Goal: Task Accomplishment & Management: Manage account settings

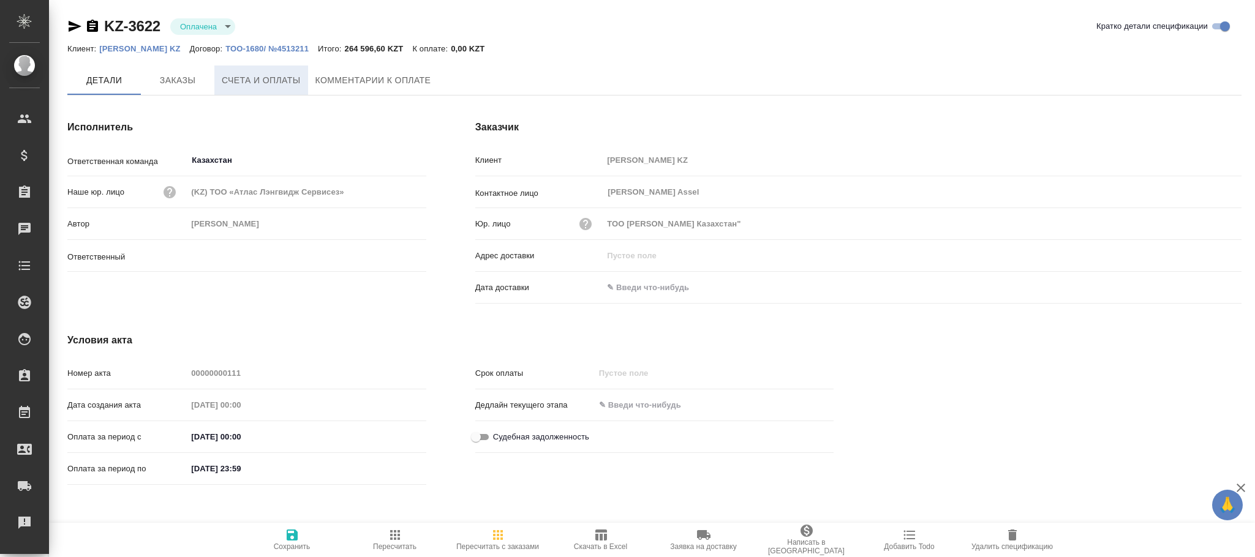
type input "[PERSON_NAME]"
click at [241, 78] on span "Счета и оплаты" at bounding box center [261, 80] width 79 height 15
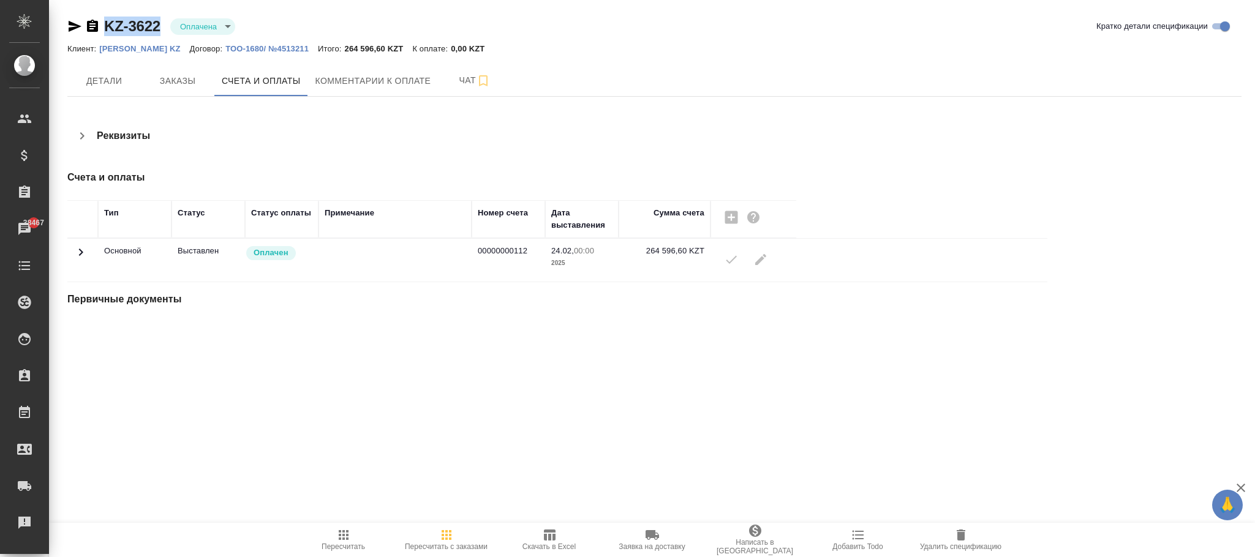
drag, startPoint x: 165, startPoint y: 12, endPoint x: 102, endPoint y: 24, distance: 64.8
click at [102, 24] on div "KZ-3622 Оплачена payed Кратко детали спецификации Клиент: Philip Morris KZ Дого…" at bounding box center [654, 176] width 1187 height 353
copy link "KZ-3622"
drag, startPoint x: 1027, startPoint y: 11, endPoint x: 1103, endPoint y: 20, distance: 75.9
click at [849, 29] on div "KZ-3622 Оплачена payed Кратко детали спецификации" at bounding box center [654, 27] width 1174 height 20
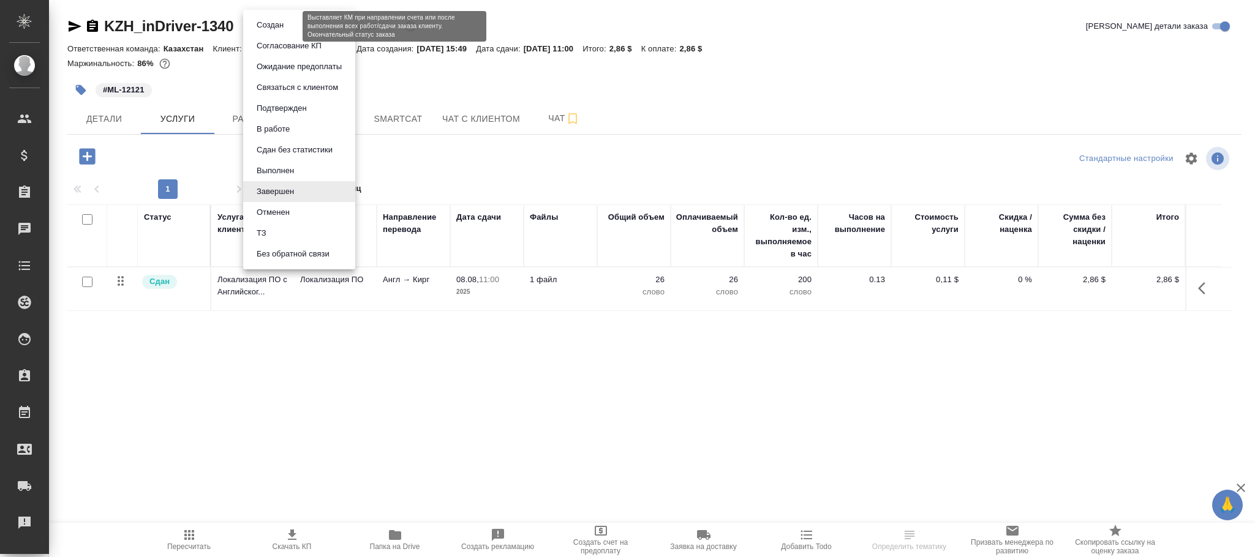
click at [276, 26] on body "🙏 .cls-1 fill:#fff; AWATERA Фокина Наталья n.fokina Клиенты Спецификации Заказы…" at bounding box center [627, 278] width 1255 height 557
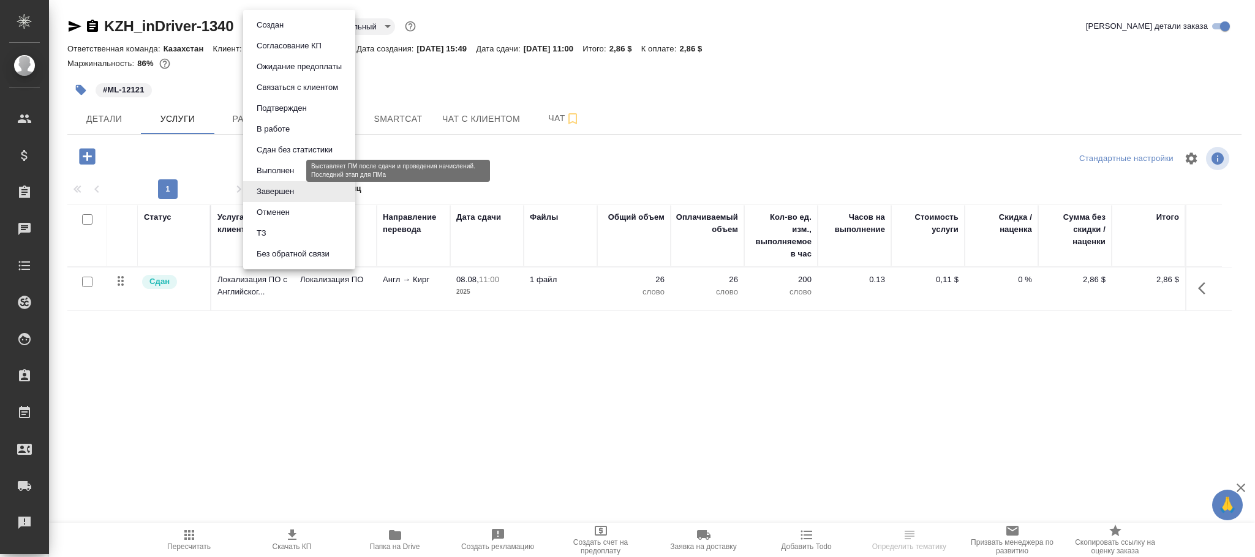
click at [274, 170] on button "Выполнен" at bounding box center [275, 170] width 45 height 13
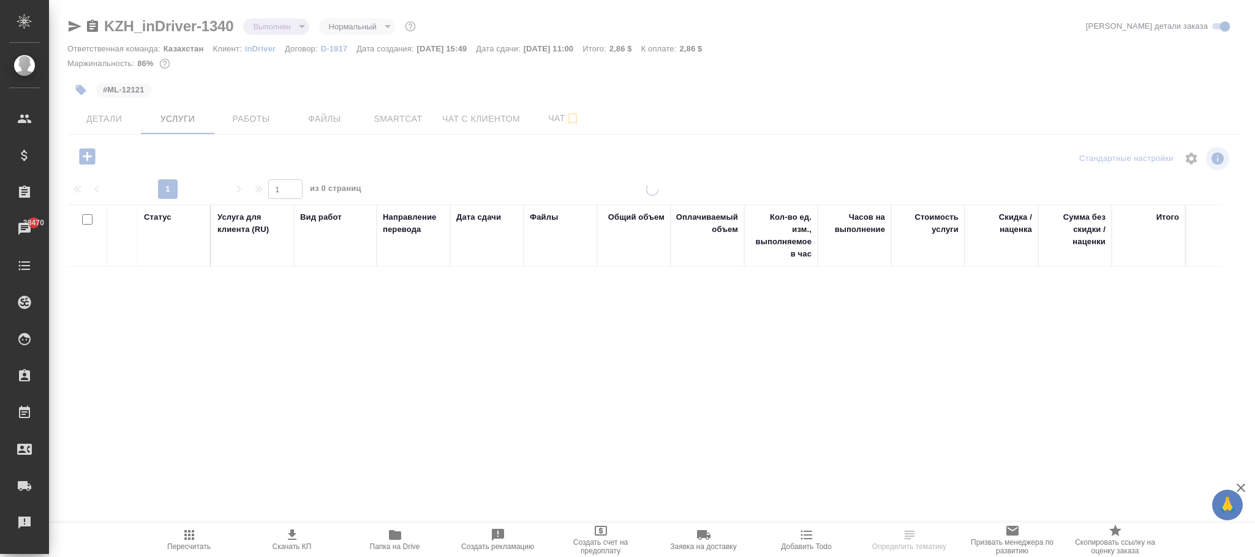
click at [108, 122] on span "Детали" at bounding box center [104, 118] width 59 height 15
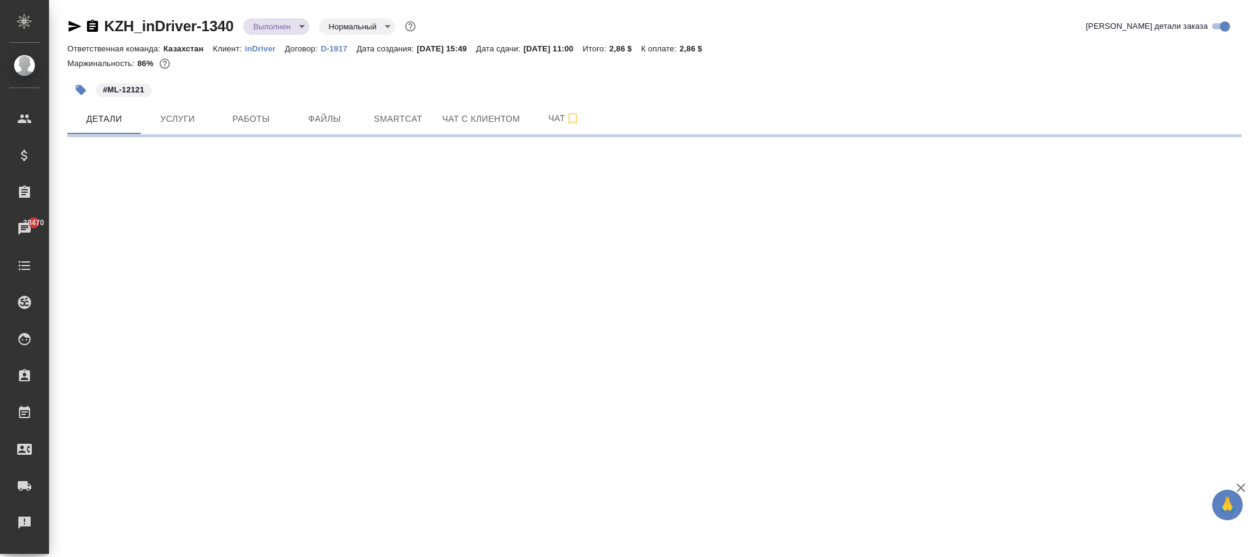
select select "RU"
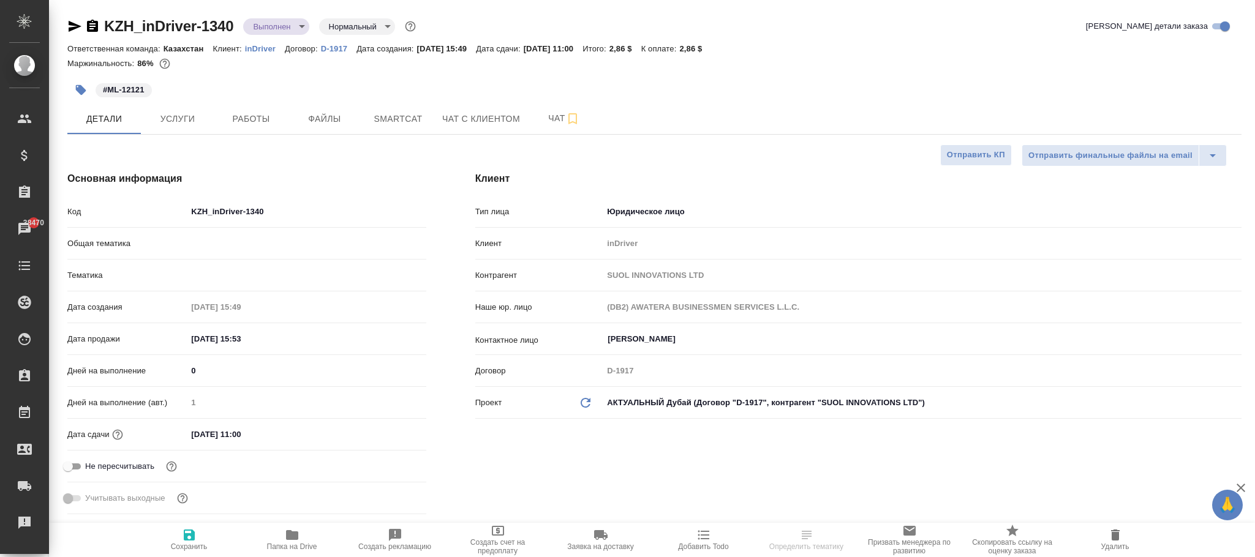
type textarea "x"
click at [195, 532] on icon "button" at bounding box center [189, 535] width 15 height 15
type textarea "x"
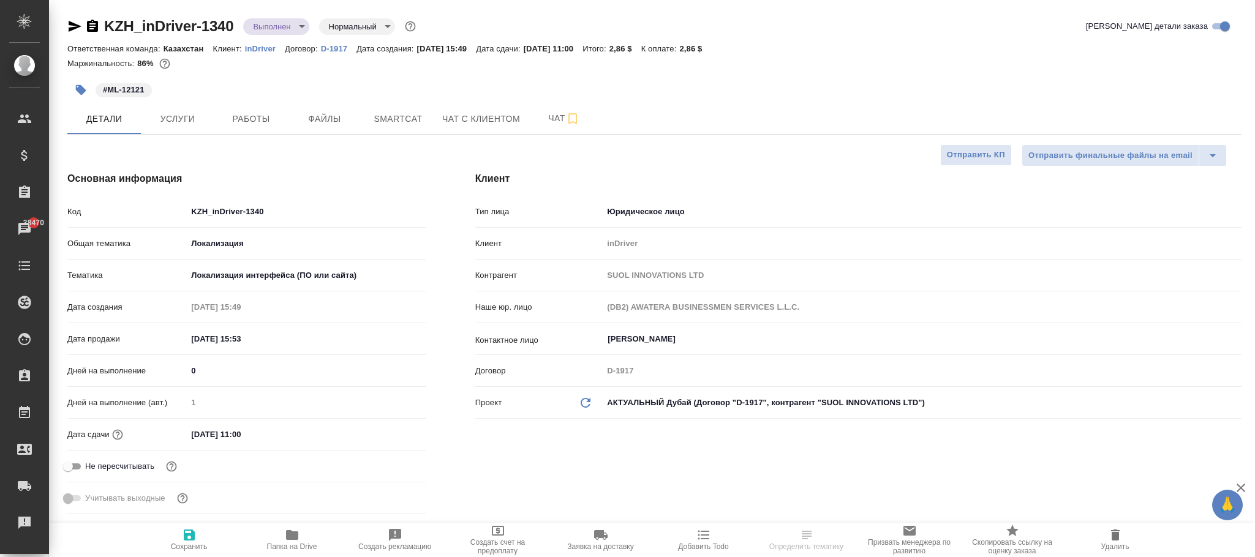
type textarea "x"
select select "RU"
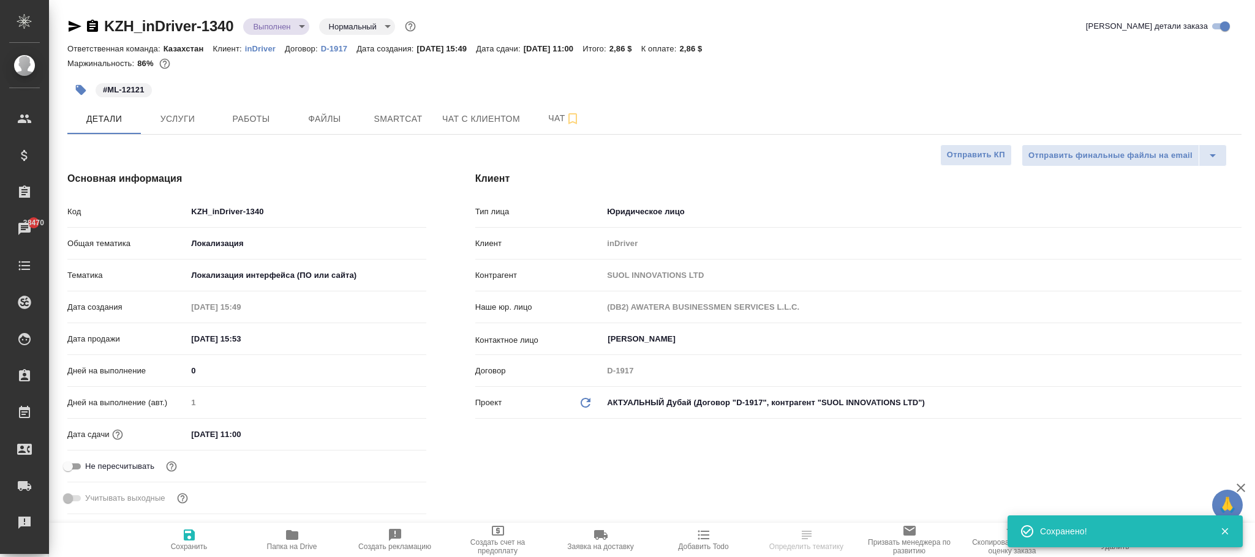
type textarea "x"
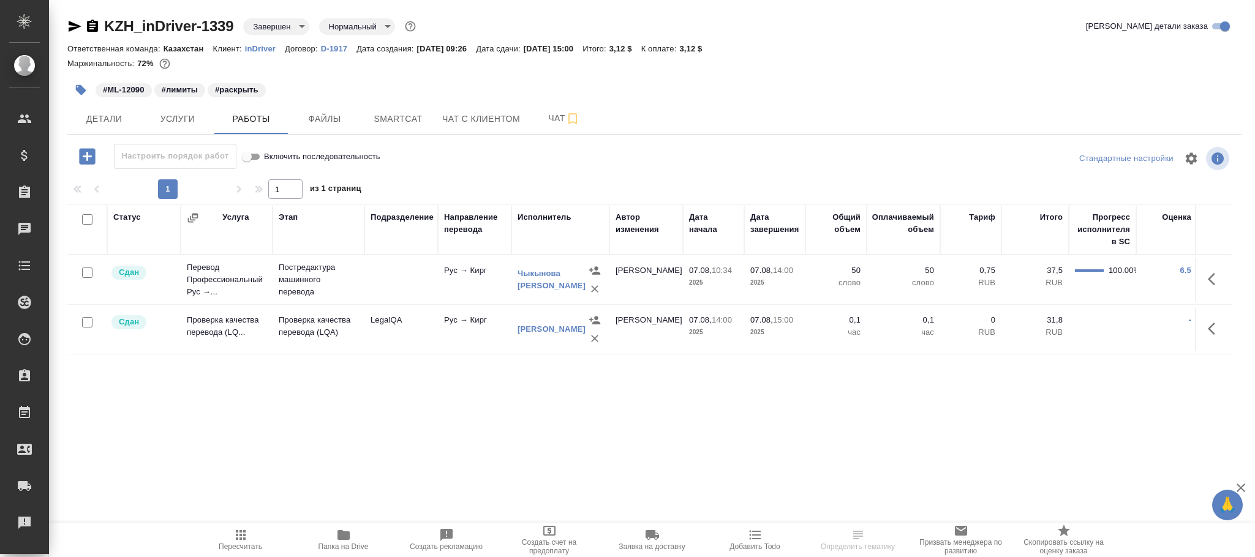
click at [285, 29] on body "🙏 .cls-1 fill:#fff; AWATERA Фокина Наталья n.fokina Клиенты Спецификации Заказы…" at bounding box center [627, 278] width 1255 height 557
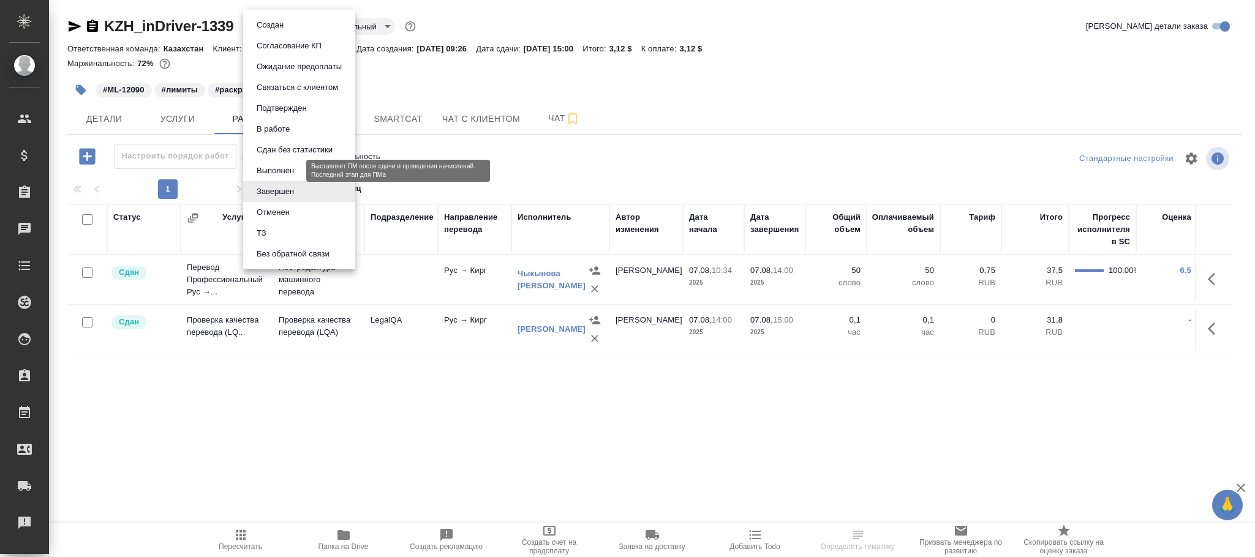
click at [291, 168] on button "Выполнен" at bounding box center [275, 170] width 45 height 13
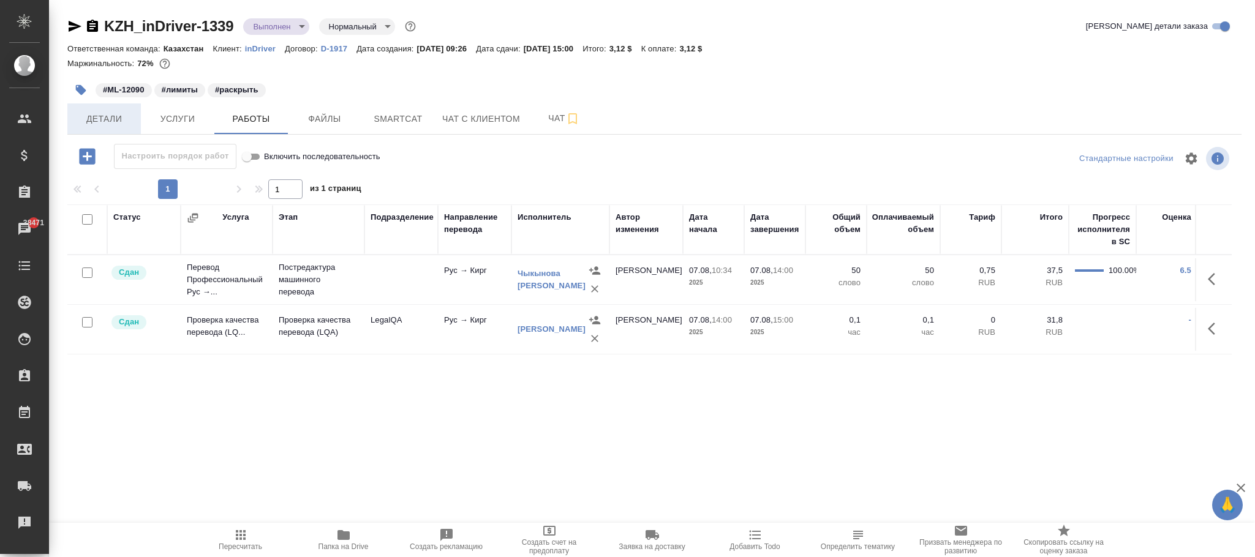
click at [118, 114] on span "Детали" at bounding box center [104, 118] width 59 height 15
click at [118, 123] on span "Детали" at bounding box center [104, 118] width 59 height 15
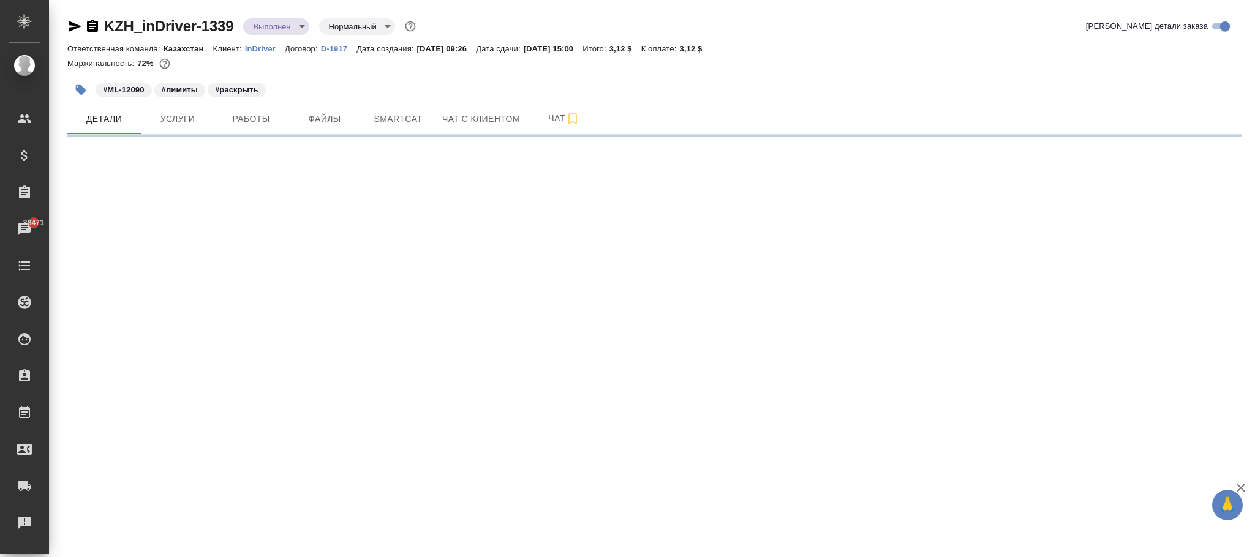
select select "RU"
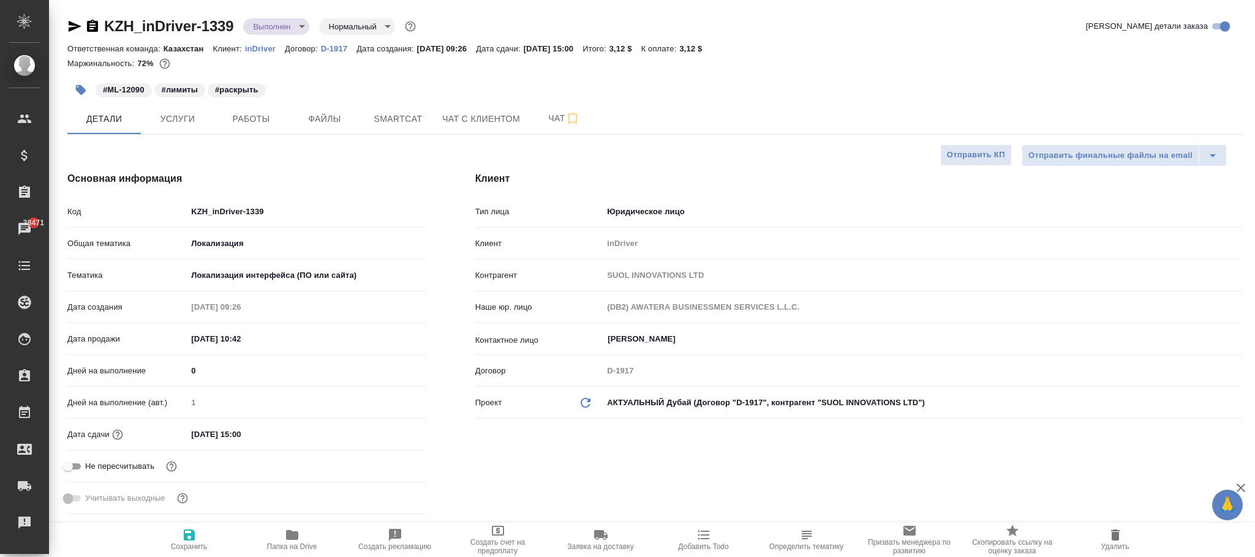
type textarea "x"
click at [186, 537] on icon "button" at bounding box center [189, 535] width 11 height 11
type textarea "x"
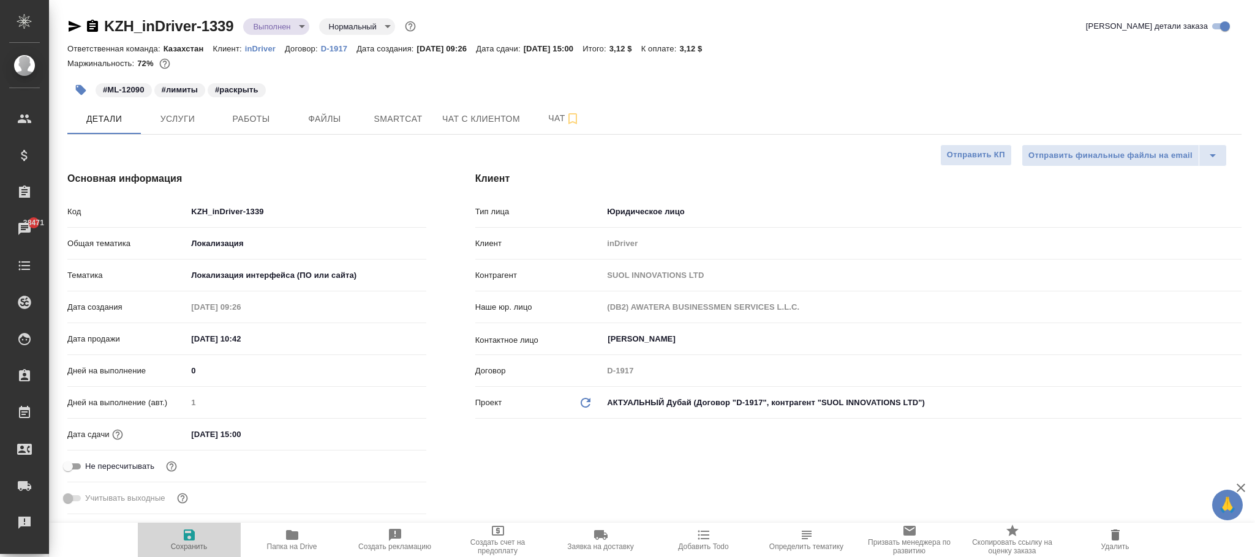
type textarea "x"
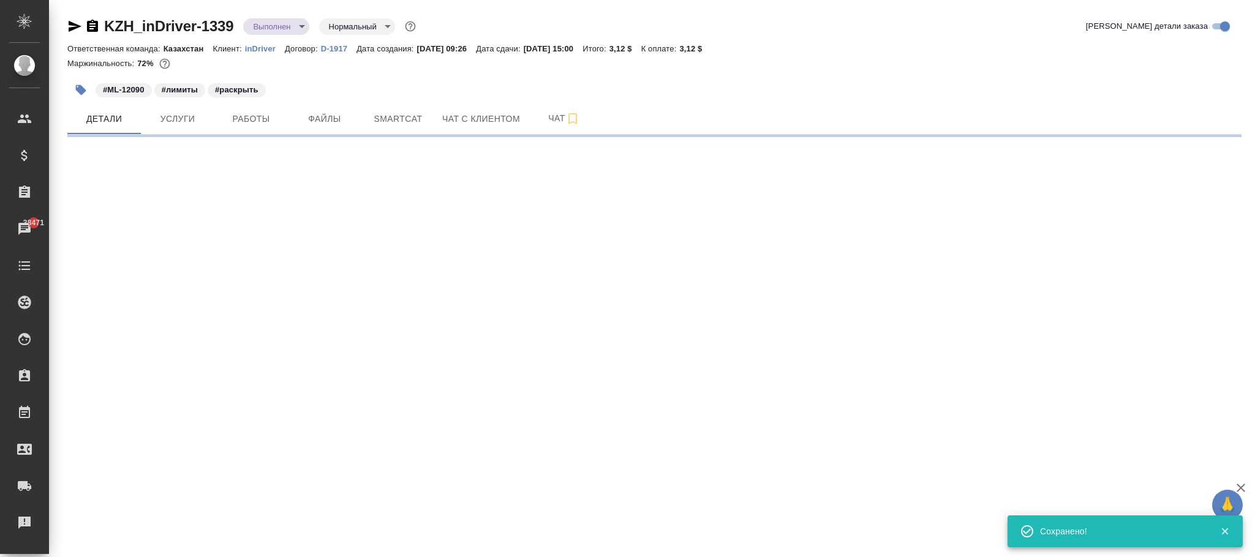
select select "RU"
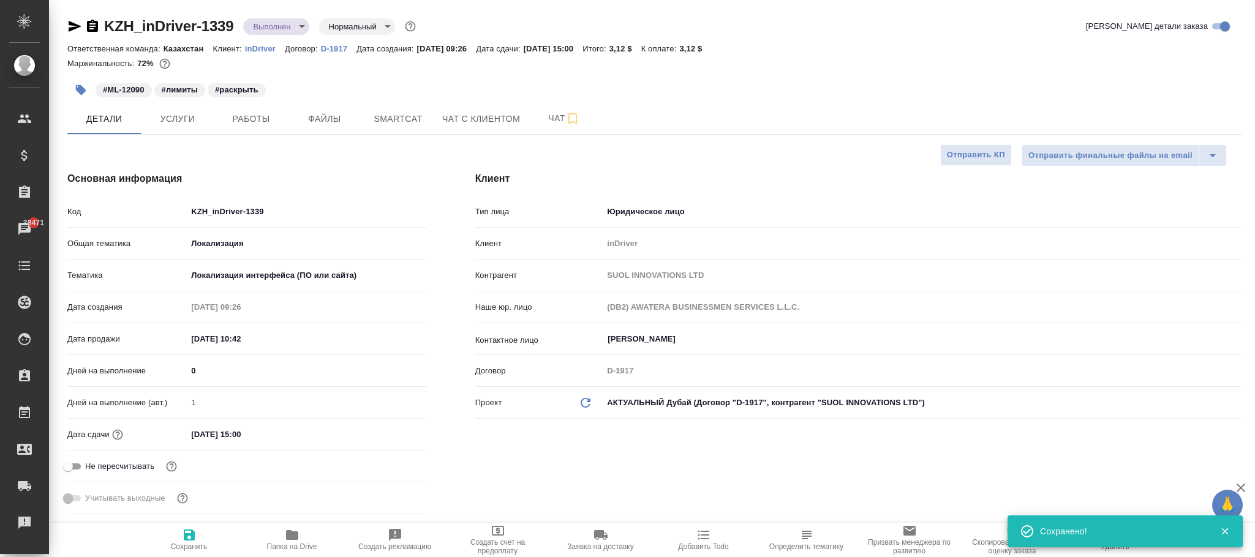
type textarea "x"
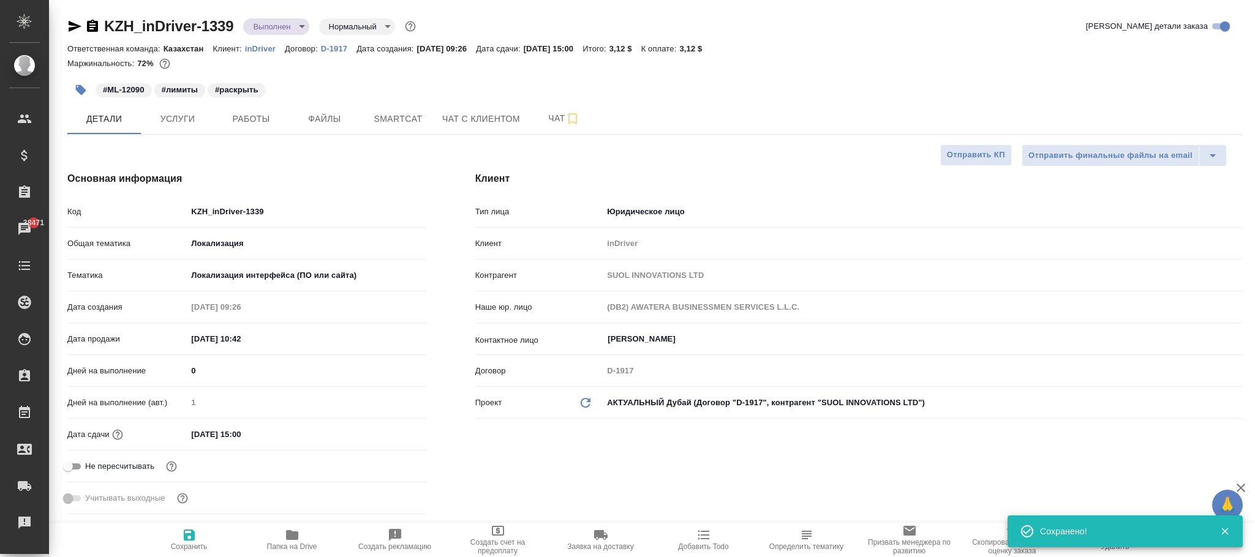
type textarea "x"
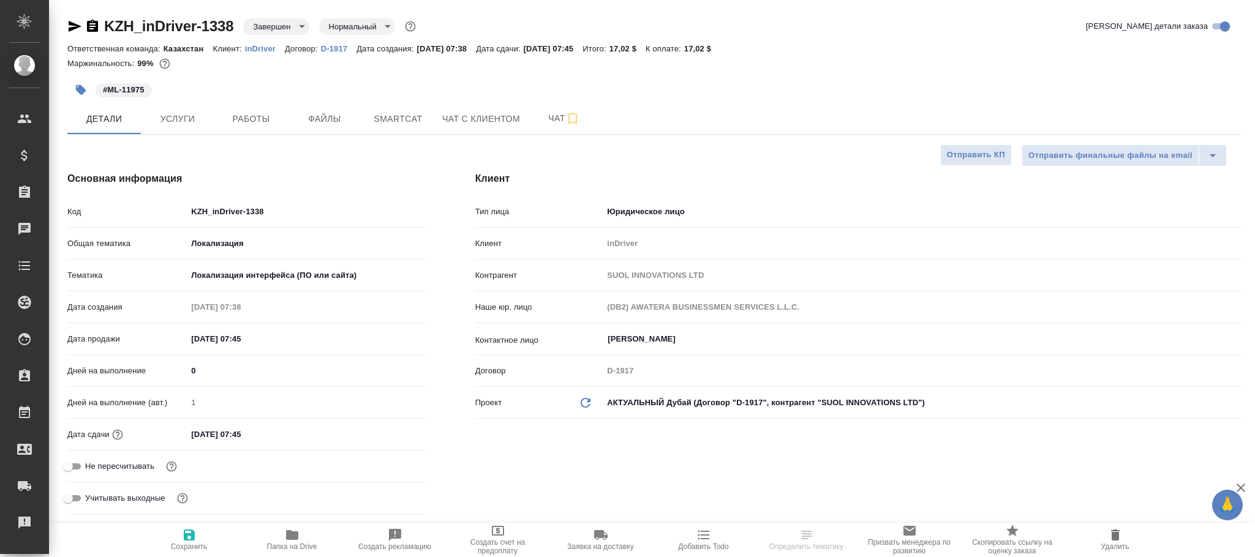
select select "RU"
click at [268, 26] on body "🙏 .cls-1 fill:#fff; AWATERA [PERSON_NAME][PERSON_NAME] Спецификации Заказы Чаты…" at bounding box center [627, 278] width 1255 height 557
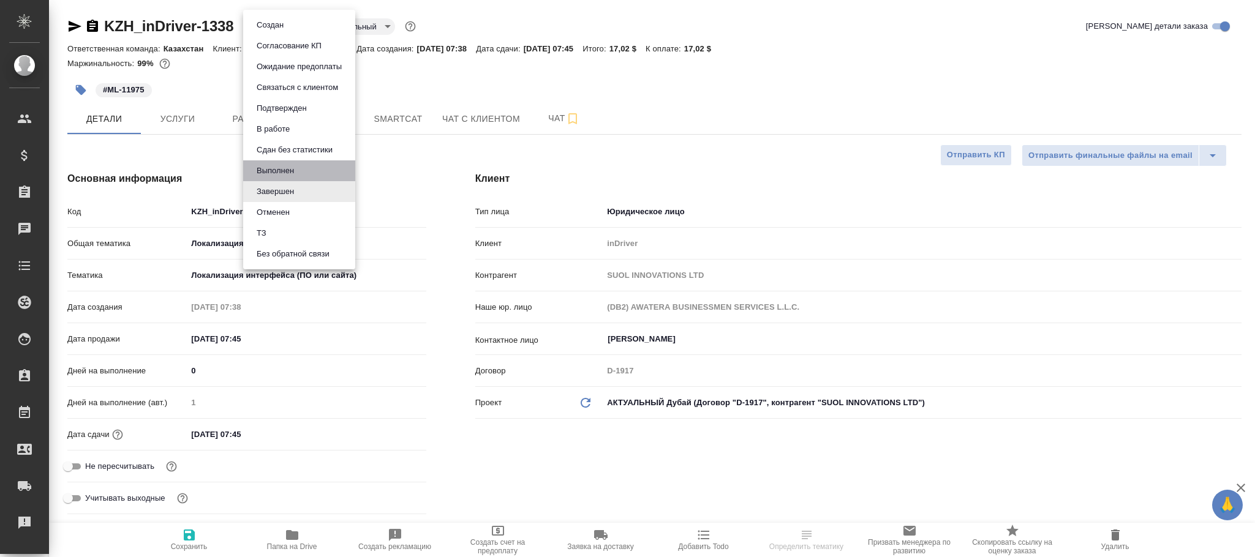
click at [313, 171] on li "Выполнен" at bounding box center [299, 170] width 112 height 21
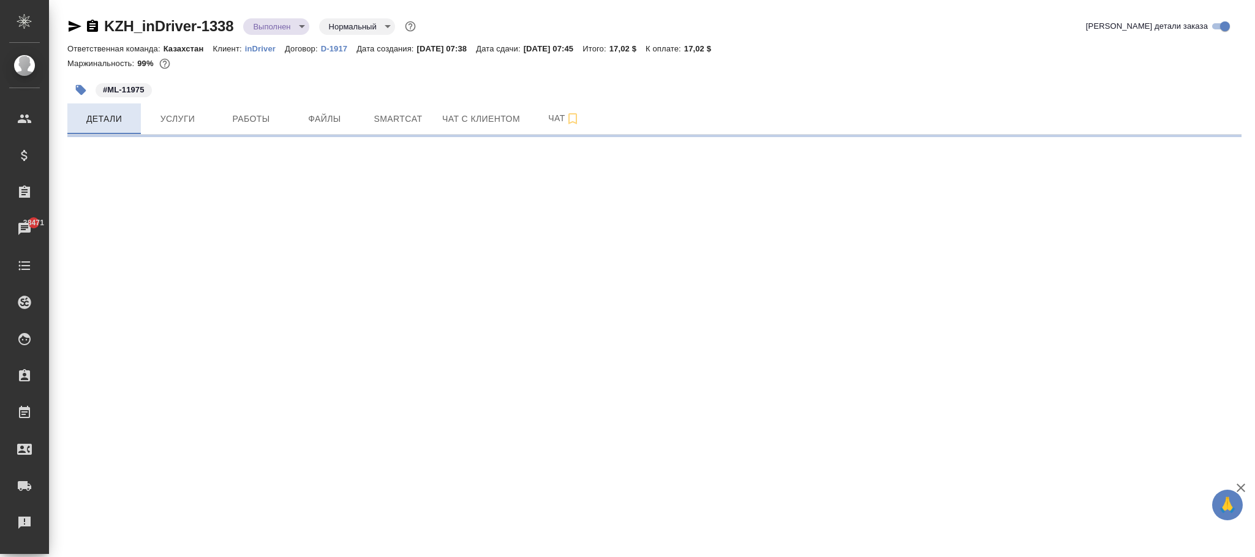
click at [86, 129] on button "Детали" at bounding box center [103, 118] width 73 height 31
select select "RU"
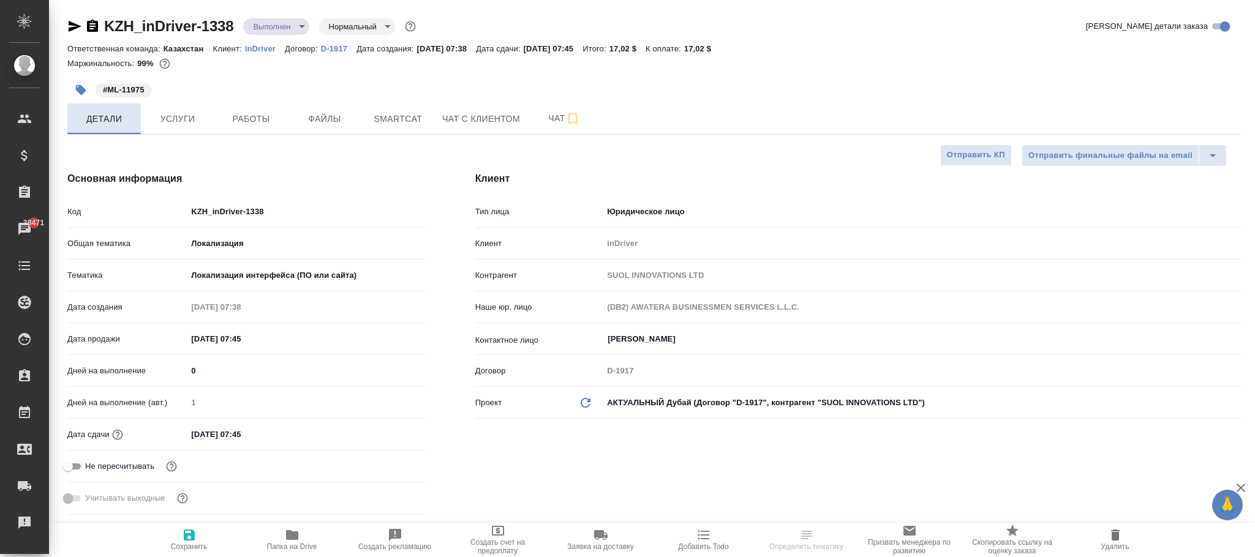
type textarea "x"
click at [186, 541] on icon "button" at bounding box center [189, 535] width 11 height 11
type textarea "x"
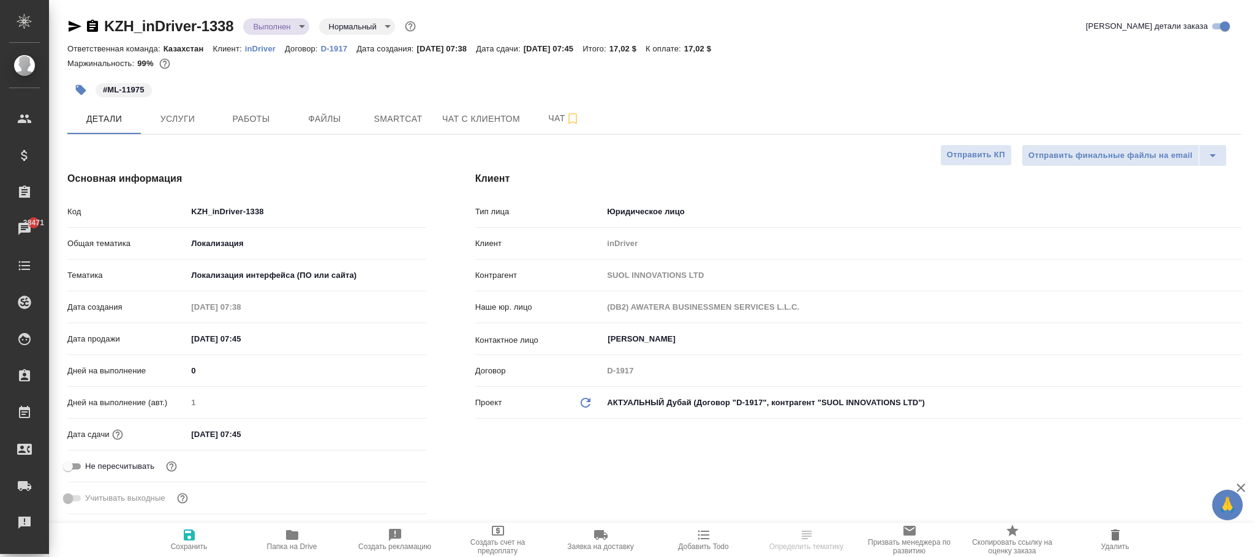
type textarea "x"
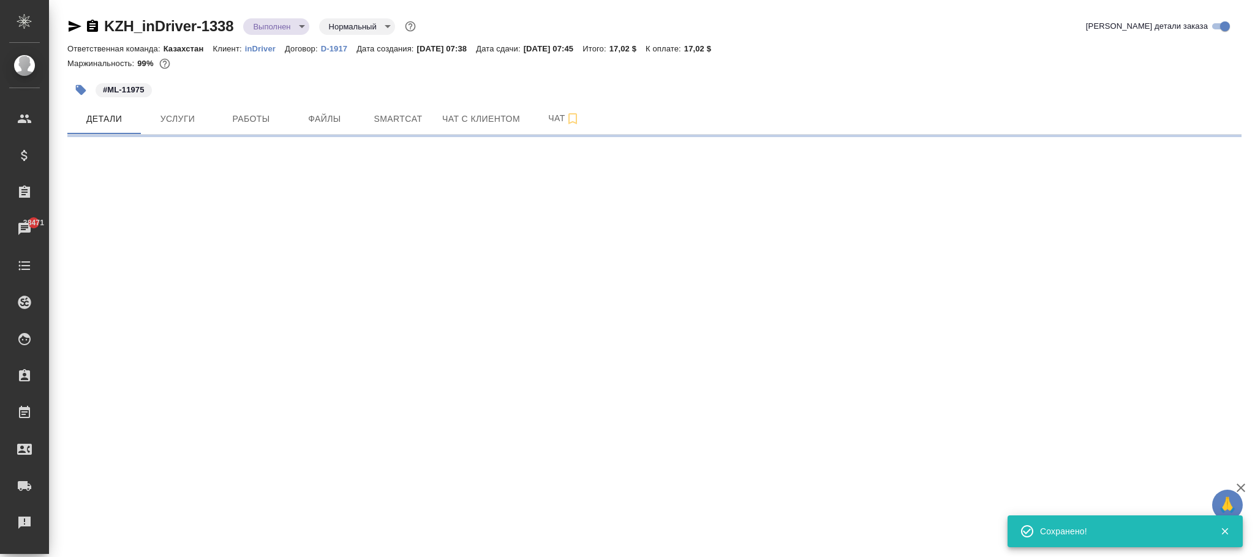
select select "RU"
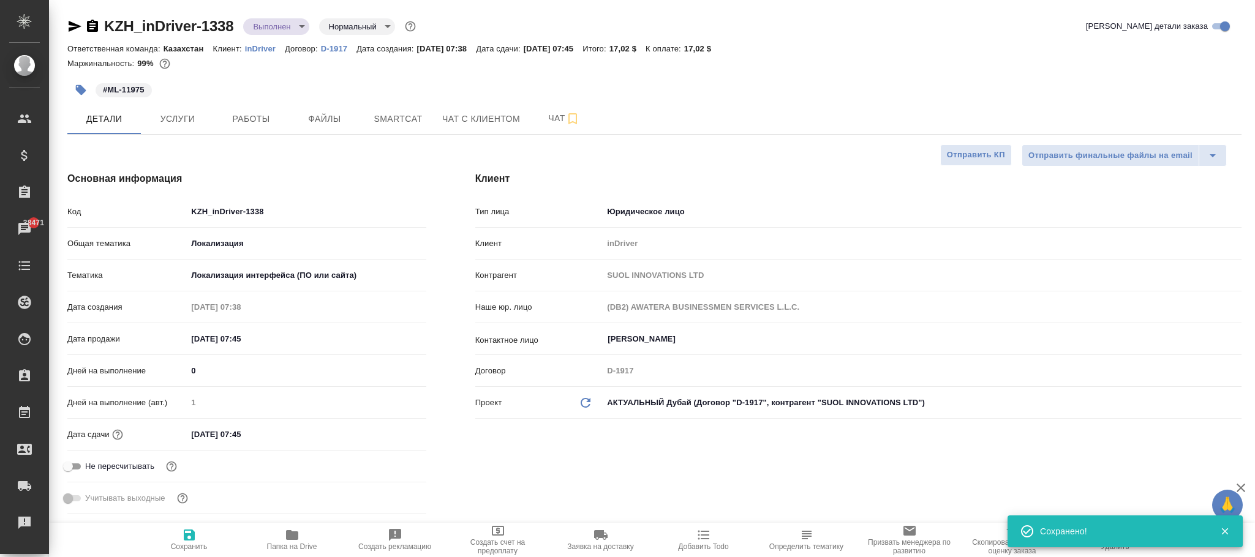
type textarea "x"
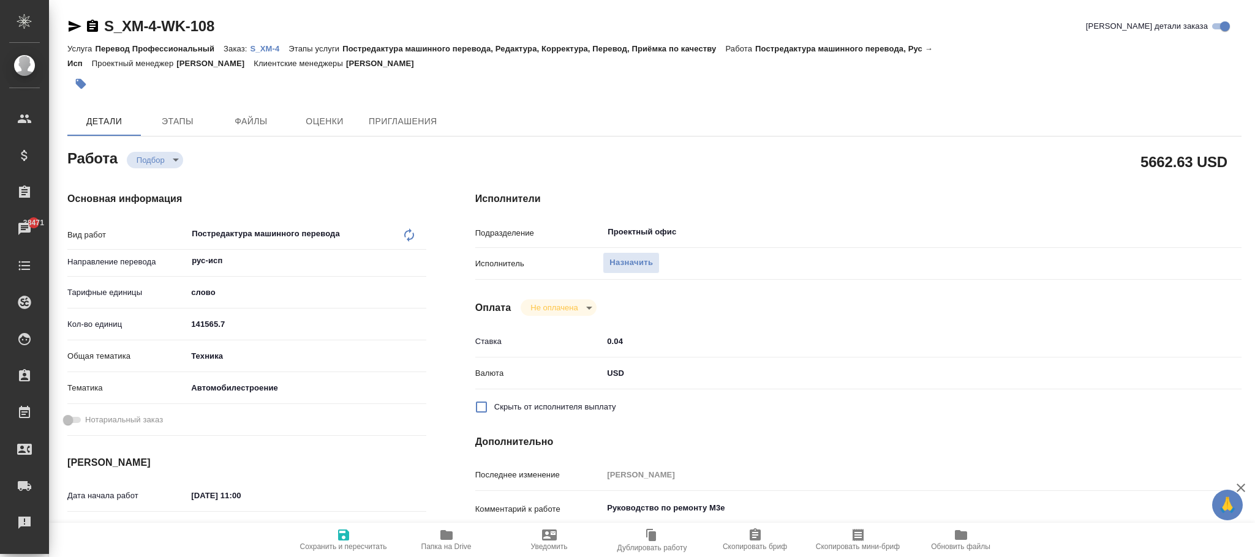
type textarea "x"
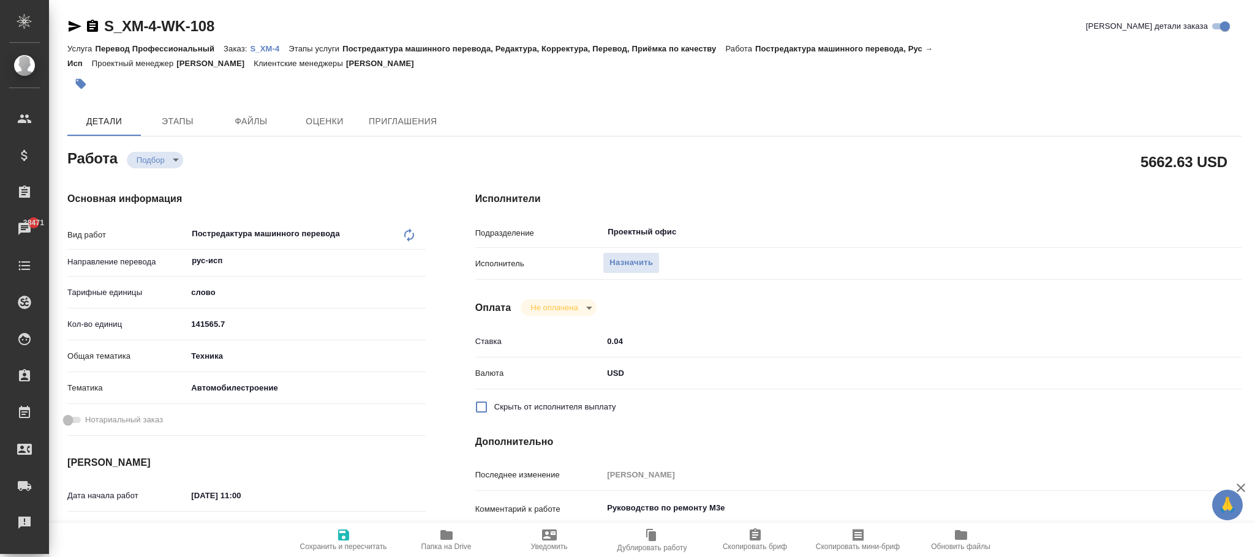
type textarea "x"
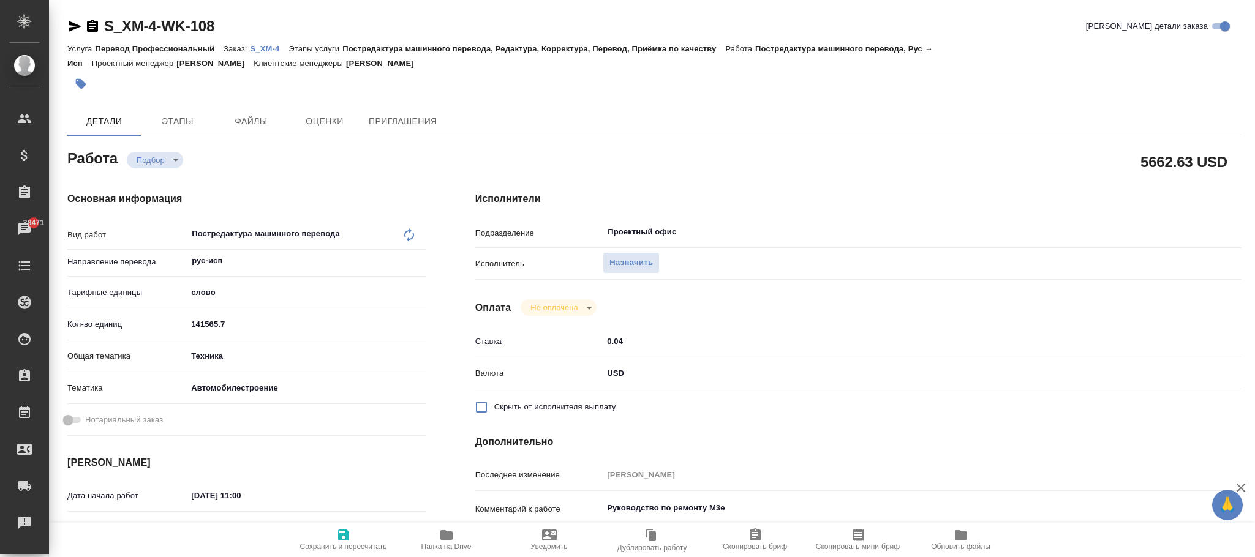
type textarea "x"
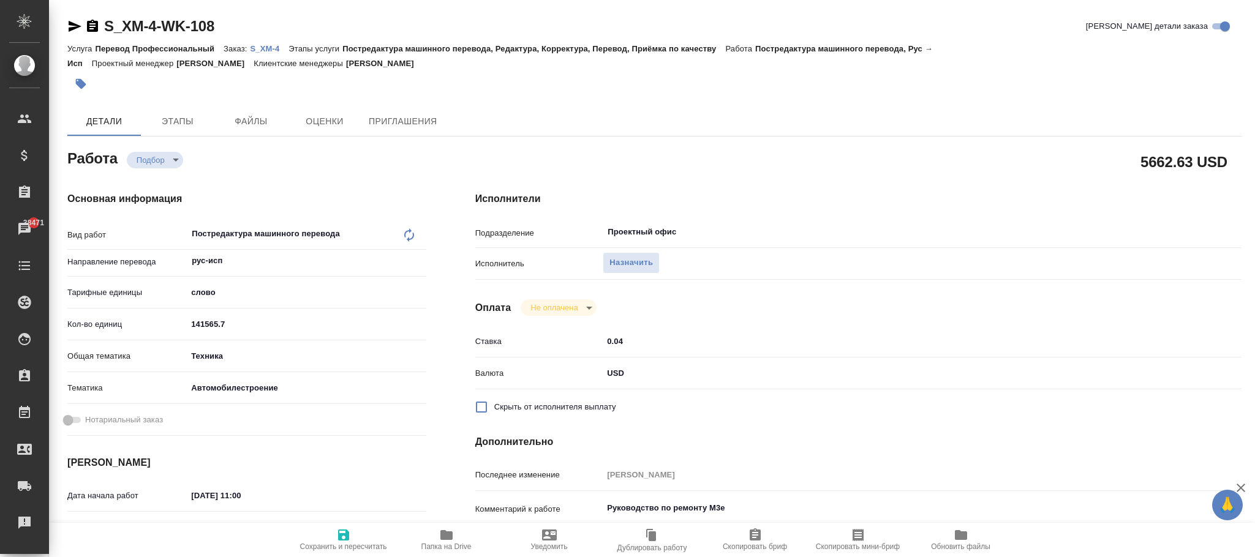
type textarea "x"
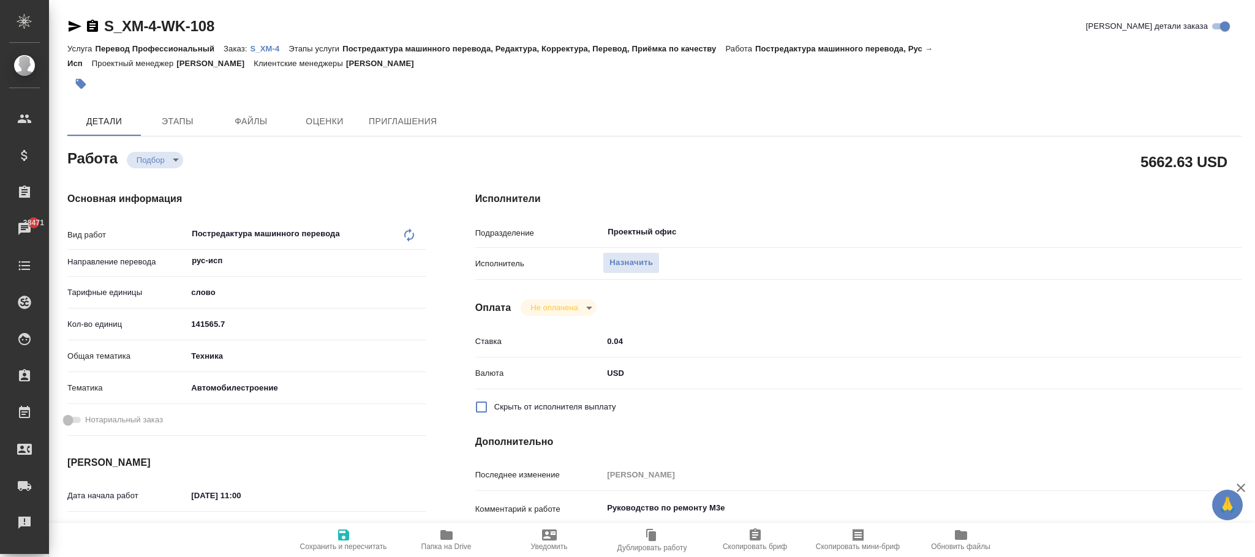
type textarea "x"
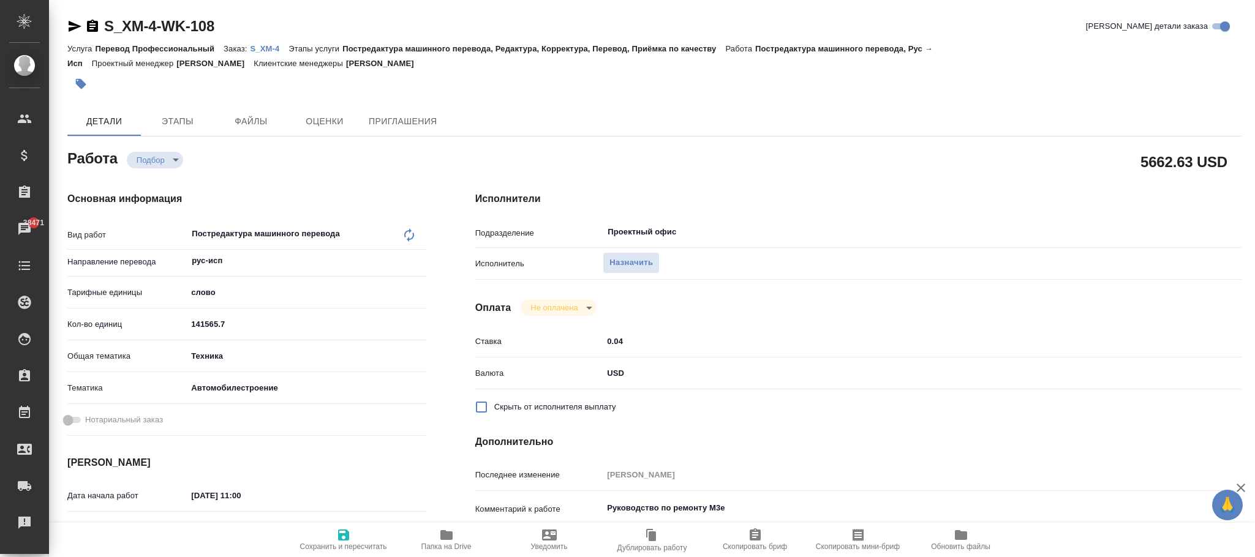
type textarea "x"
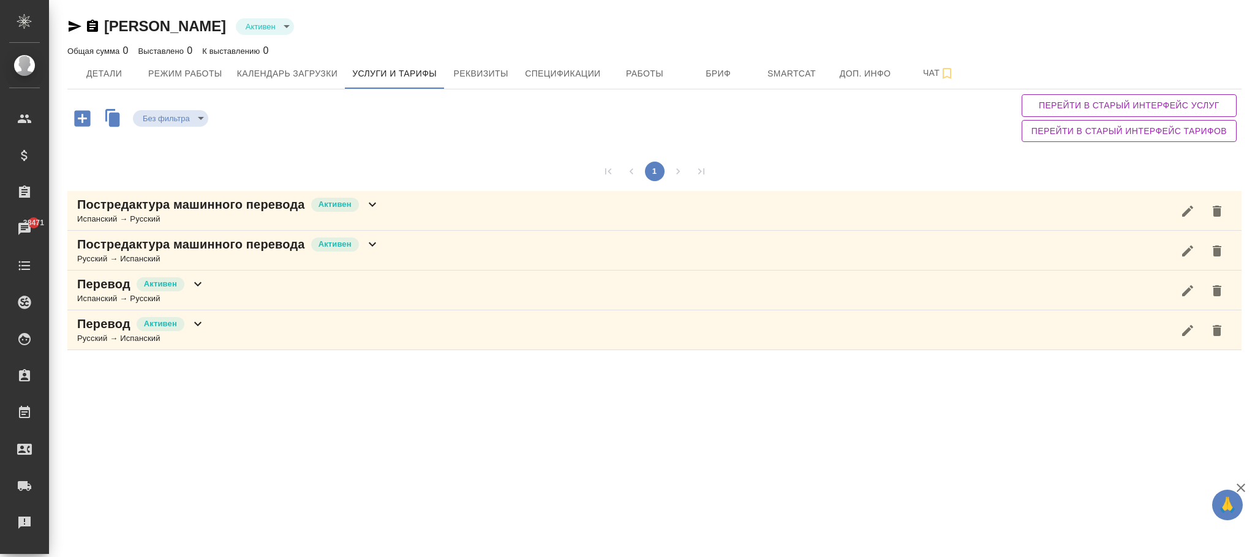
click at [377, 252] on icon at bounding box center [372, 244] width 15 height 15
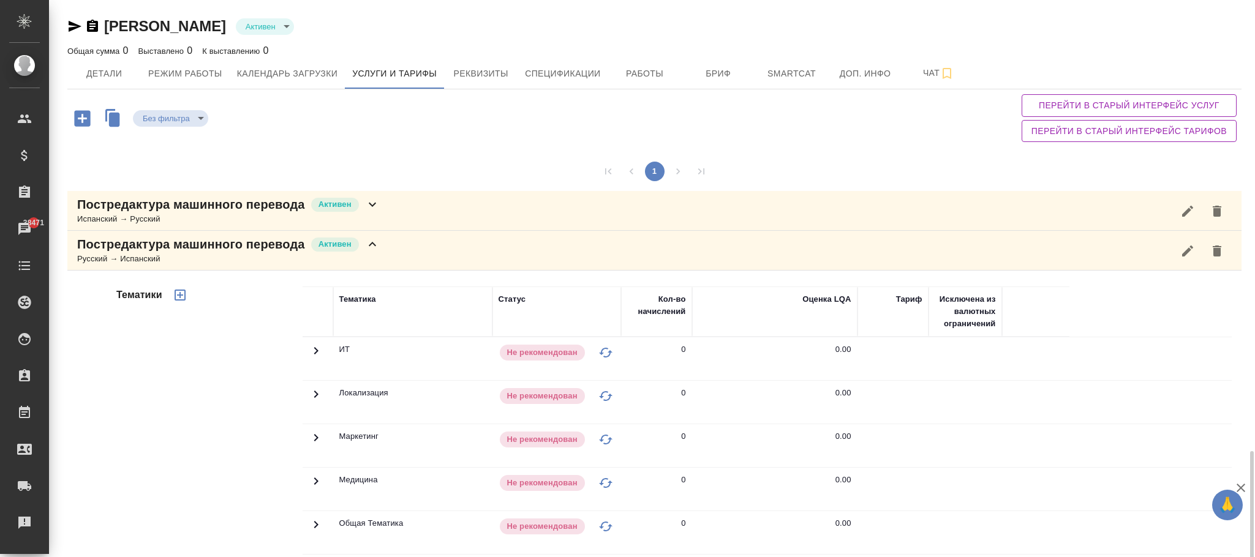
scroll to position [276, 0]
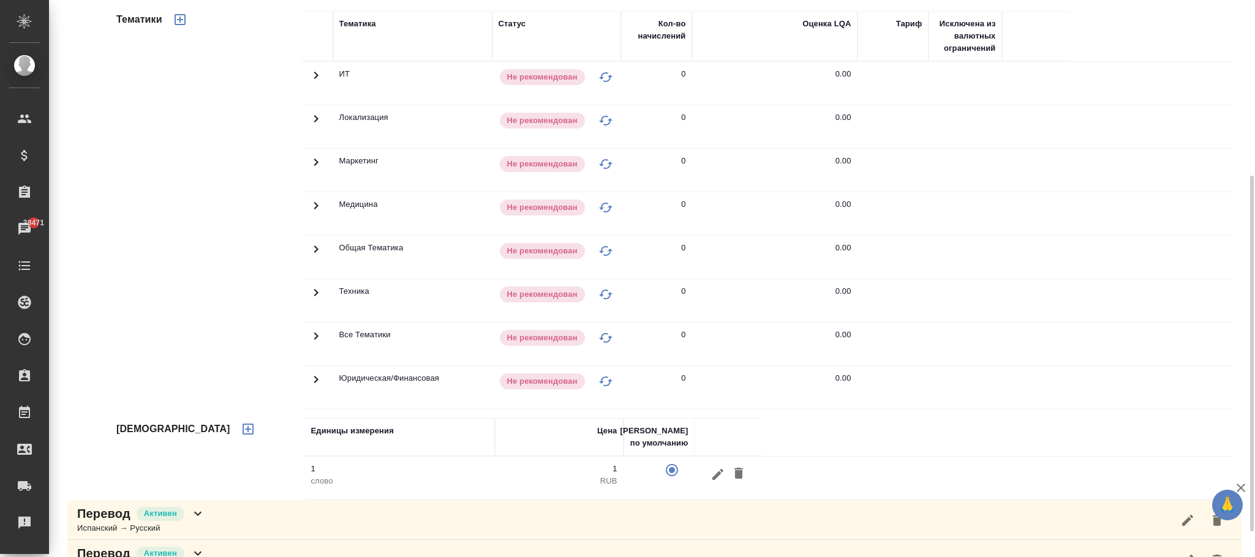
click at [314, 296] on icon at bounding box center [316, 292] width 15 height 15
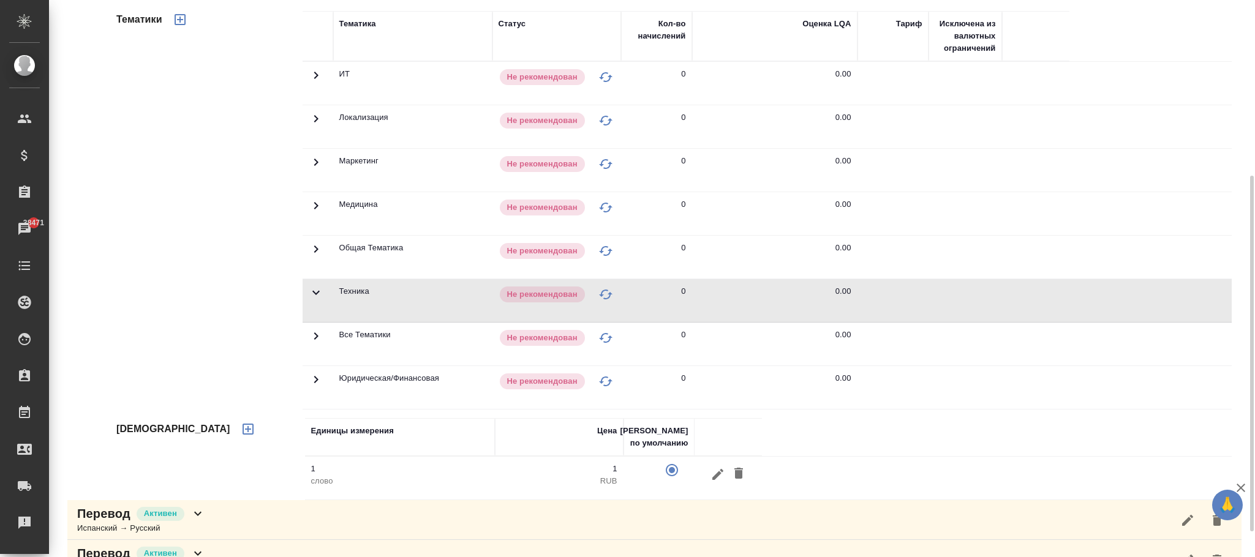
scroll to position [0, 0]
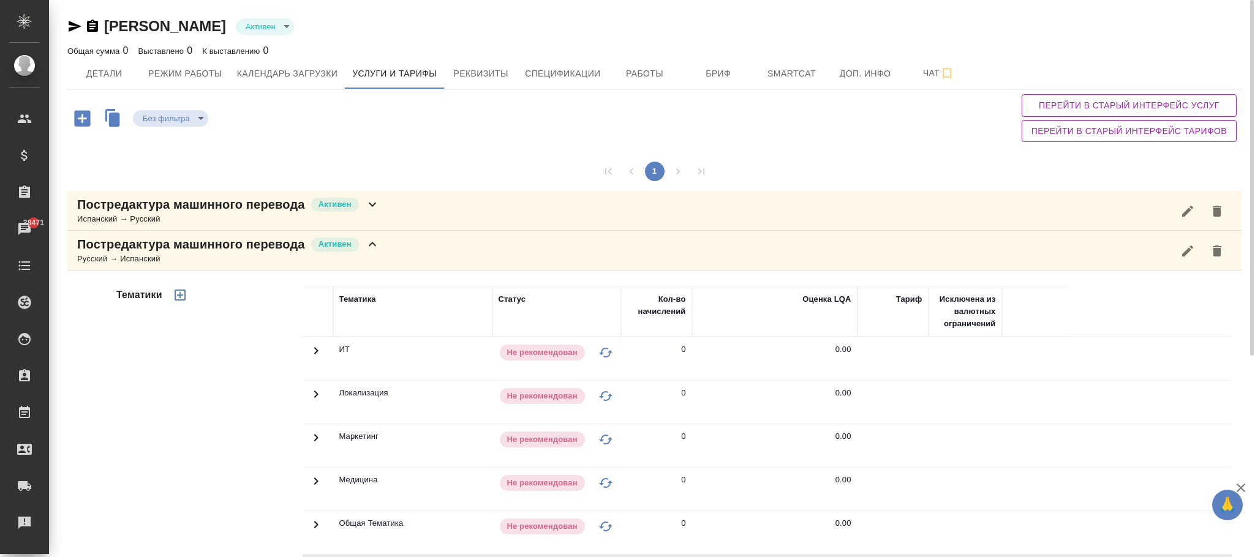
click at [1086, 110] on span "Перейти в старый интерфейс услуг" at bounding box center [1128, 105] width 195 height 15
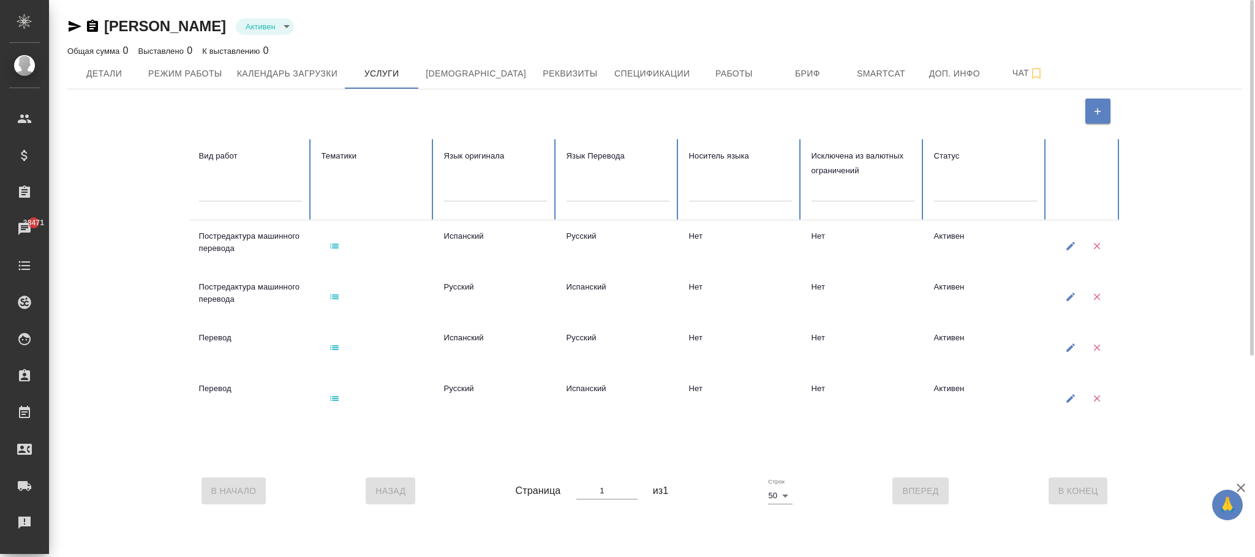
click at [333, 296] on icon "button" at bounding box center [334, 297] width 9 height 5
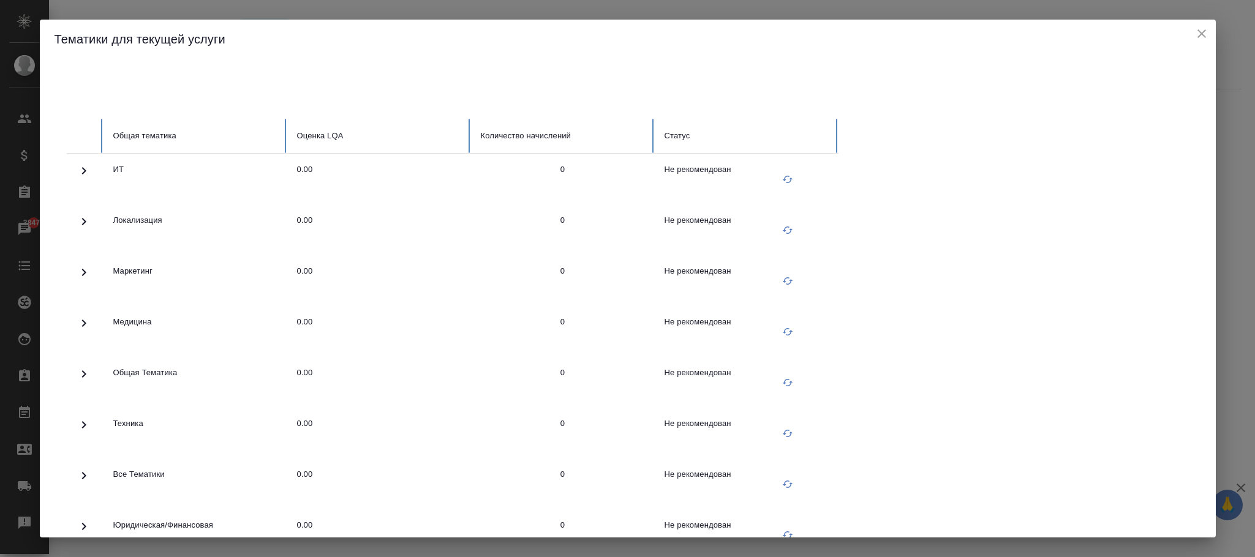
click at [80, 427] on icon at bounding box center [84, 425] width 15 height 15
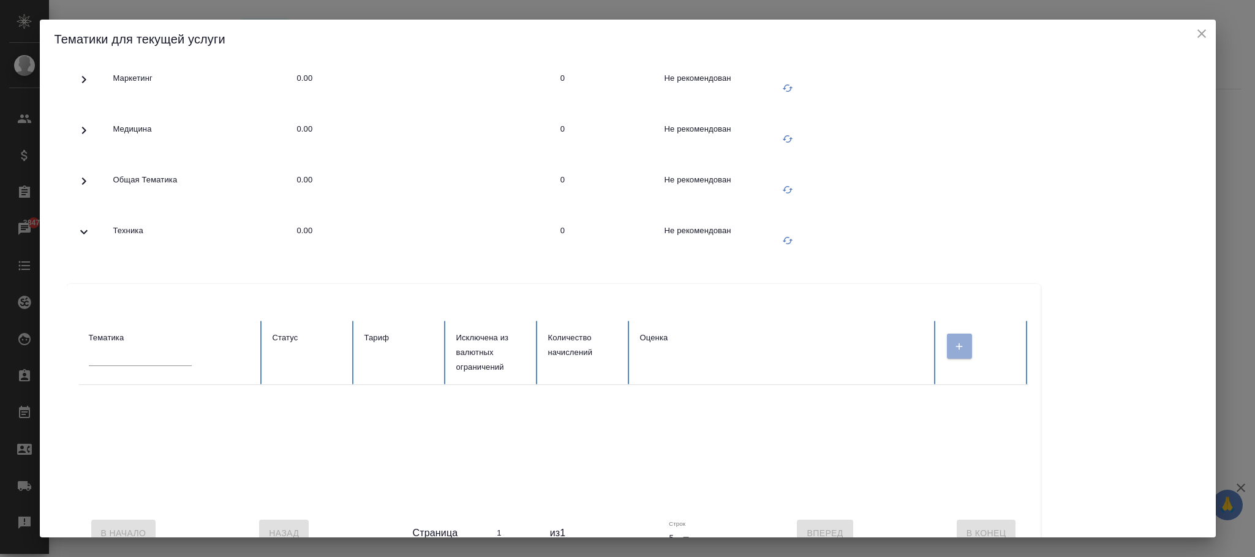
scroll to position [276, 0]
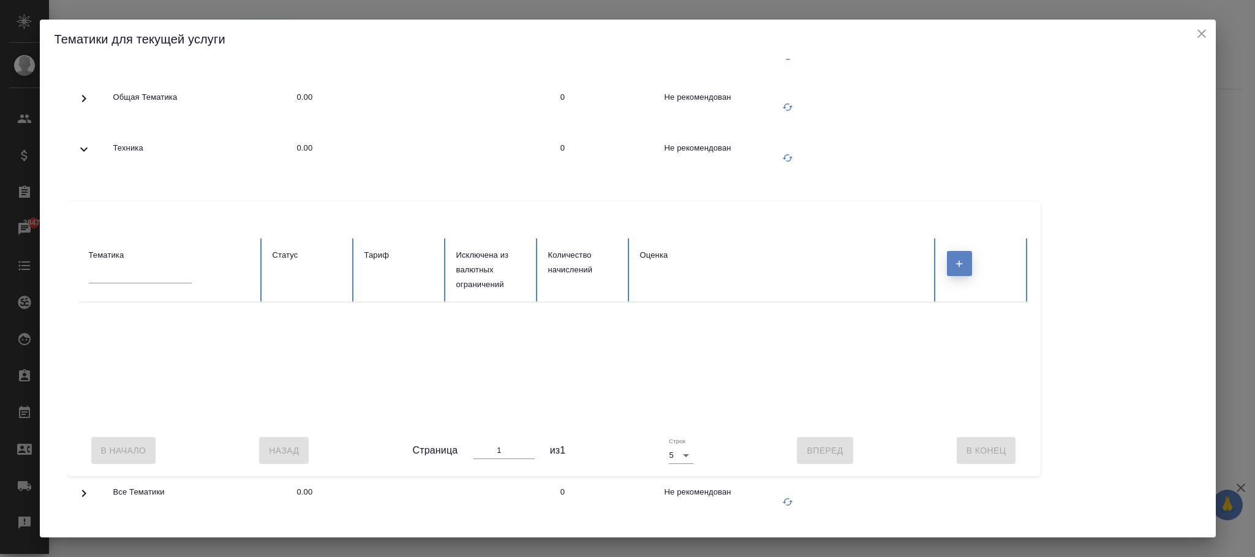
click at [961, 265] on icon "button" at bounding box center [958, 263] width 11 height 11
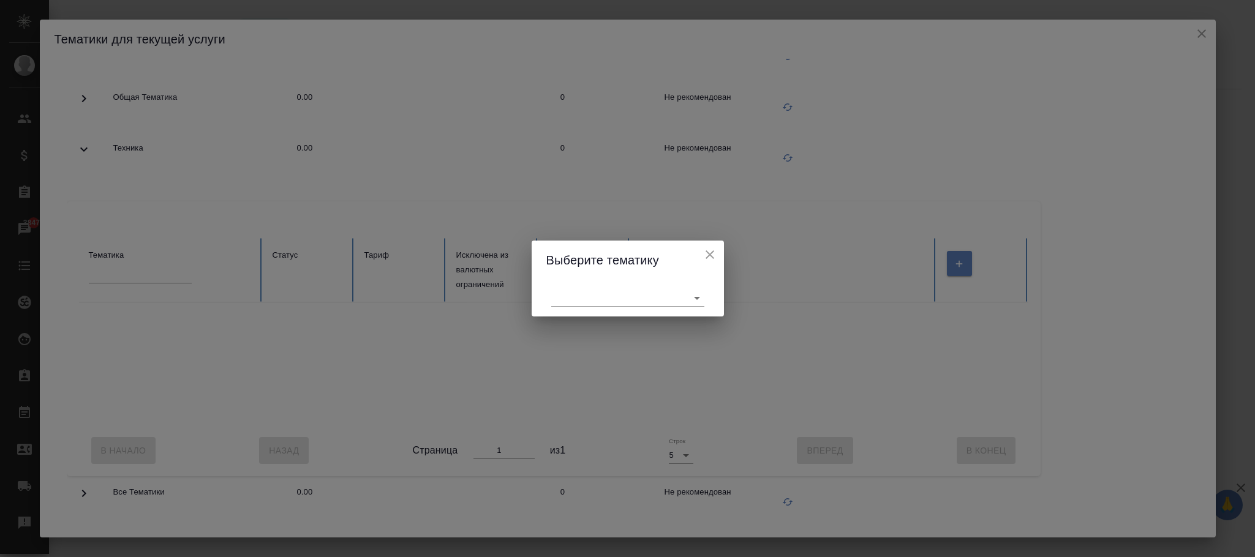
click at [625, 298] on body "🙏 .cls-1 fill:#fff; AWATERA Фокина Наталья n.fokina Клиенты Спецификации Заказы…" at bounding box center [627, 278] width 1255 height 557
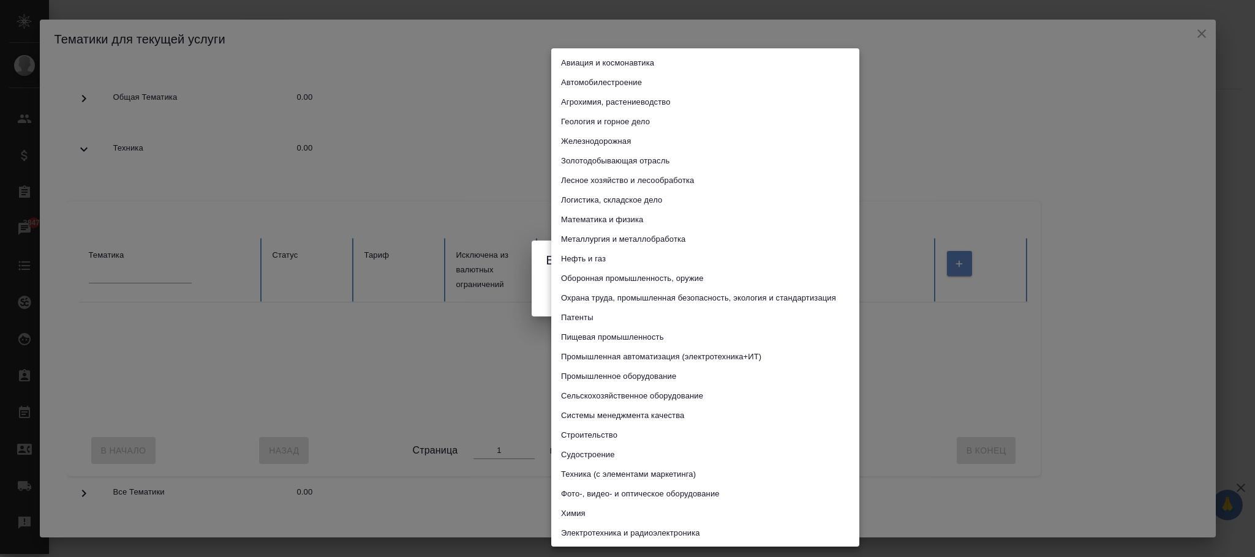
click at [645, 83] on li "Автомобилестроение" at bounding box center [705, 83] width 308 height 20
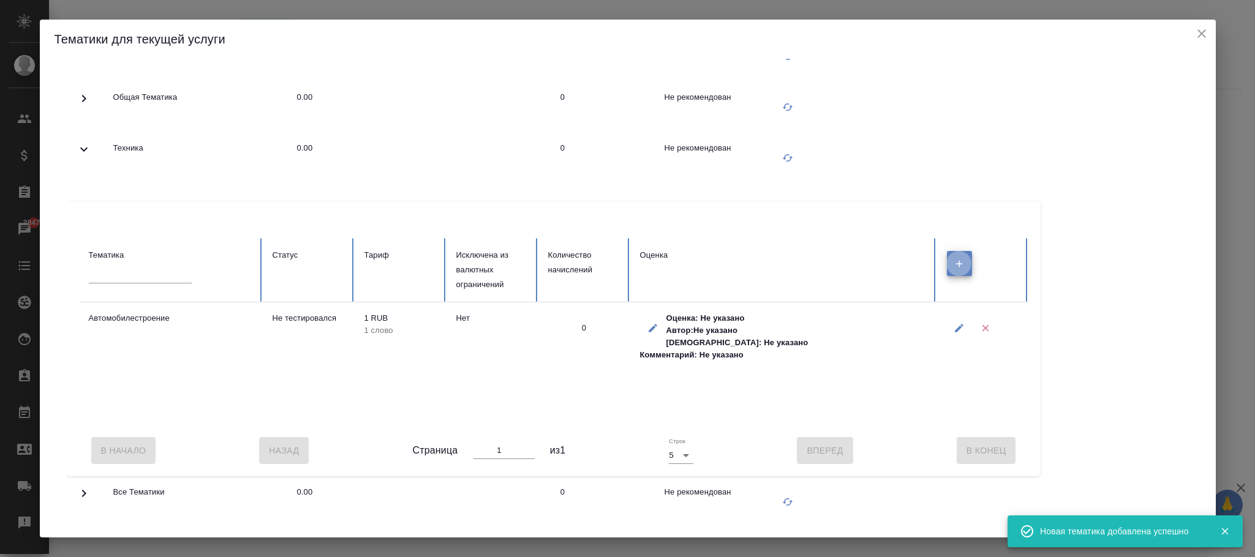
click at [959, 326] on icon "button" at bounding box center [958, 328] width 11 height 11
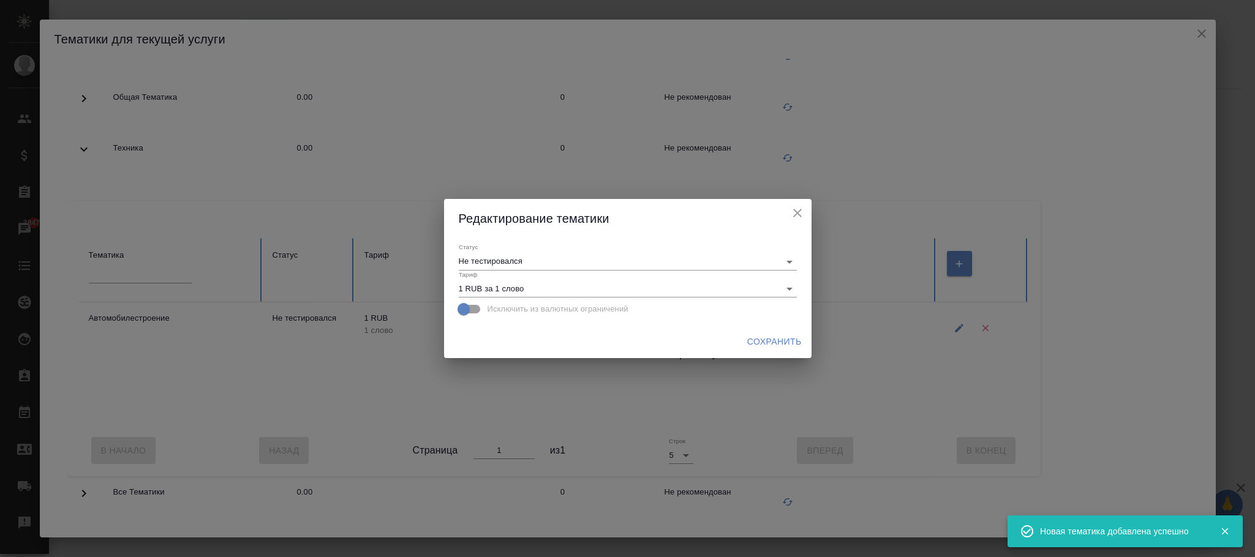
click at [573, 260] on body "🙏 .cls-1 fill:#fff; AWATERA Фокина Наталья n.fokina Клиенты Спецификации Заказы…" at bounding box center [627, 278] width 1255 height 557
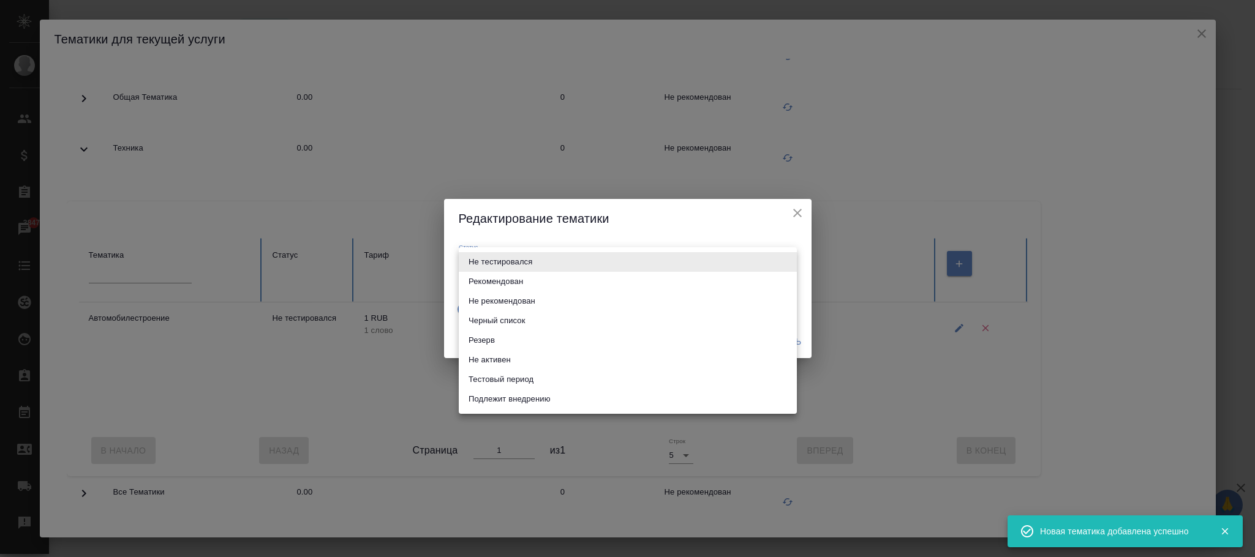
click at [538, 380] on li "Тестовый период" at bounding box center [628, 380] width 338 height 20
type input "test period"
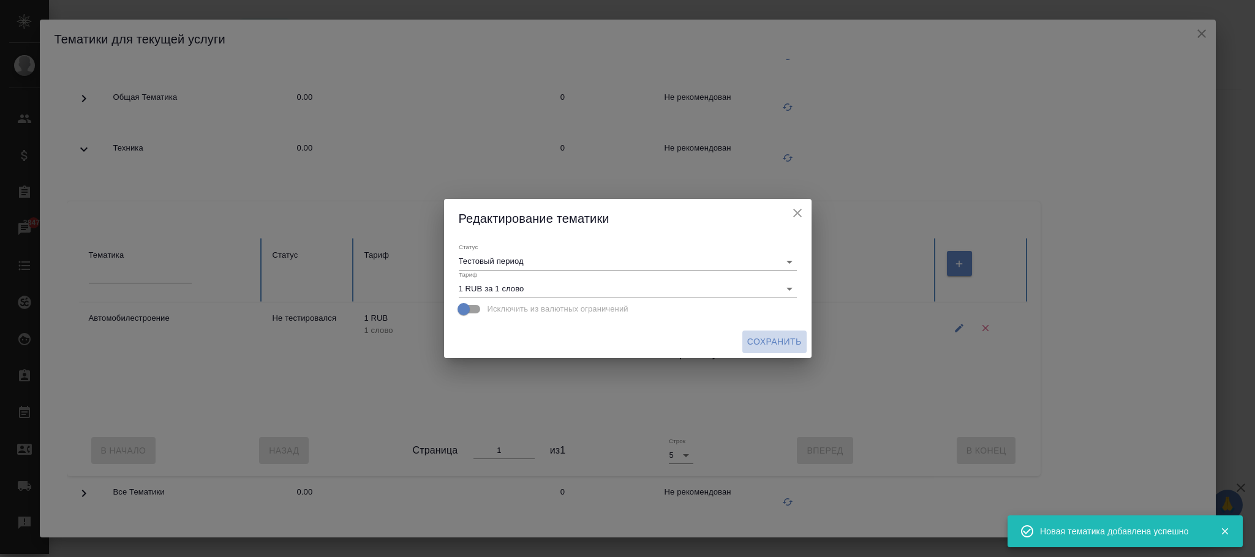
click at [753, 345] on span "Сохранить" at bounding box center [774, 341] width 54 height 15
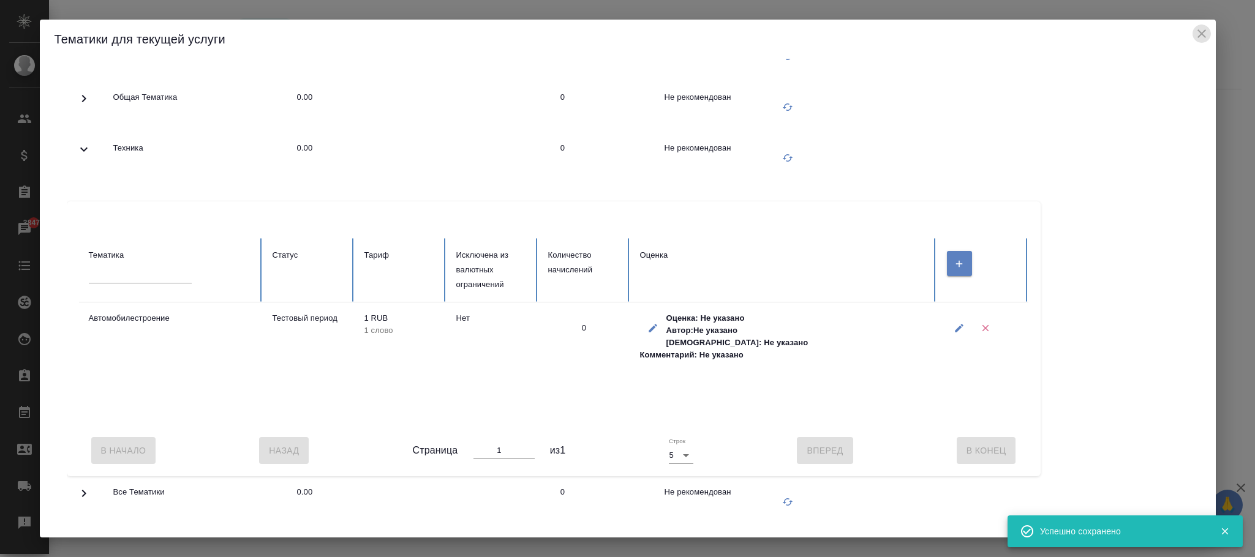
drag, startPoint x: 1201, startPoint y: 36, endPoint x: 483, endPoint y: 39, distance: 718.3
click at [1201, 35] on icon "close" at bounding box center [1201, 33] width 15 height 15
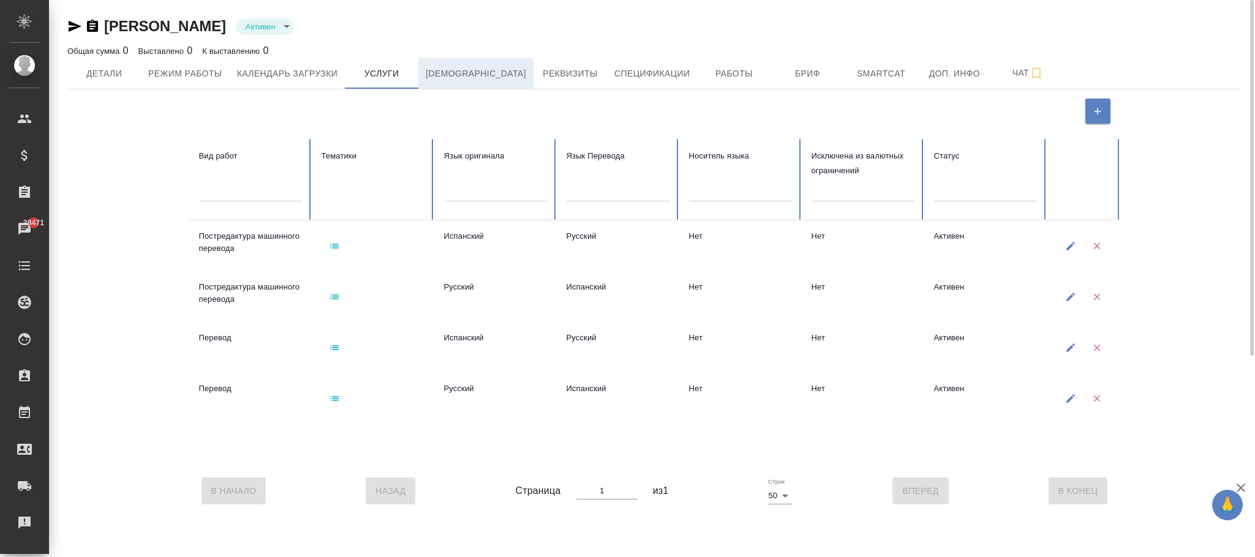
click at [446, 78] on span "Тарифы" at bounding box center [476, 73] width 100 height 15
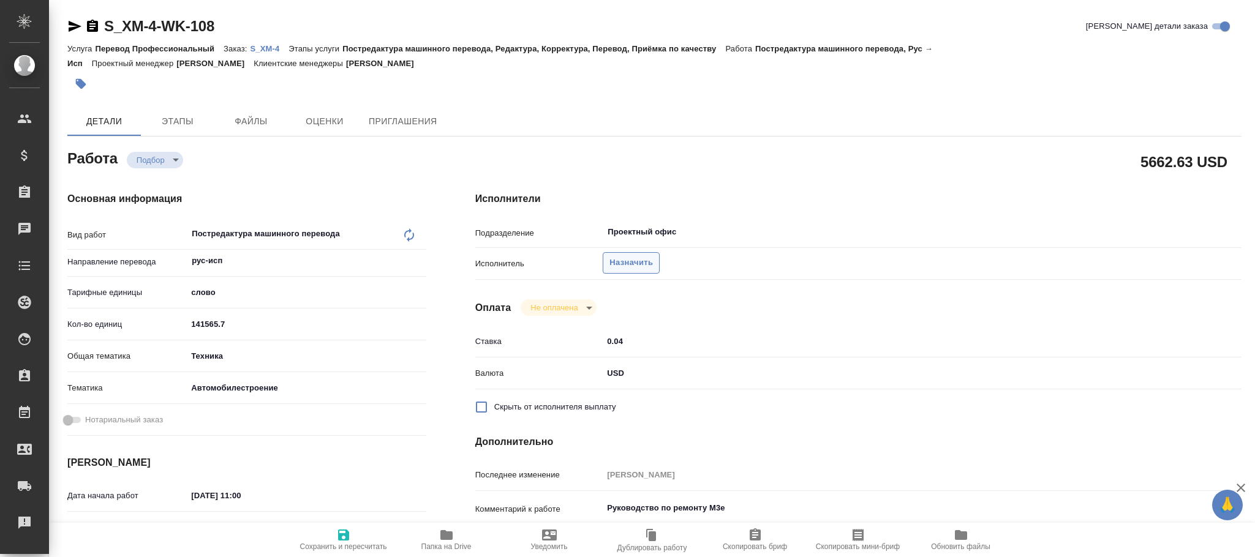
type textarea "x"
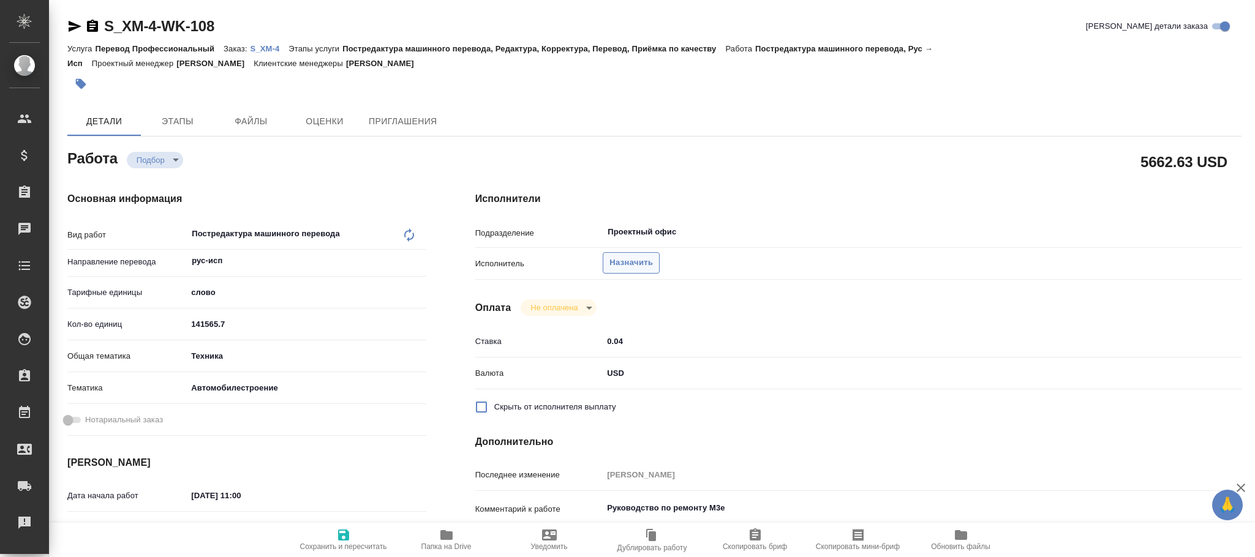
click at [622, 261] on span "Назначить" at bounding box center [630, 263] width 43 height 14
type textarea "x"
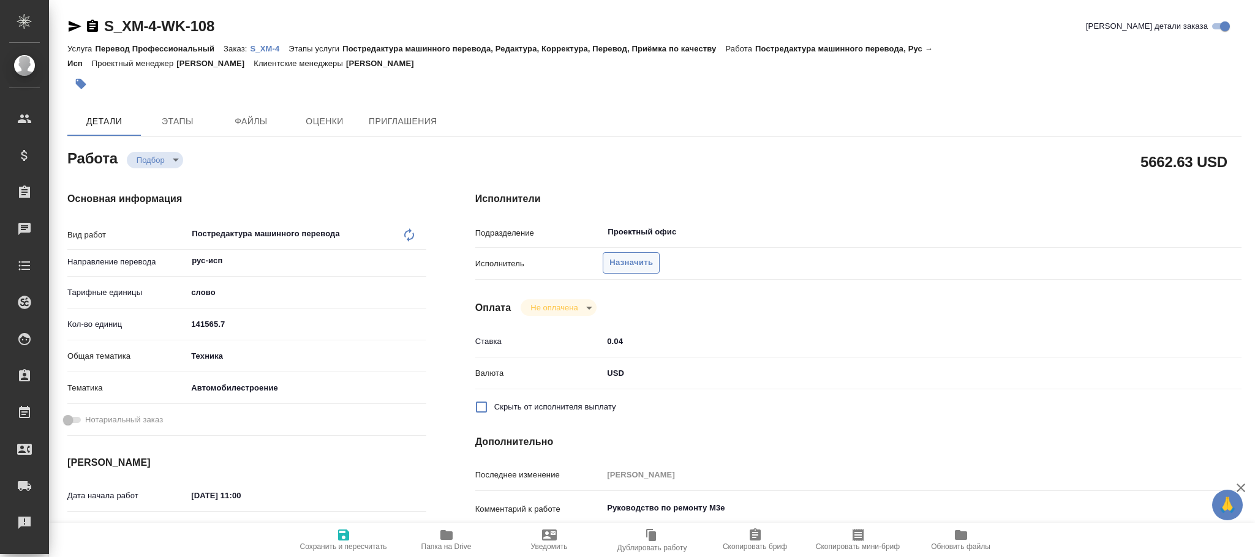
type textarea "x"
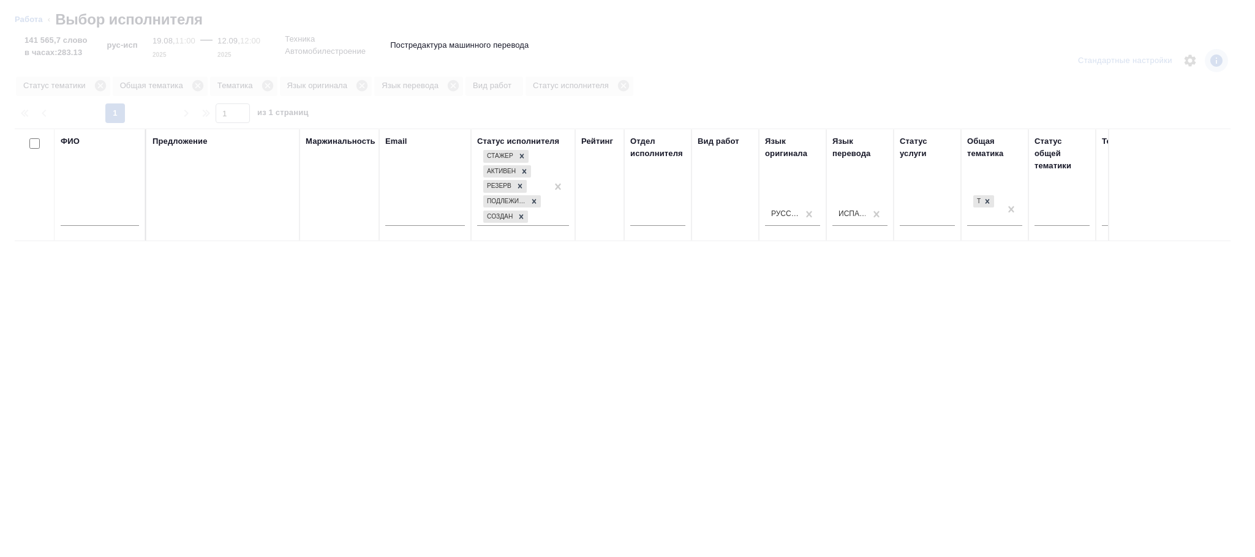
type textarea "x"
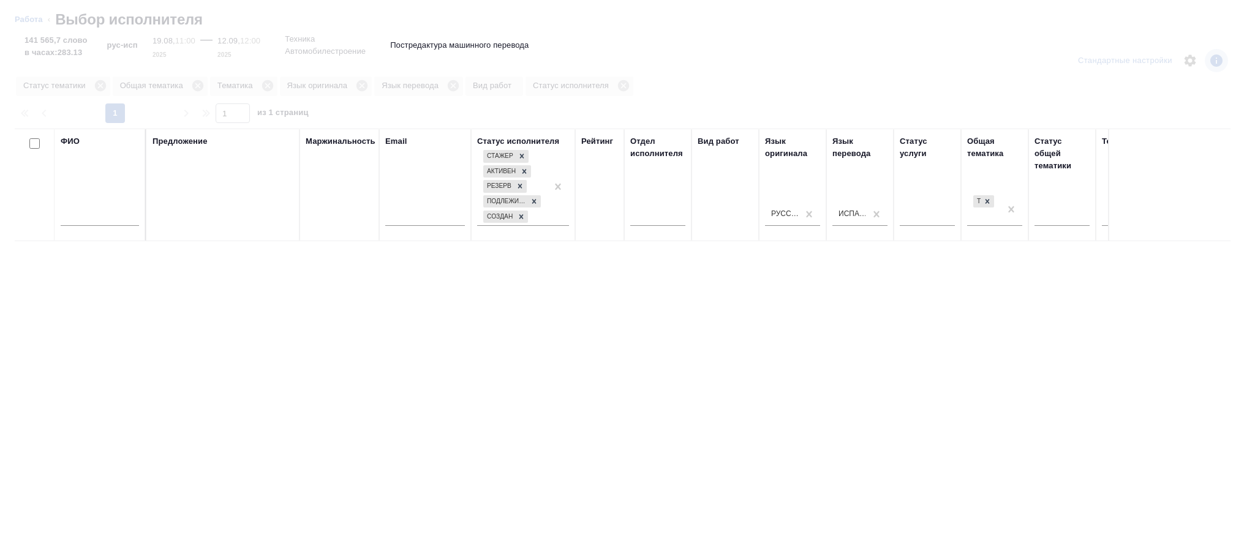
click at [94, 217] on input "text" at bounding box center [100, 218] width 78 height 15
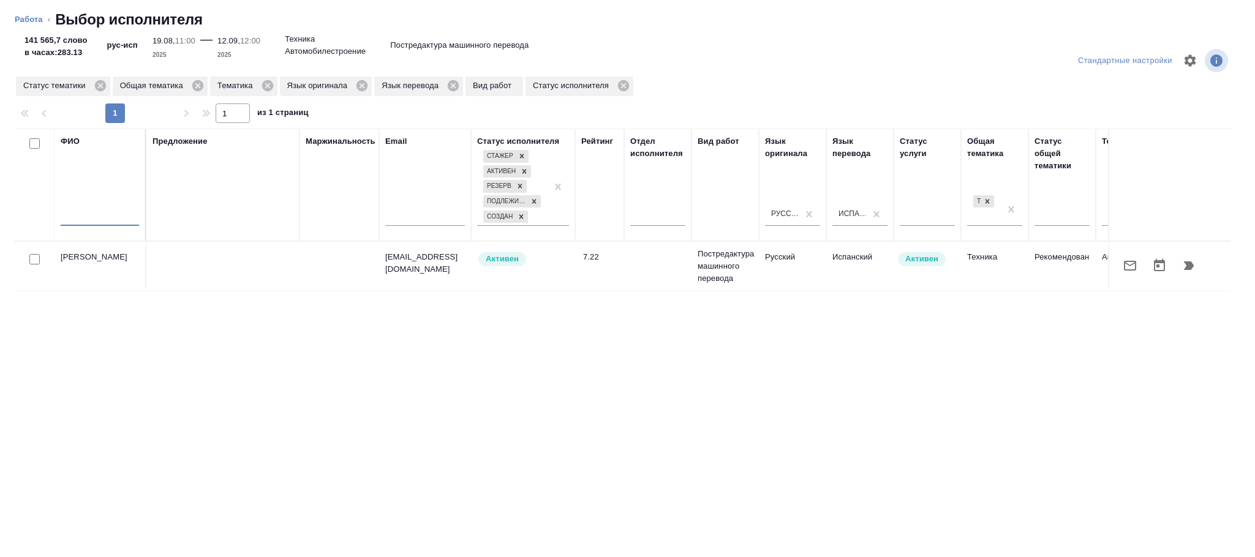
type textarea "x"
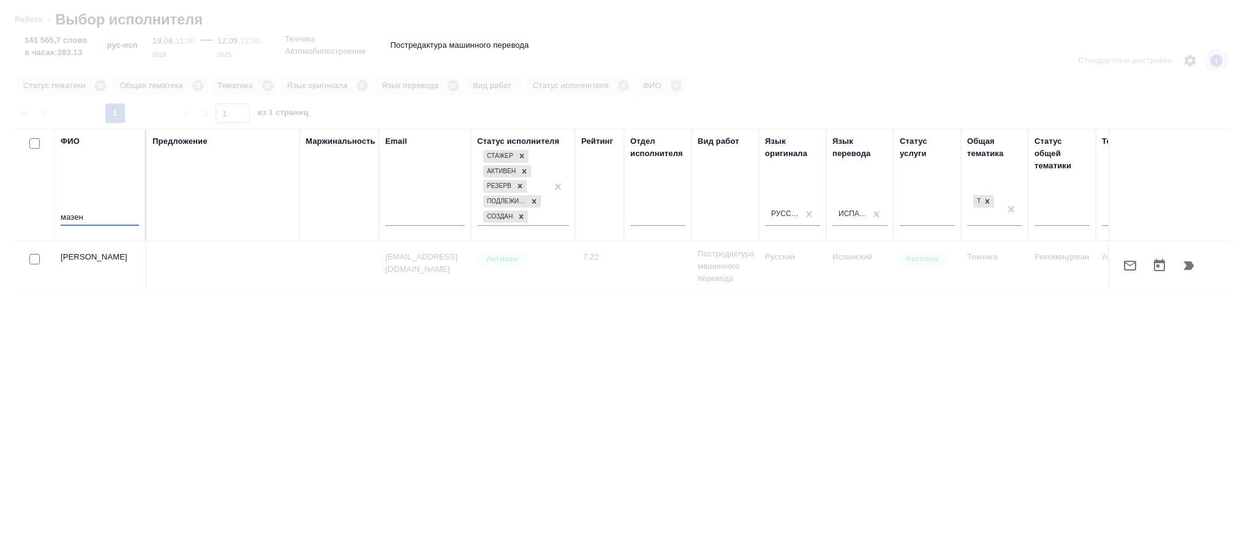
type input "мазен"
drag, startPoint x: 764, startPoint y: 505, endPoint x: 1253, endPoint y: 460, distance: 491.3
click at [1253, 460] on div at bounding box center [627, 371] width 1255 height 374
drag, startPoint x: 792, startPoint y: 507, endPoint x: 854, endPoint y: 515, distance: 62.4
click at [854, 515] on div at bounding box center [627, 371] width 1255 height 374
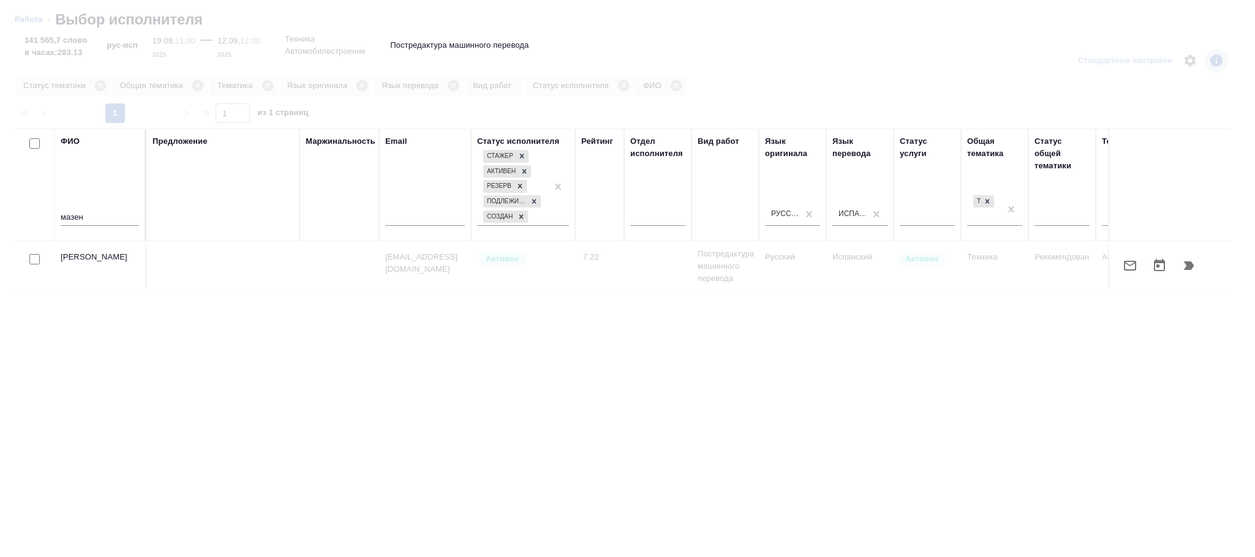
drag, startPoint x: 814, startPoint y: 502, endPoint x: 974, endPoint y: 496, distance: 160.5
click at [974, 496] on div at bounding box center [627, 371] width 1255 height 374
drag, startPoint x: 664, startPoint y: 501, endPoint x: 1022, endPoint y: 222, distance: 454.2
click at [953, 463] on div at bounding box center [627, 371] width 1255 height 374
drag, startPoint x: 772, startPoint y: 505, endPoint x: 1220, endPoint y: 497, distance: 447.7
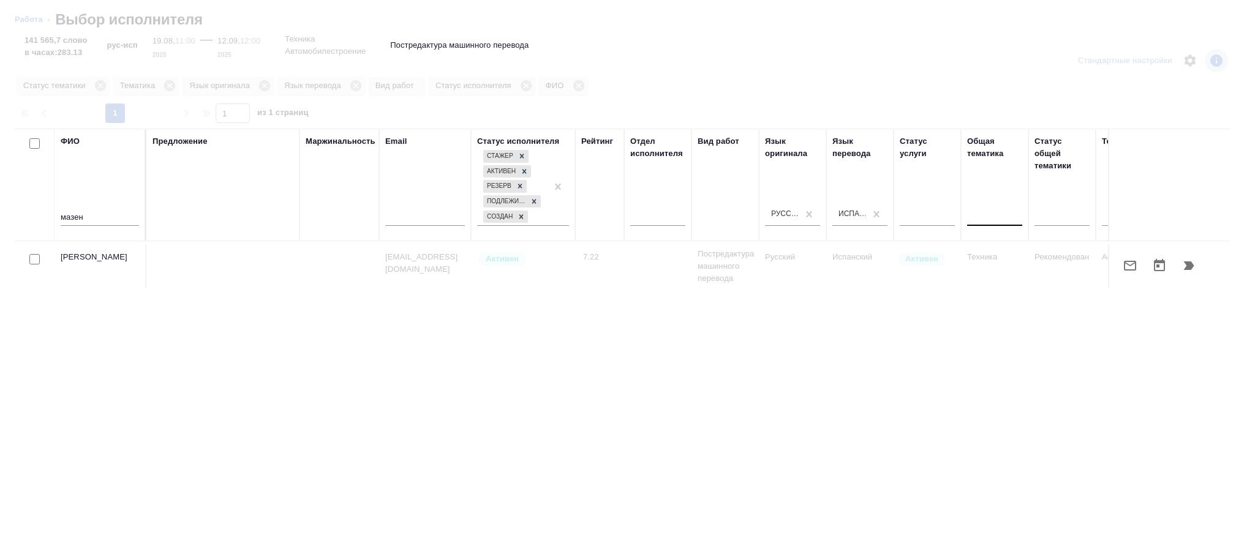
click at [1220, 497] on div at bounding box center [627, 371] width 1255 height 374
drag, startPoint x: 547, startPoint y: 502, endPoint x: 996, endPoint y: 506, distance: 448.9
click at [987, 511] on div at bounding box center [627, 371] width 1255 height 374
drag, startPoint x: 701, startPoint y: 507, endPoint x: 945, endPoint y: 522, distance: 244.8
click at [945, 522] on div at bounding box center [627, 371] width 1255 height 374
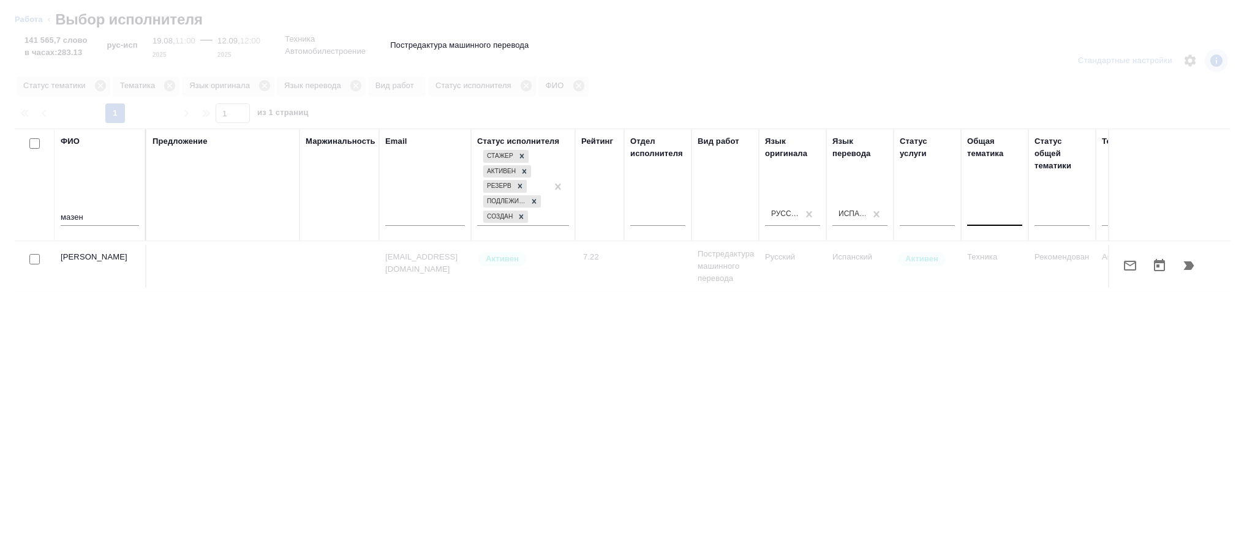
drag, startPoint x: 761, startPoint y: 505, endPoint x: 1083, endPoint y: 291, distance: 386.4
click at [1051, 447] on div at bounding box center [627, 371] width 1255 height 374
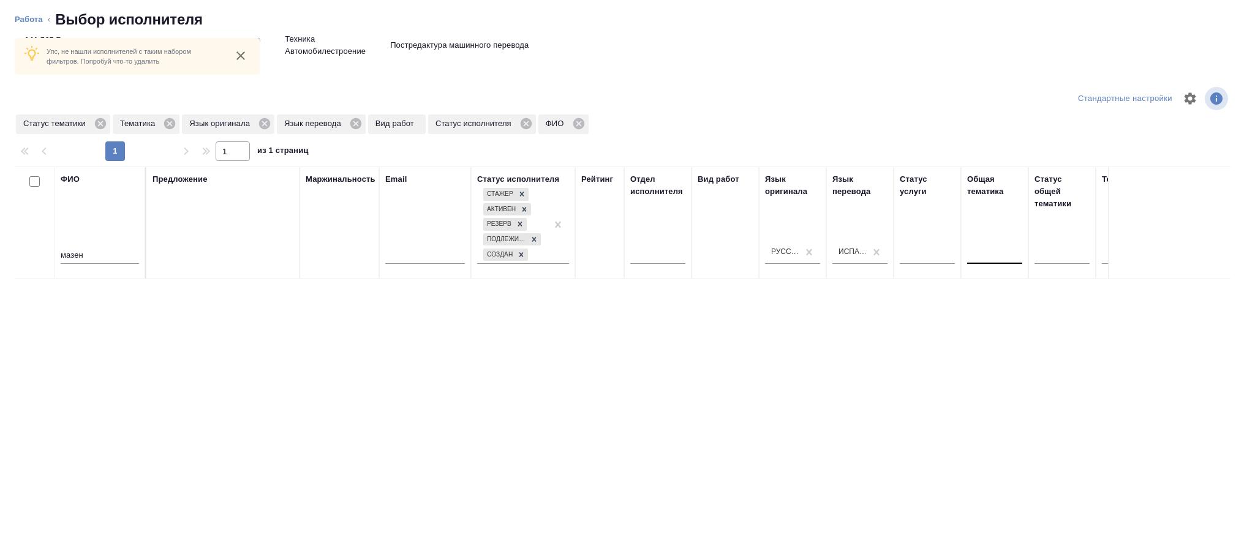
scroll to position [0, 577]
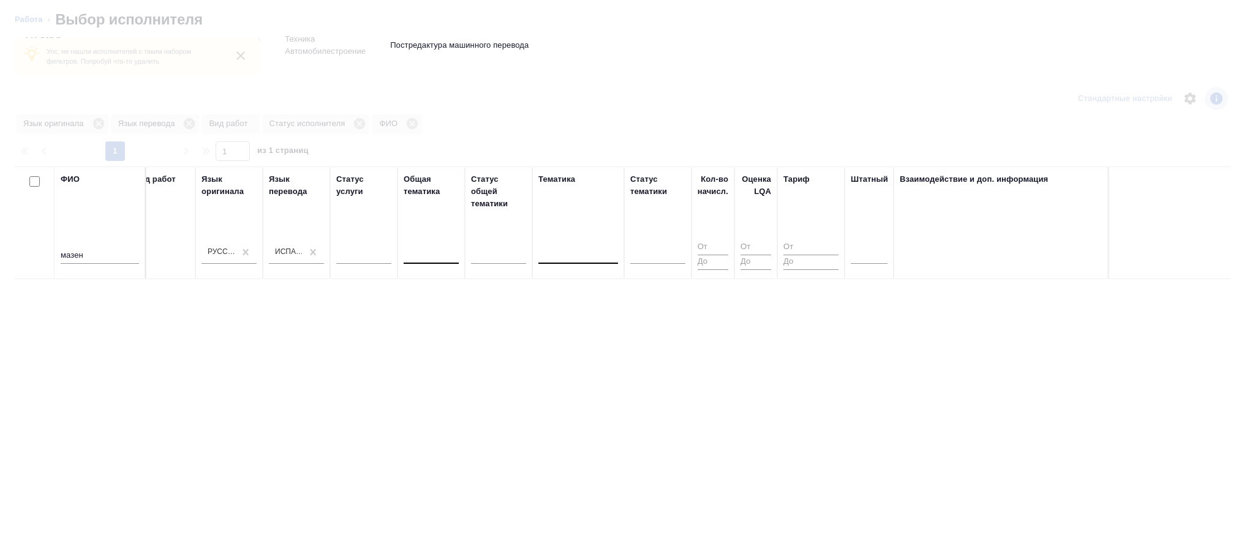
drag, startPoint x: 745, startPoint y: 544, endPoint x: 175, endPoint y: 537, distance: 570.1
click at [175, 537] on div at bounding box center [627, 371] width 1255 height 374
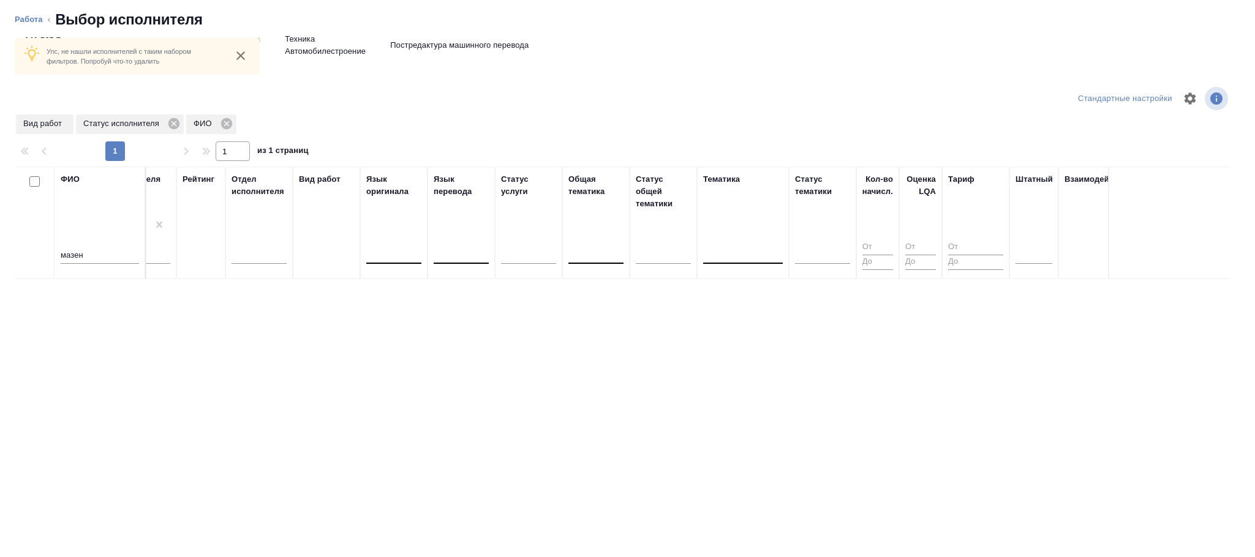
scroll to position [0, 0]
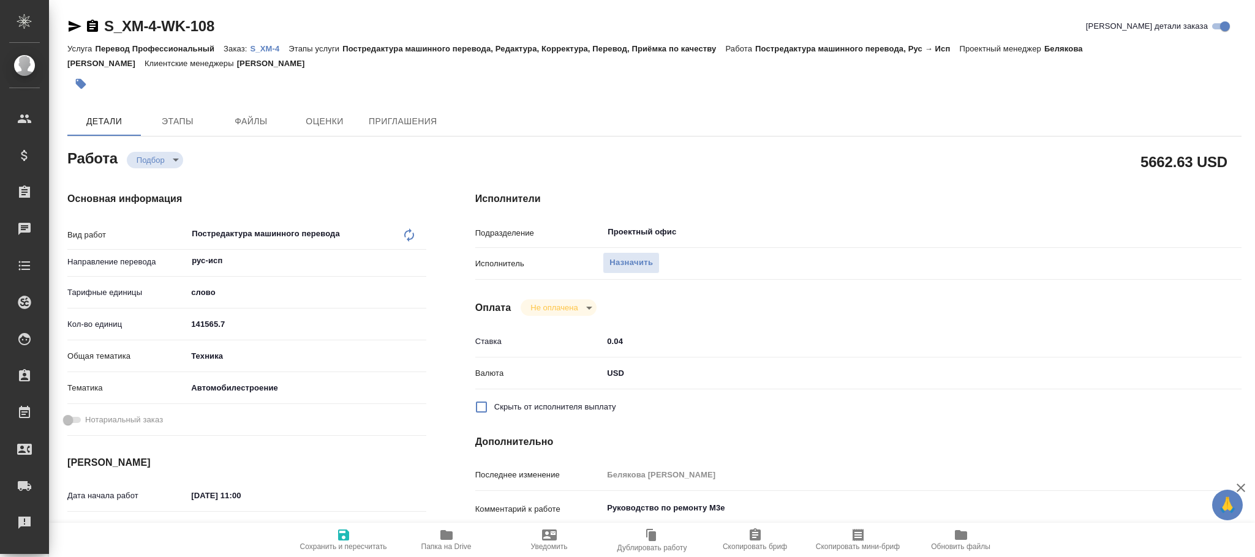
type textarea "x"
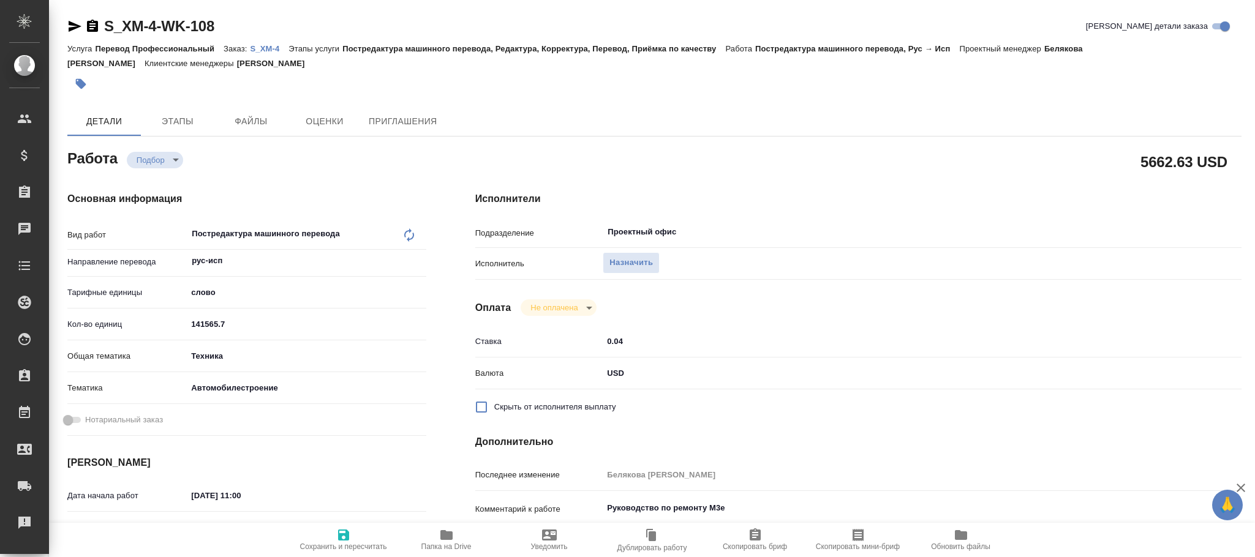
type textarea "x"
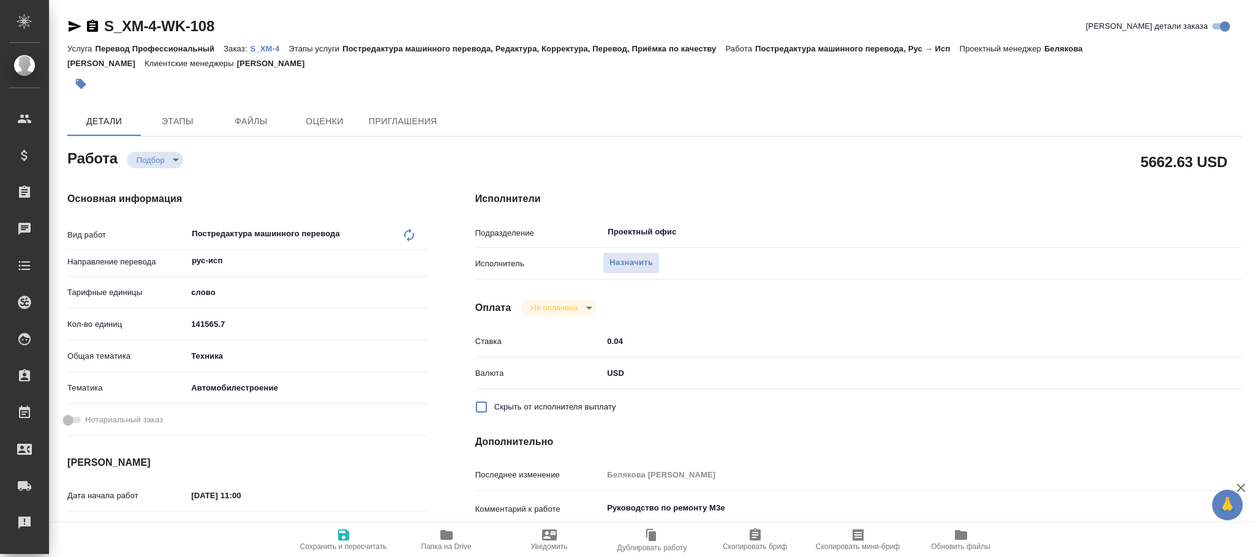
type textarea "x"
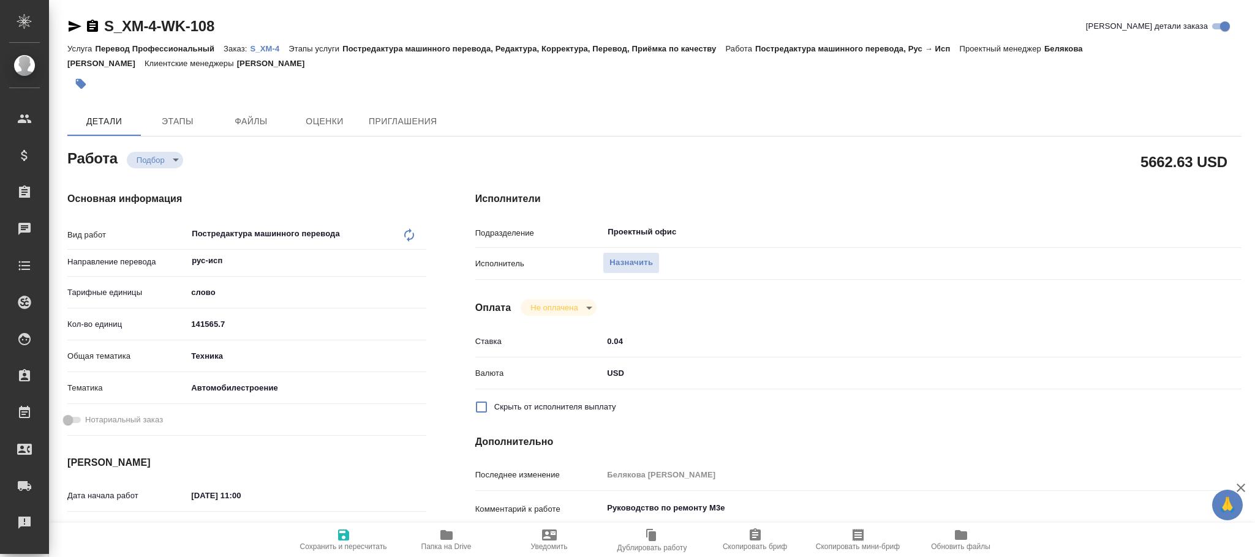
type textarea "x"
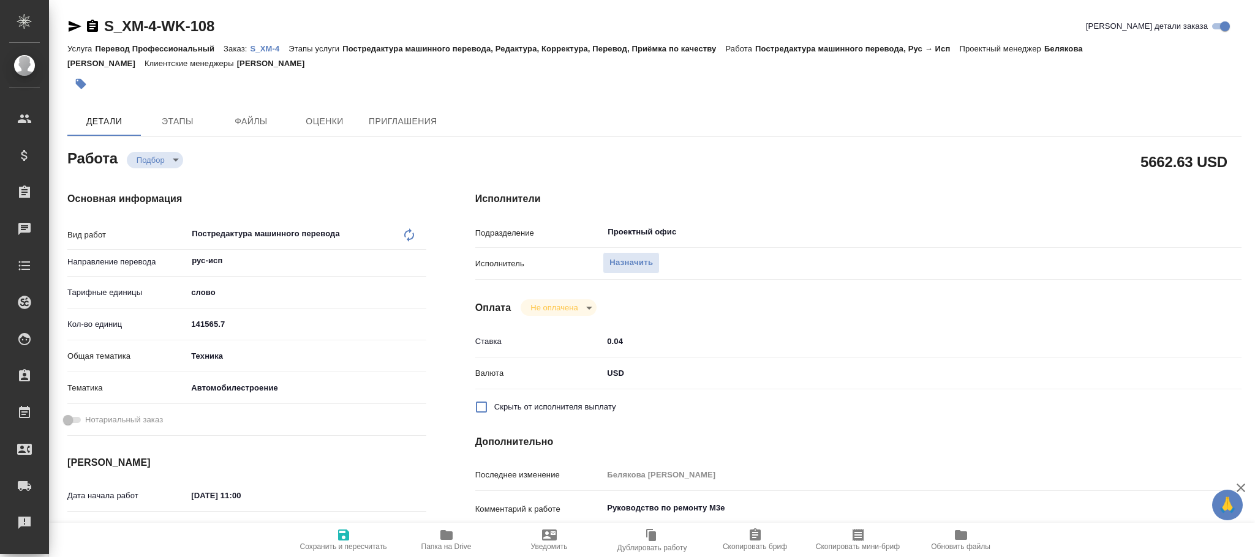
type textarea "x"
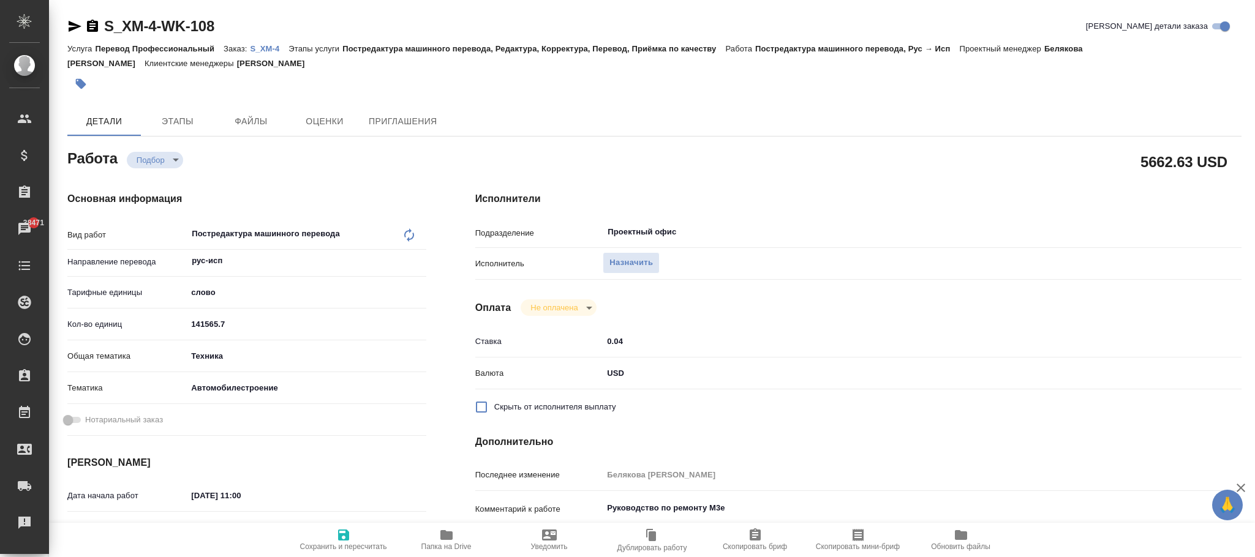
click at [627, 367] on body "🙏 .cls-1 fill:#fff; AWATERA Фокина Наталья n.fokina Клиенты Спецификации Заказы…" at bounding box center [627, 278] width 1255 height 557
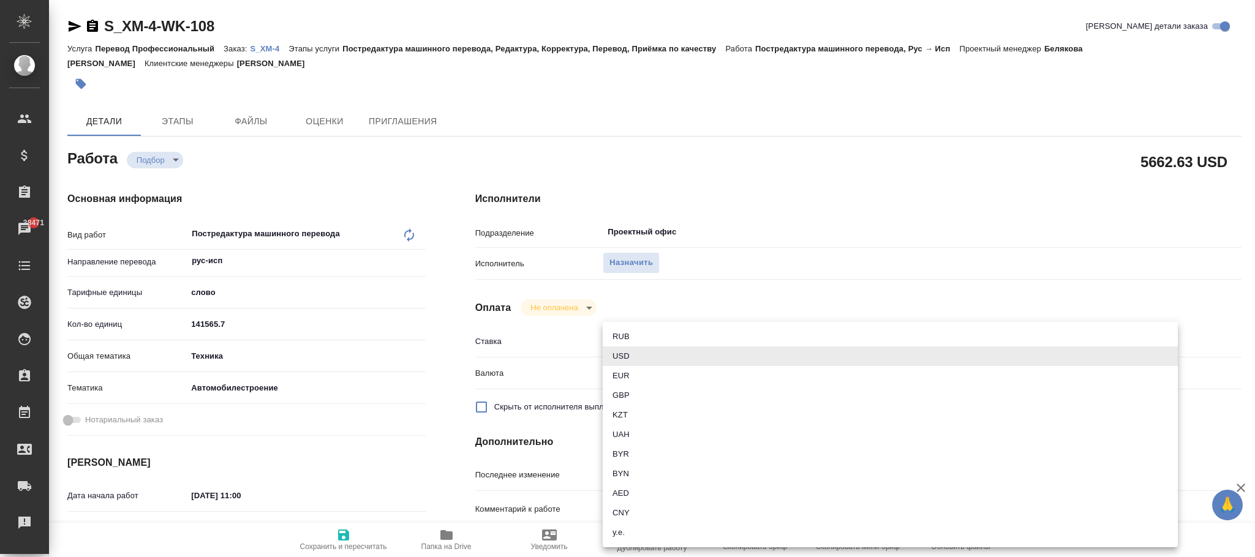
click at [628, 331] on li "RUB" at bounding box center [890, 337] width 575 height 20
type textarea "x"
type input "RUB"
type textarea "x"
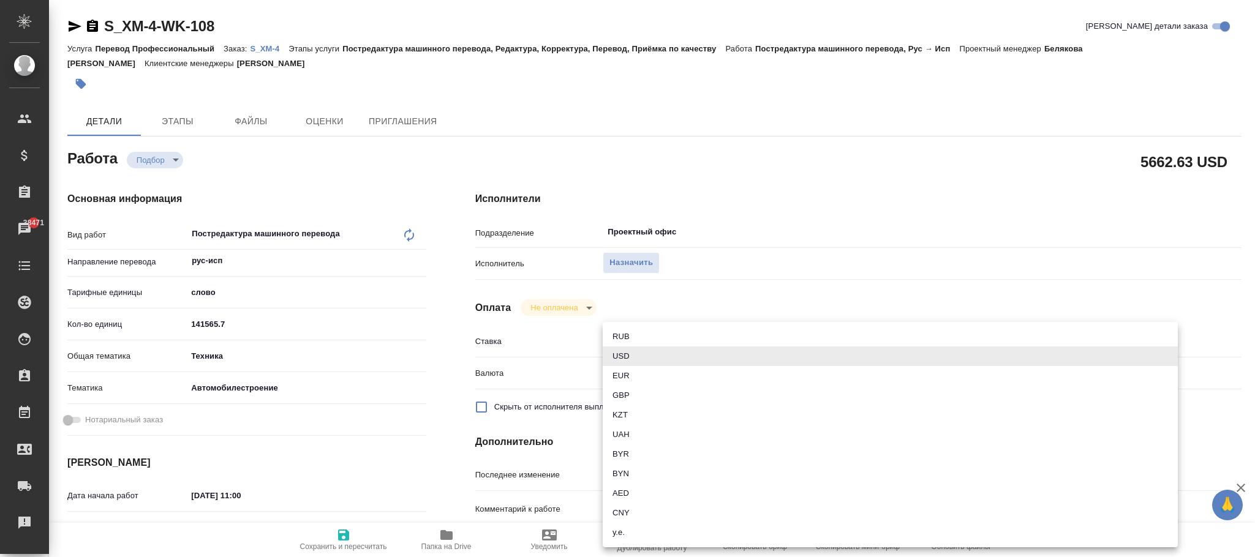
type textarea "x"
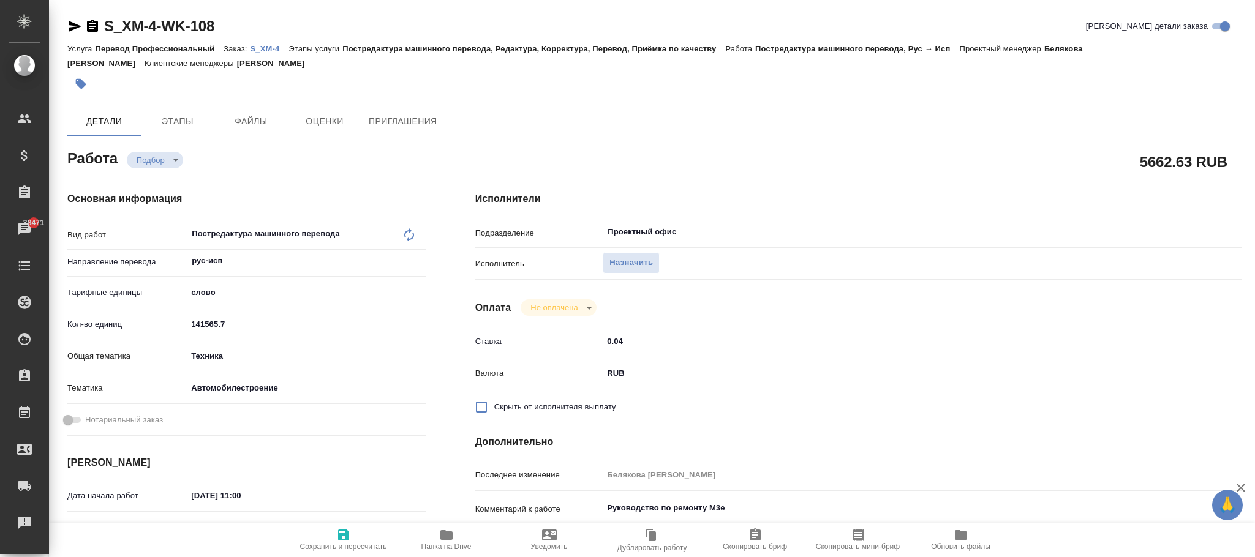
click at [348, 538] on icon "button" at bounding box center [343, 535] width 11 height 11
type textarea "x"
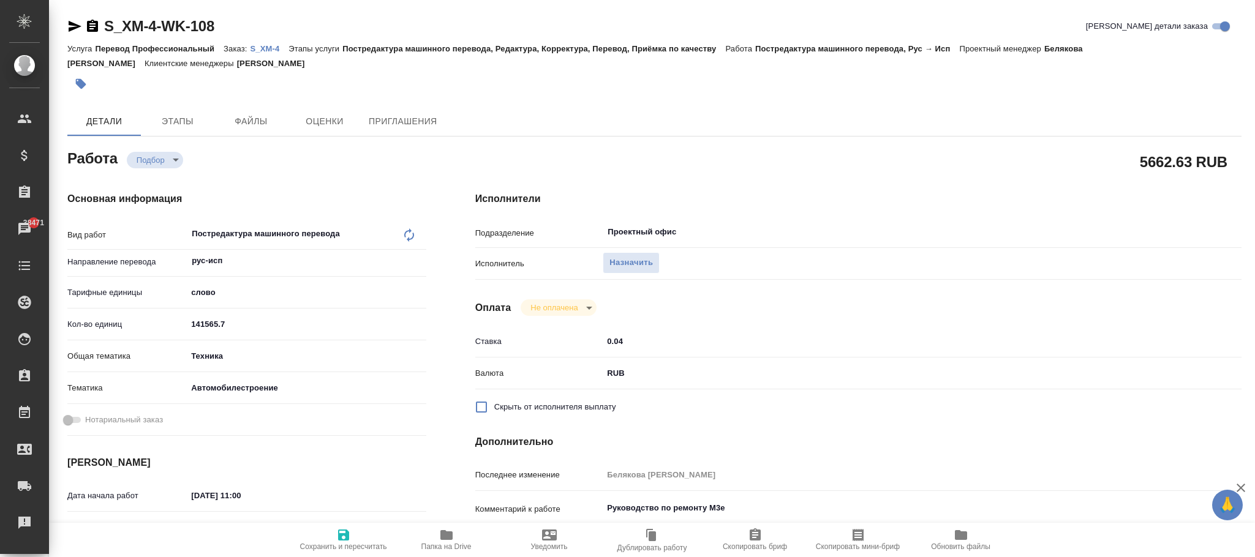
type textarea "x"
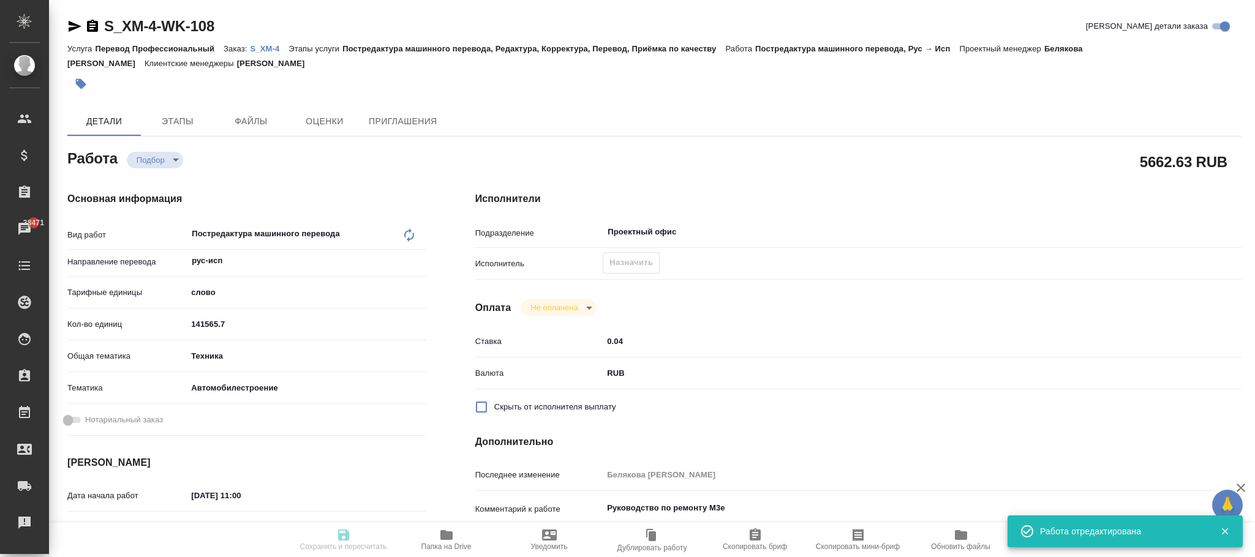
type textarea "x"
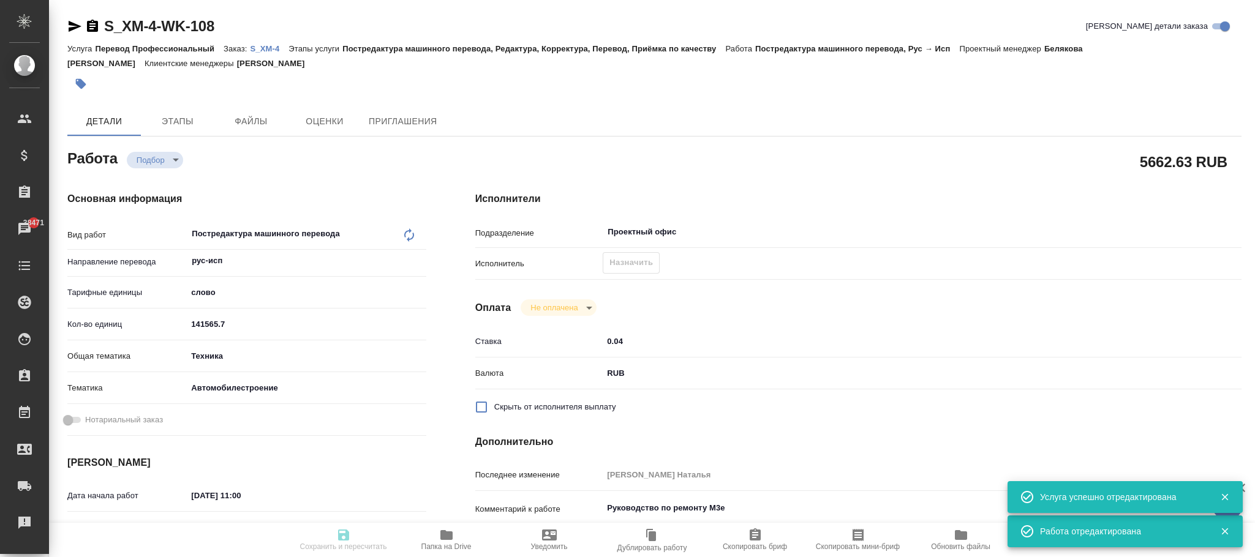
type input "recruiting"
type textarea "Постредактура машинного перевода"
type textarea "x"
type input "рус-исп"
type input "5a8b1489cc6b4906c91bfd90"
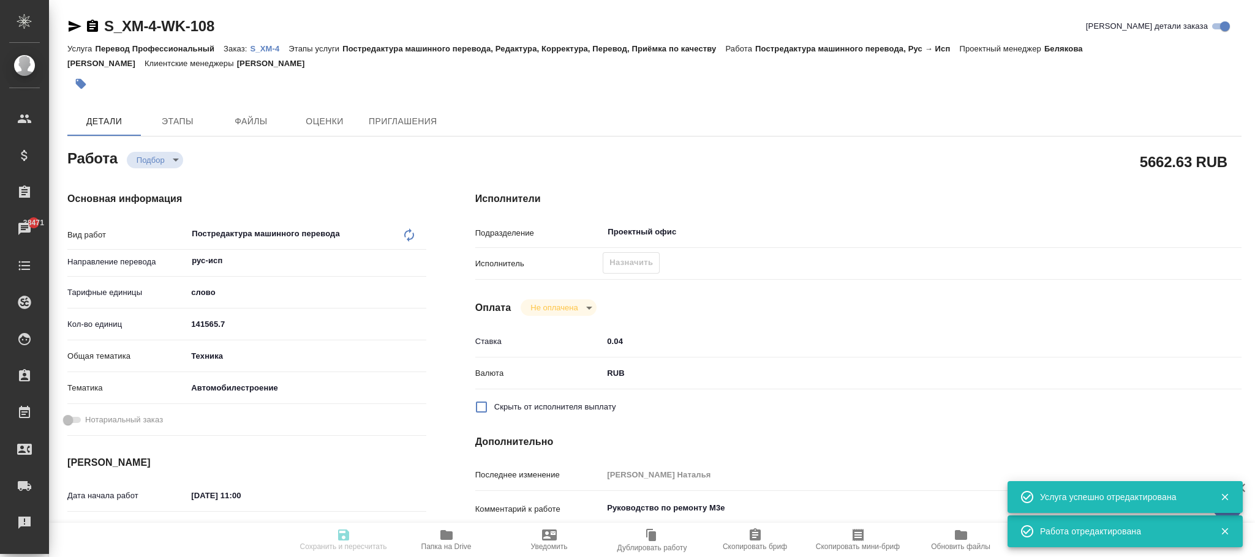
type input "141565.7"
type input "tech"
type input "5f647204b73bc97568ca66a7"
type input "[DATE] 11:00"
type input "[DATE] 12:00"
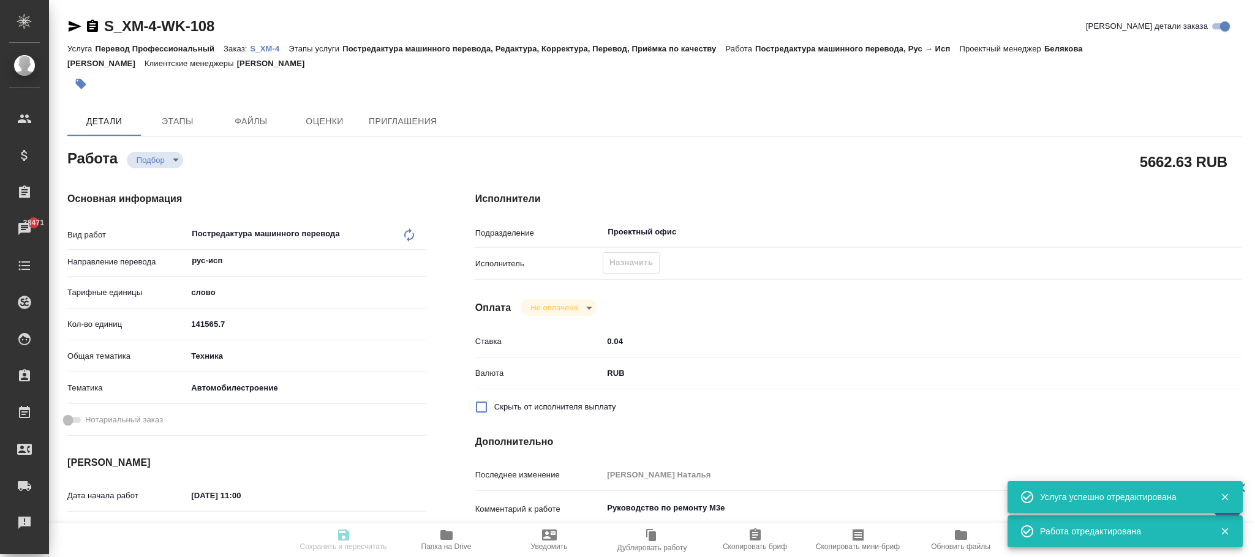
type input "[DATE] 17:00"
type input "Проектный офис"
type input "notPayed"
type input "0.04"
type input "RUB"
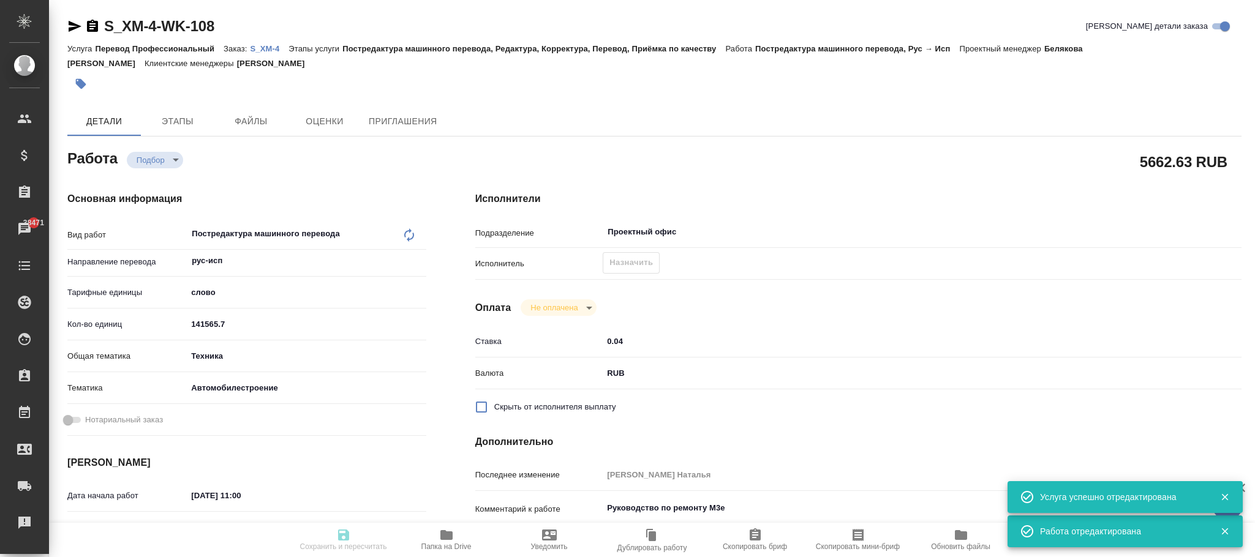
type input "[PERSON_NAME]"
type textarea "Руководство по ремонту М3е"
type textarea "x"
type textarea "/Clients/ООО ХИТ МОТОРЗ РУС /Orders/S_XM-4/Translated/S_XM-4-WK-108"
type textarea "x"
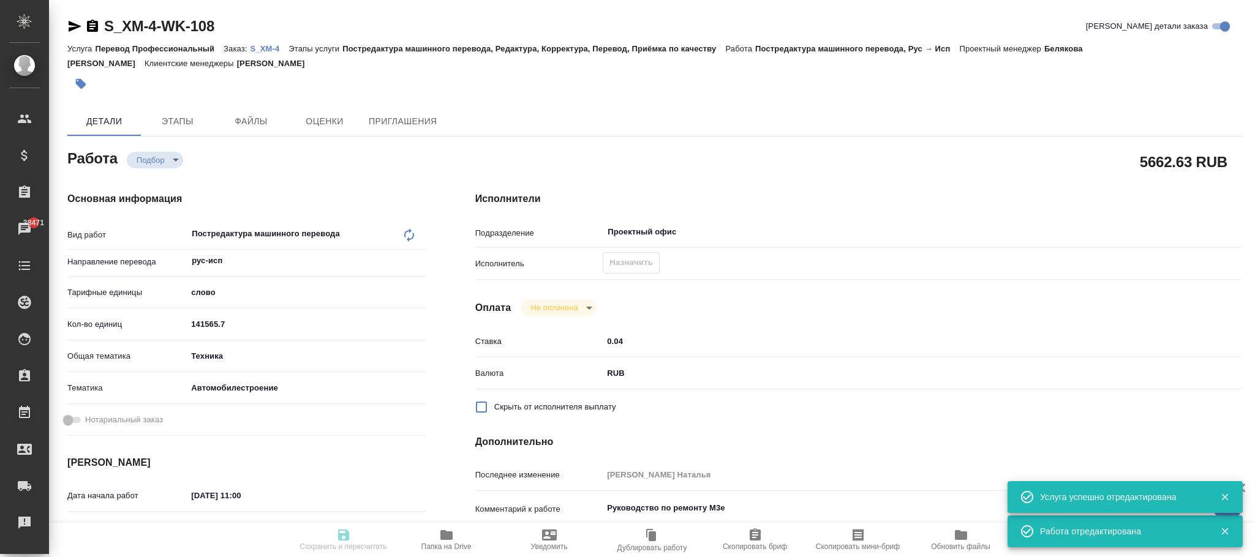
type input "S_XM-4"
type input "Перевод Профессиональный"
type input "Постредактура машинного перевода, Редактура, Корректура, Перевод, Приёмка по ка…"
type input "[PERSON_NAME]"
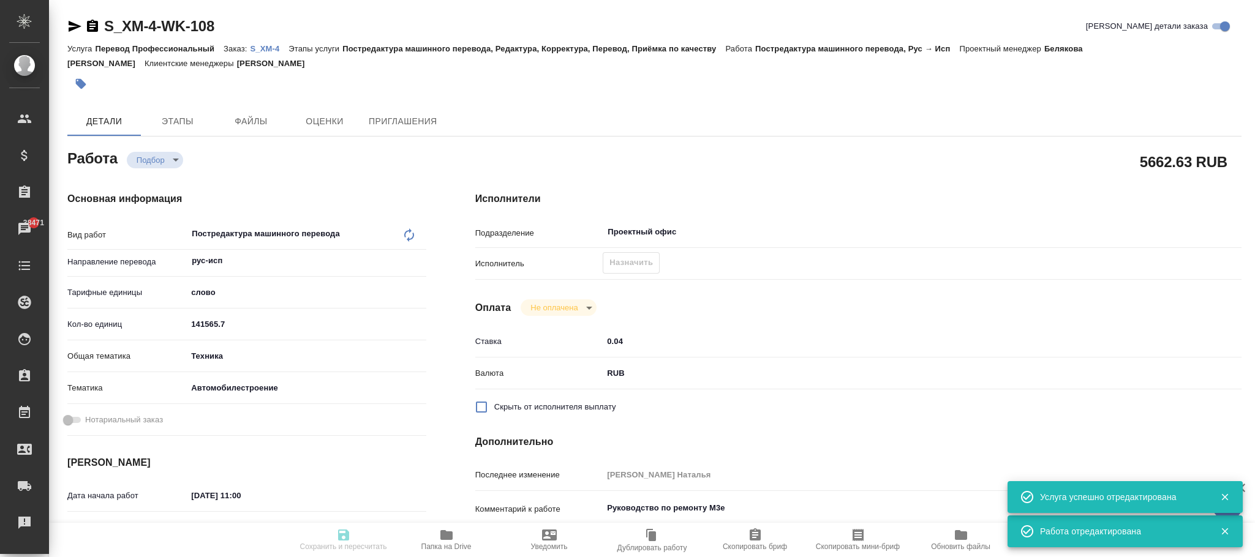
type input "/Clients/ООО ХИТ МОТОРЗ РУС /Orders/S_XM-4"
type textarea "x"
type textarea "рус-исп (кубинский!) для верстки - нужен расчет по блокам на каждый файл Пока м…"
type textarea "x"
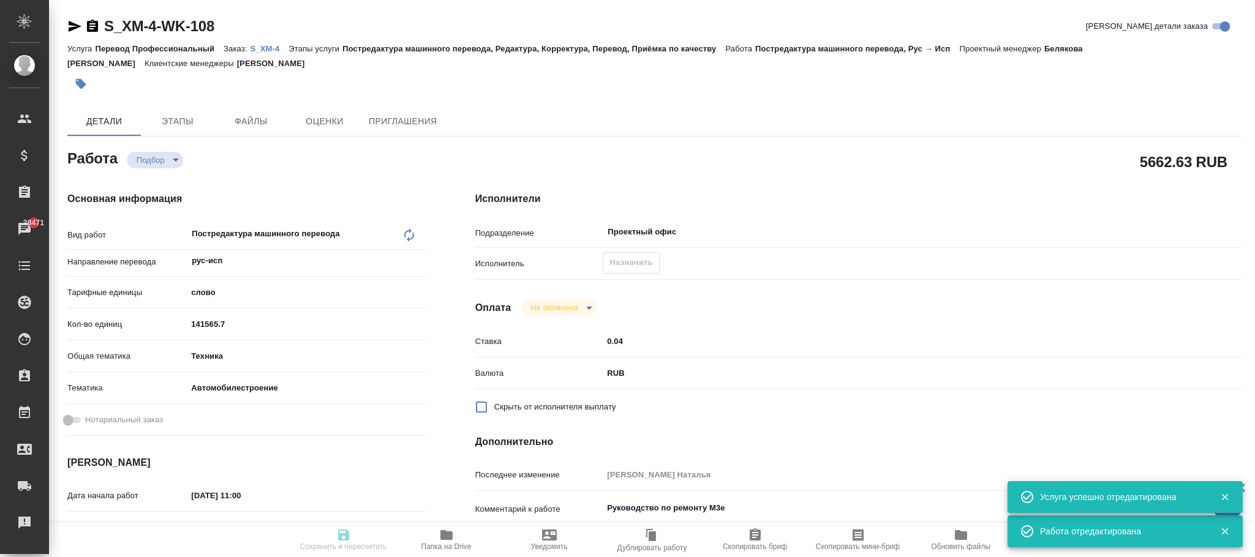
type textarea "x"
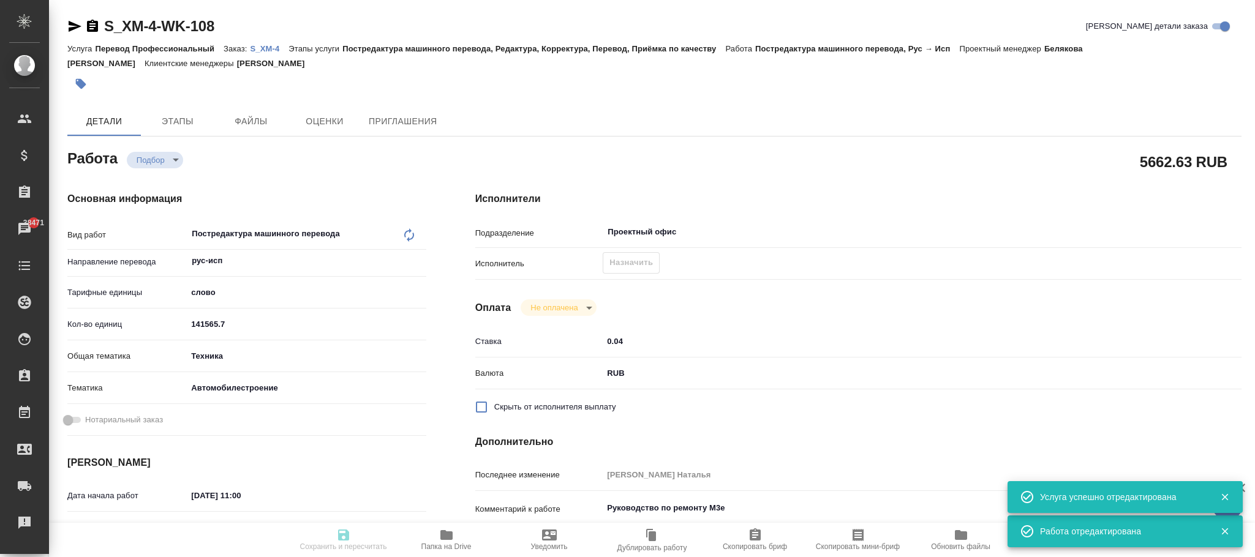
type textarea "x"
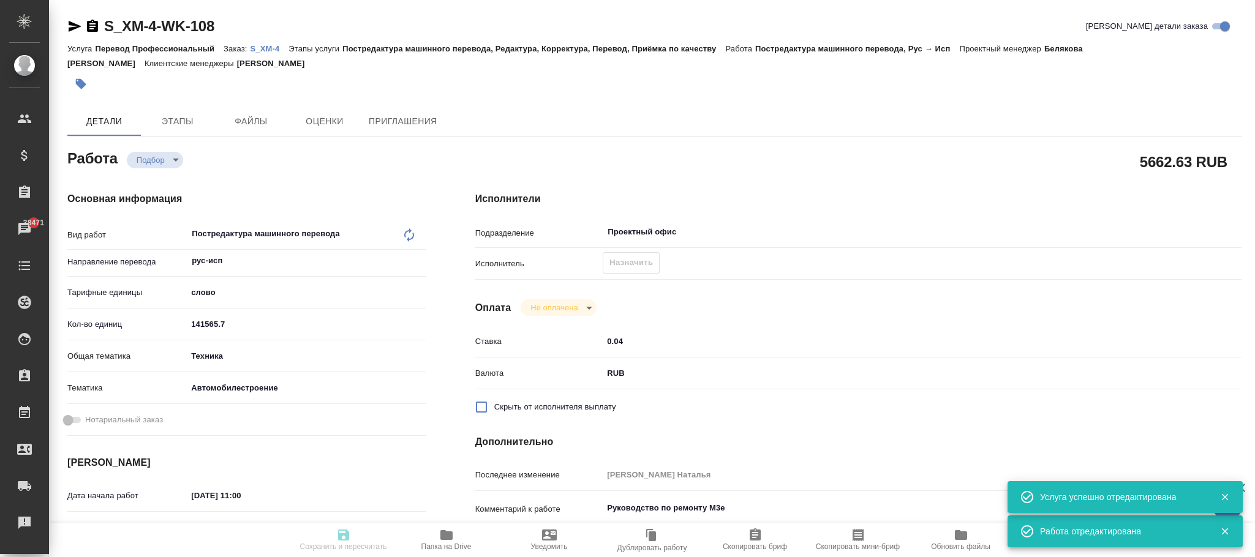
type textarea "x"
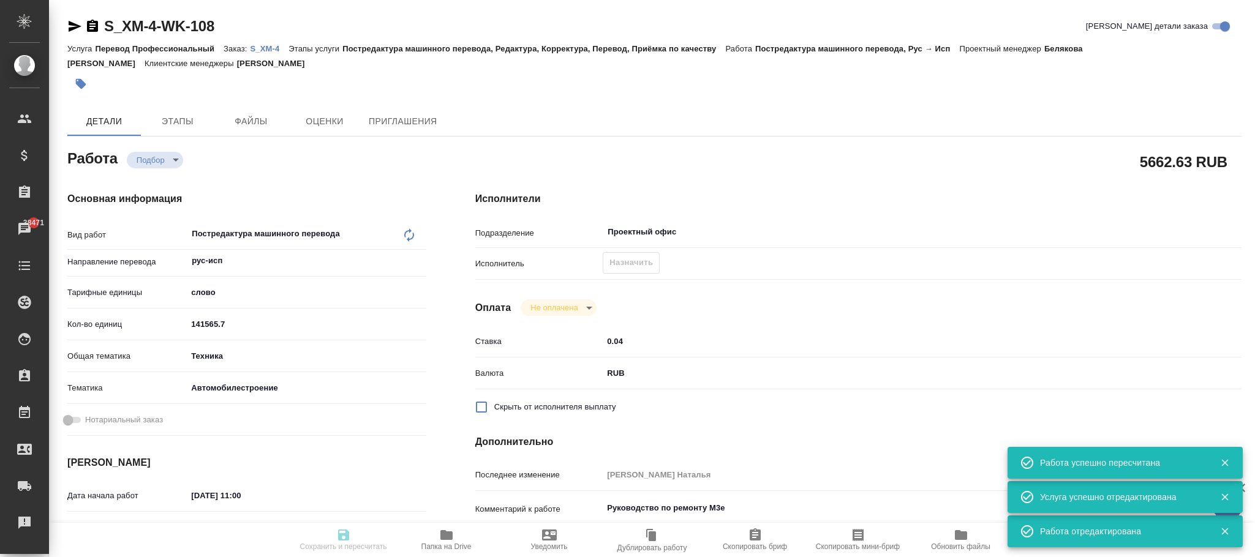
type input "recruiting"
type textarea "Постредактура машинного перевода"
type textarea "x"
type input "рус-исп"
type input "5a8b1489cc6b4906c91bfd90"
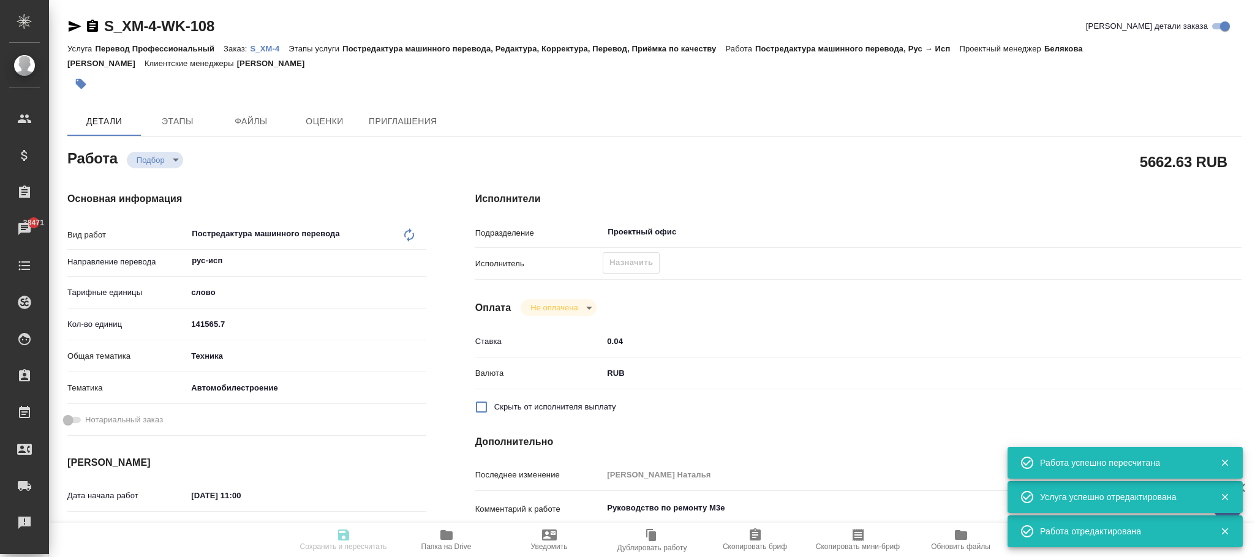
type input "141565.7"
type input "tech"
type input "5f647204b73bc97568ca66a7"
type input "[DATE] 11:00"
type input "[DATE] 12:00"
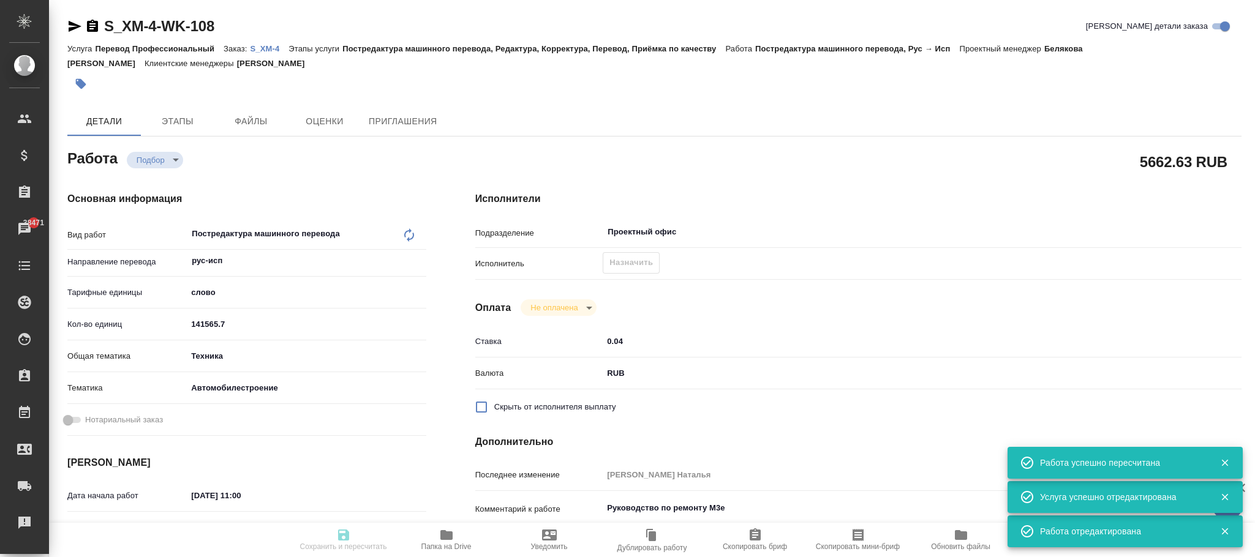
type input "[DATE] 17:00"
type input "Проектный офис"
type input "notPayed"
type input "0.04"
type input "RUB"
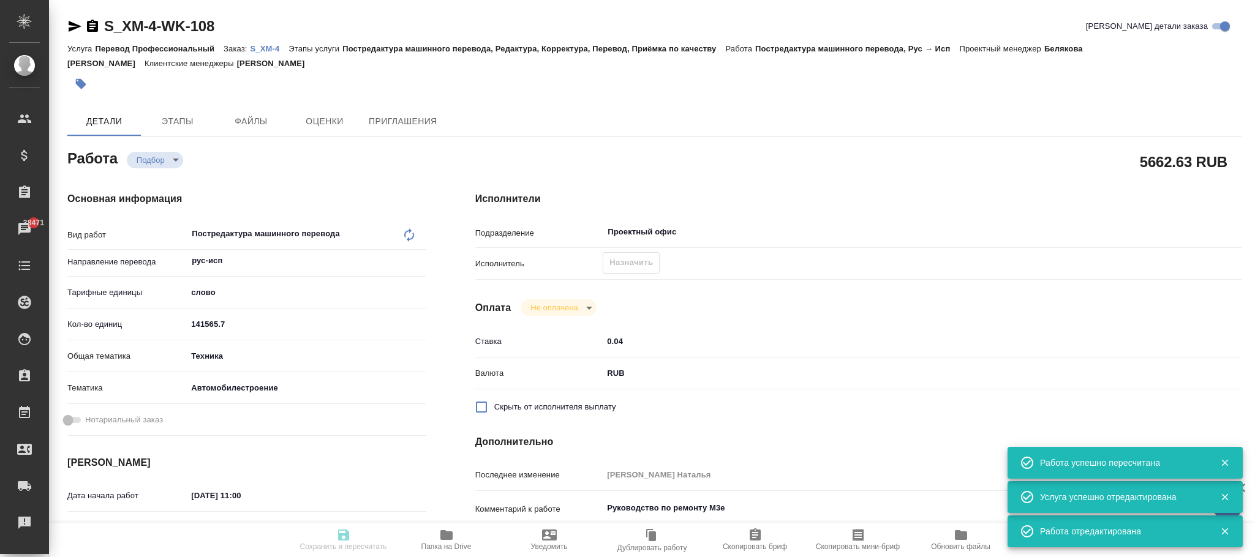
type input "[PERSON_NAME]"
type textarea "Руководство по ремонту М3е"
type textarea "x"
type textarea "/Clients/ООО ХИТ МОТОРЗ РУС /Orders/S_XM-4/Translated/S_XM-4-WK-108"
type textarea "x"
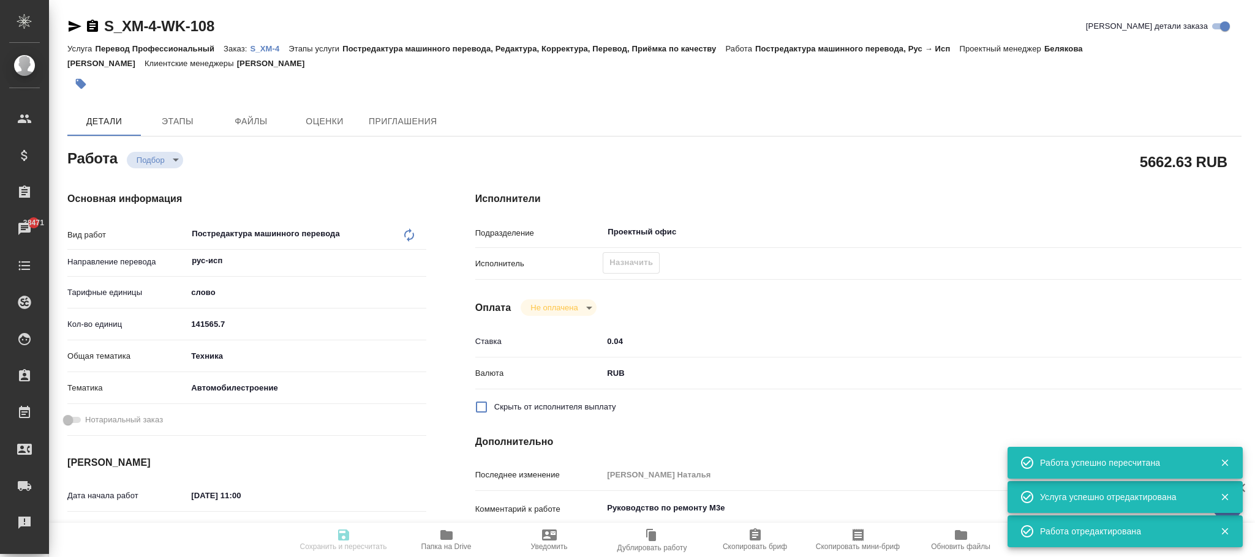
type input "S_XM-4"
type input "Перевод Профессиональный"
type input "Постредактура машинного перевода, Редактура, Корректура, Перевод, Приёмка по ка…"
type input "[PERSON_NAME]"
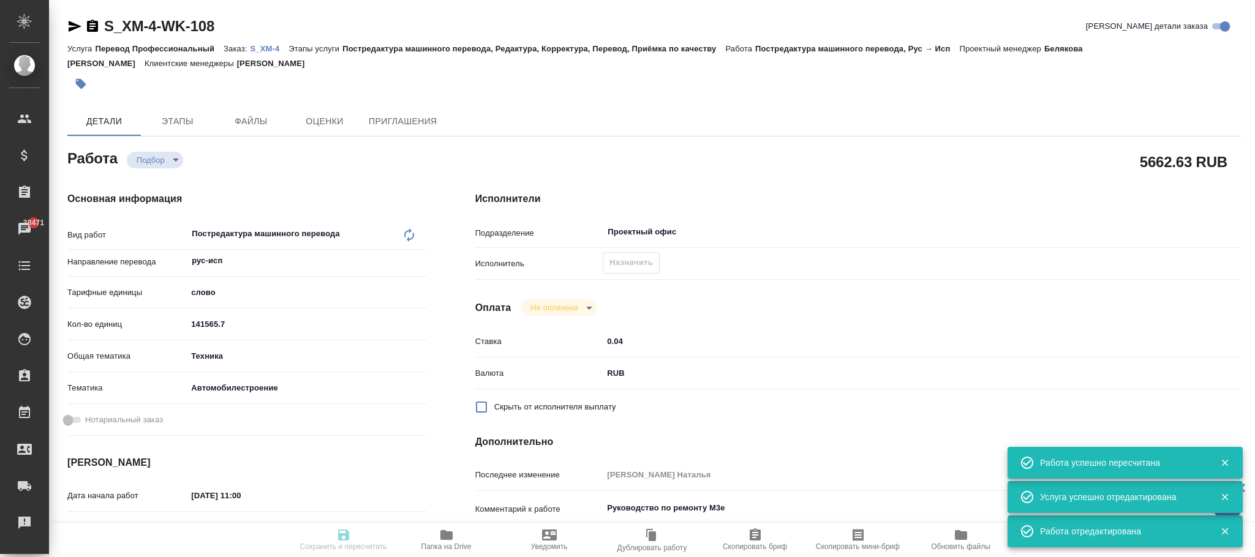
type input "/Clients/ООО ХИТ МОТОРЗ РУС /Orders/S_XM-4"
type textarea "x"
type textarea "рус-исп (кубинский!) для верстки - нужен расчет по блокам на каждый файл Пока м…"
type textarea "x"
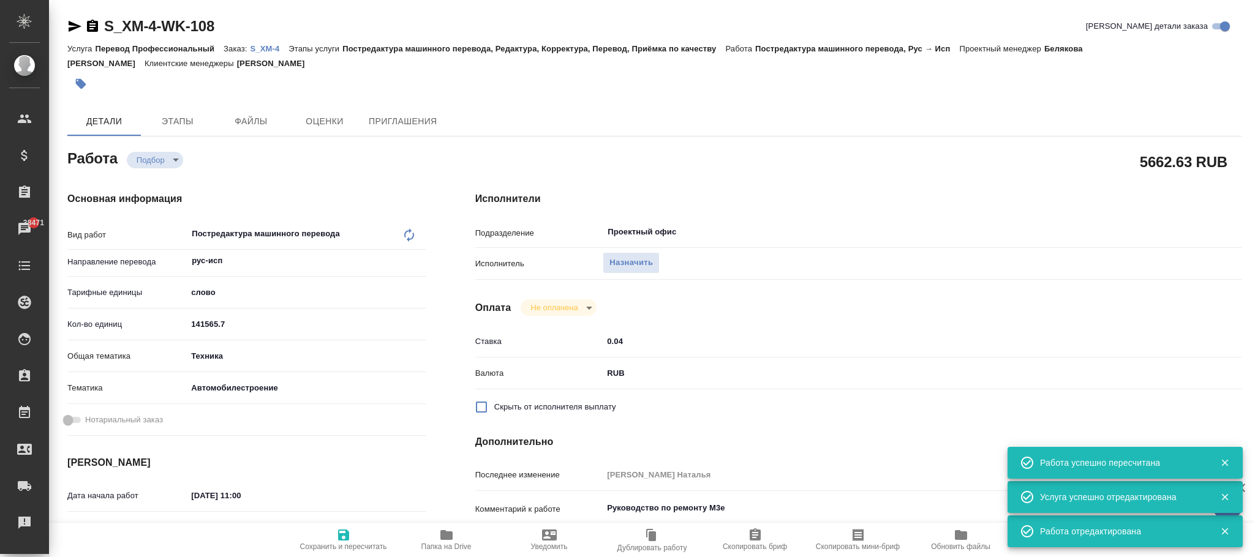
type textarea "x"
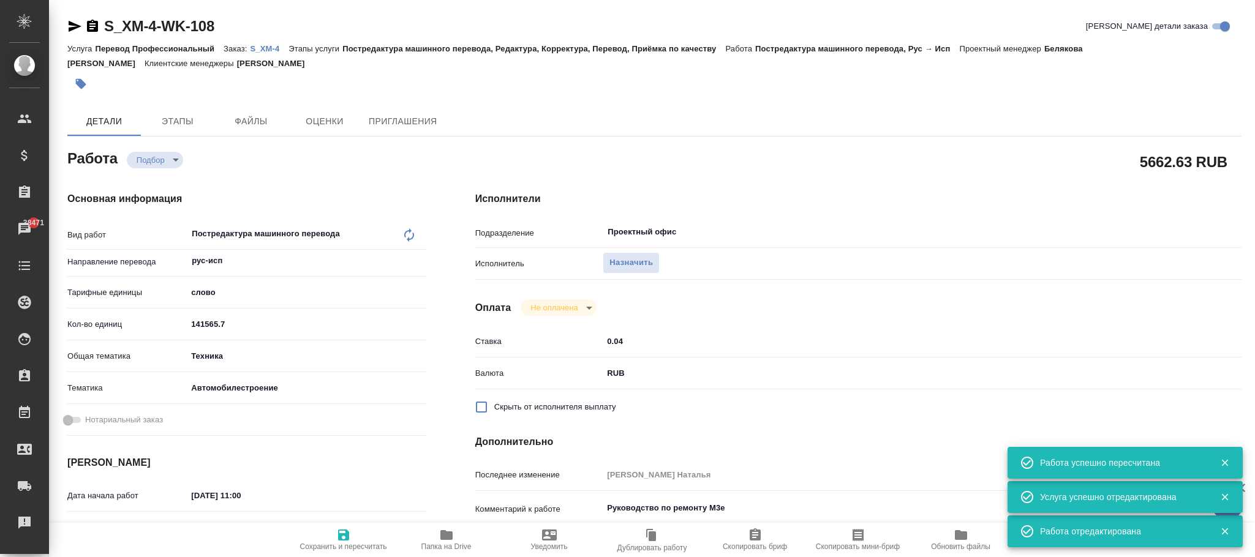
type textarea "x"
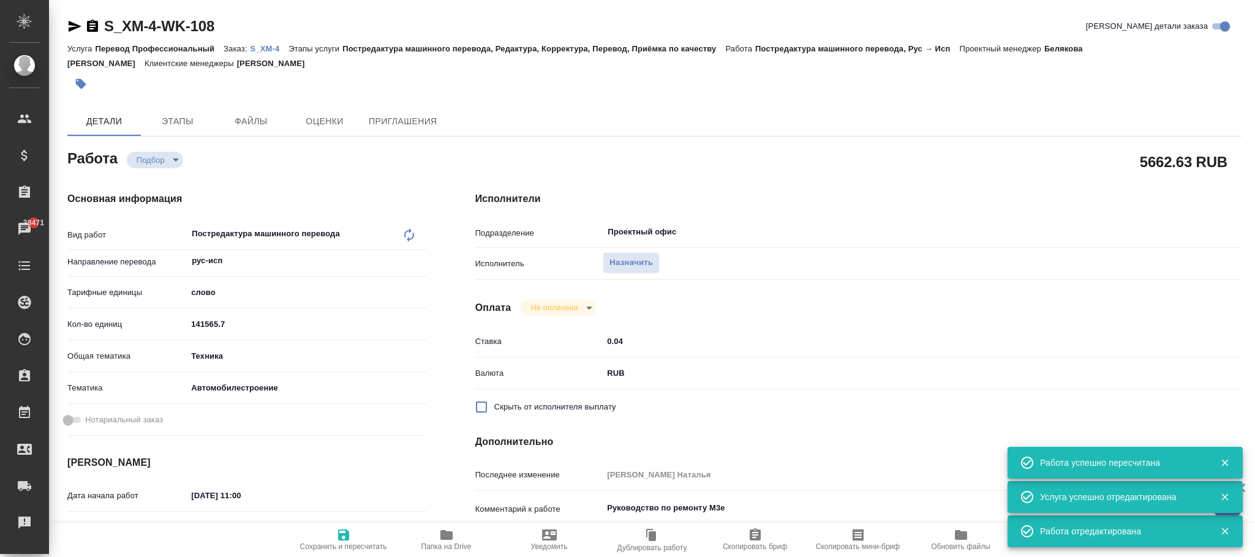
type textarea "x"
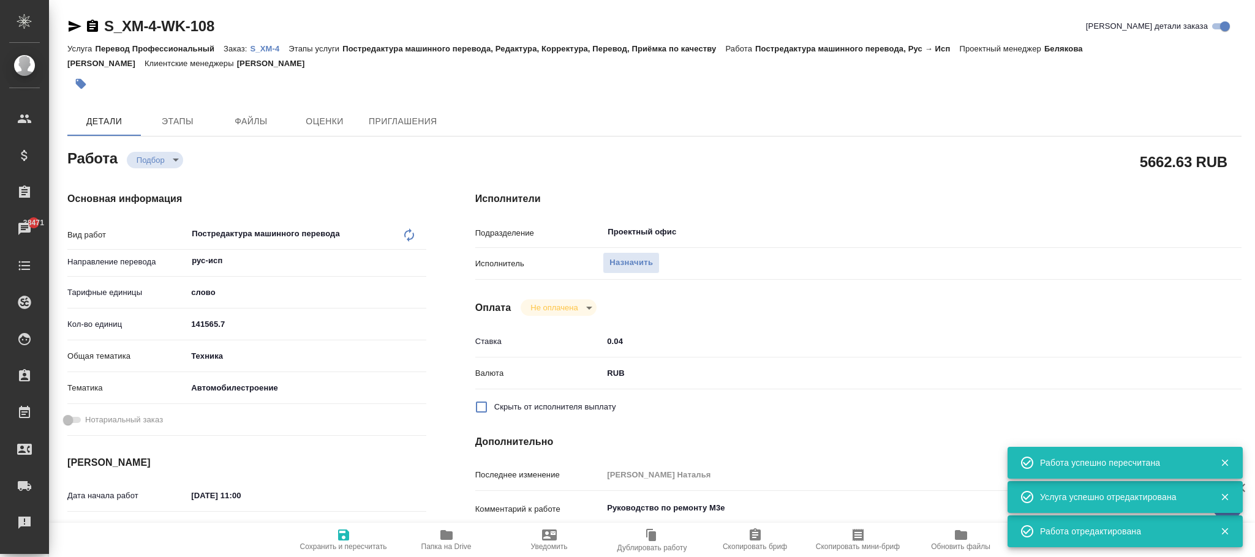
type textarea "x"
drag, startPoint x: 647, startPoint y: 342, endPoint x: 546, endPoint y: 336, distance: 100.6
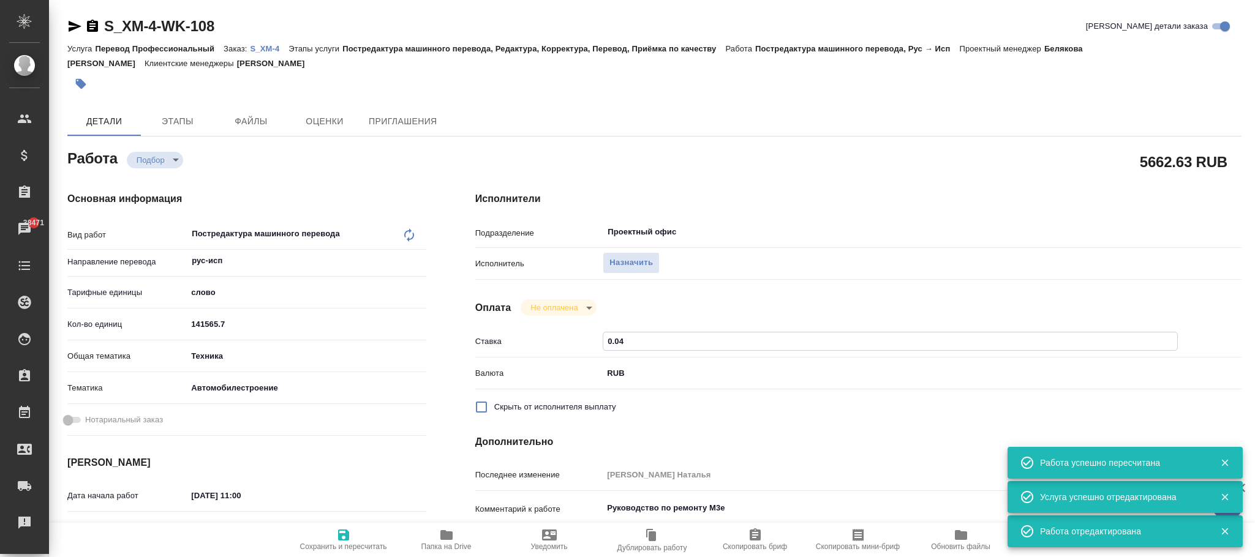
click at [546, 336] on div "Ставка 0.04" at bounding box center [858, 341] width 766 height 21
type input "1"
type textarea "x"
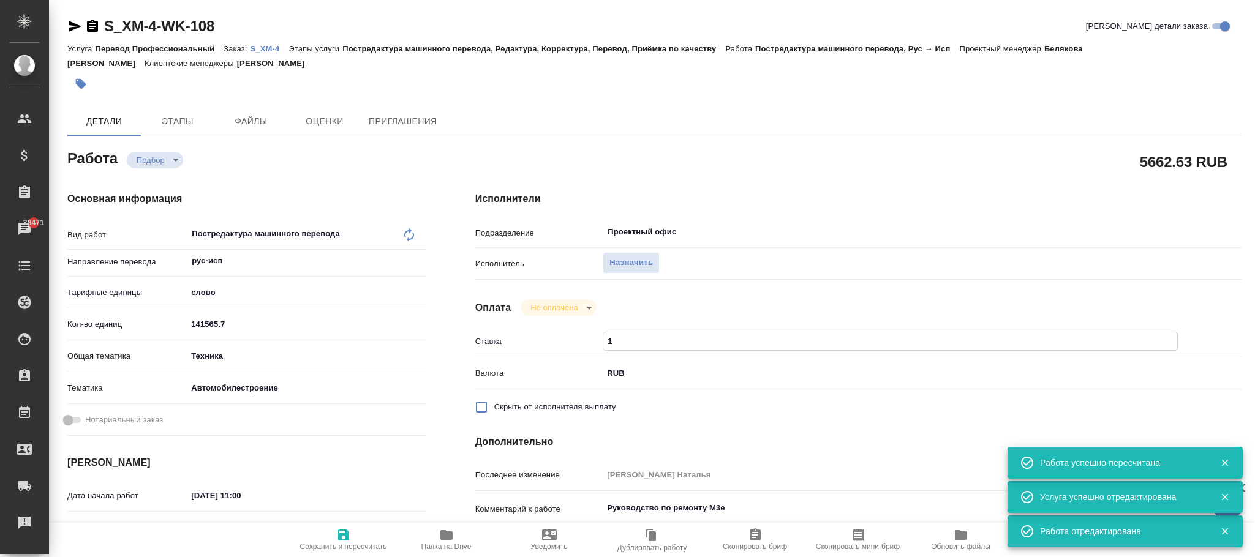
type textarea "x"
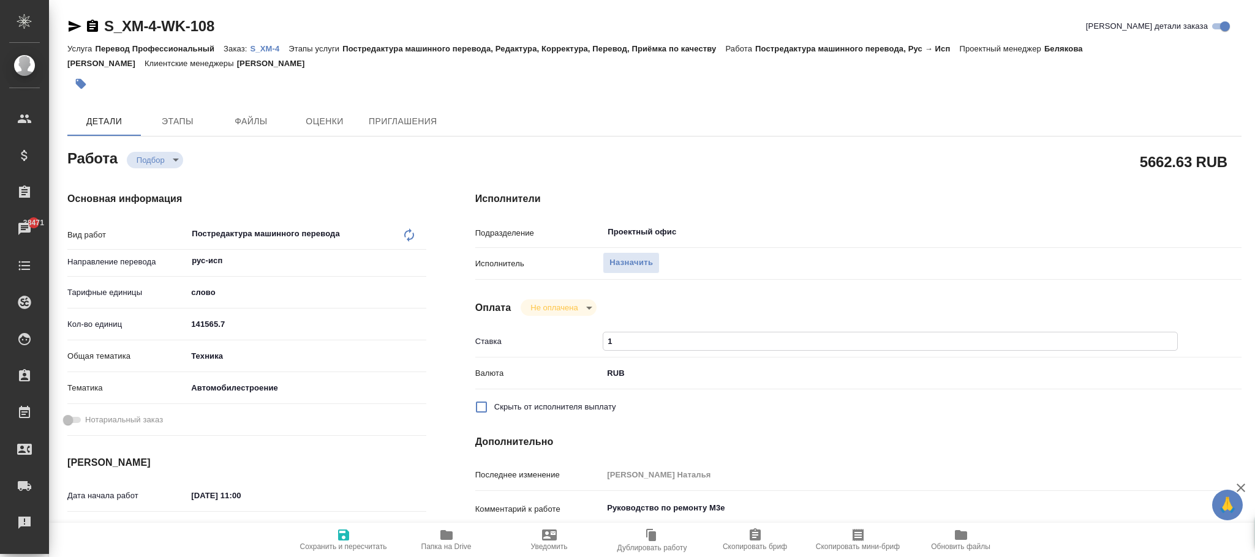
type input "1"
click at [346, 535] on icon "button" at bounding box center [343, 535] width 11 height 11
type textarea "x"
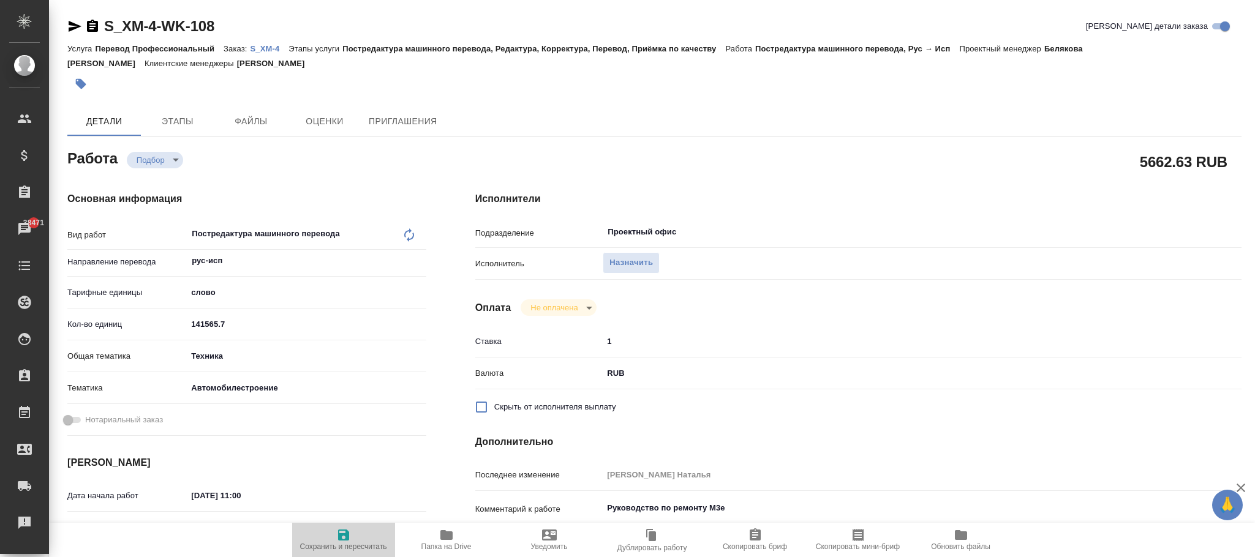
type textarea "x"
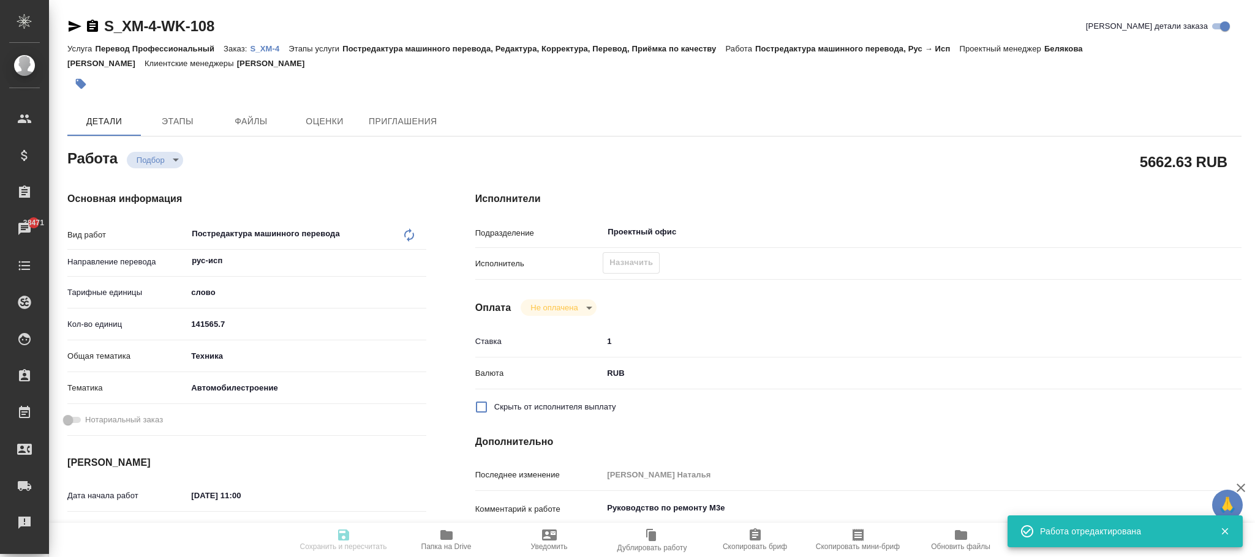
type textarea "x"
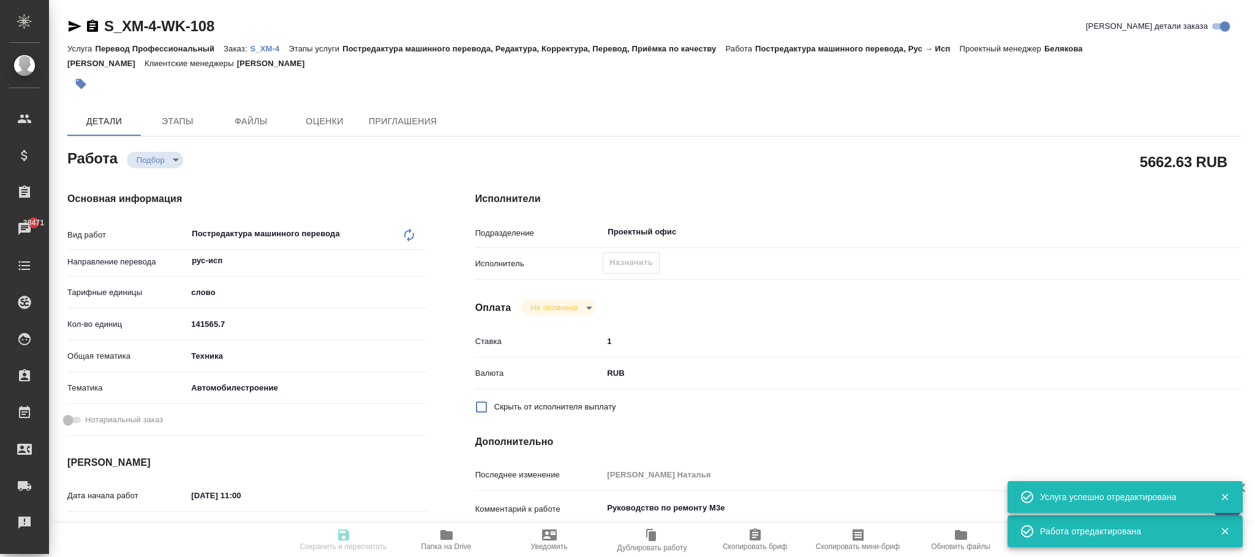
type input "recruiting"
type textarea "Постредактура машинного перевода"
type textarea "x"
type input "рус-исп"
type input "5a8b1489cc6b4906c91bfd90"
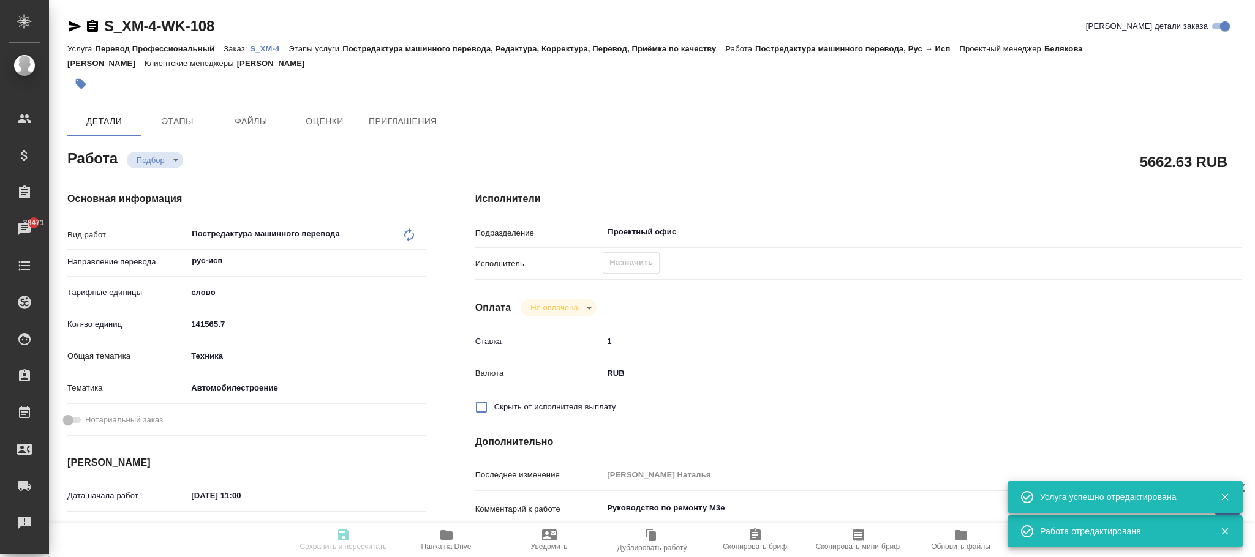
type input "141565.7"
type input "tech"
type input "5f647204b73bc97568ca66a7"
type input "19.08.2025 11:00"
type input "12.09.2025 12:00"
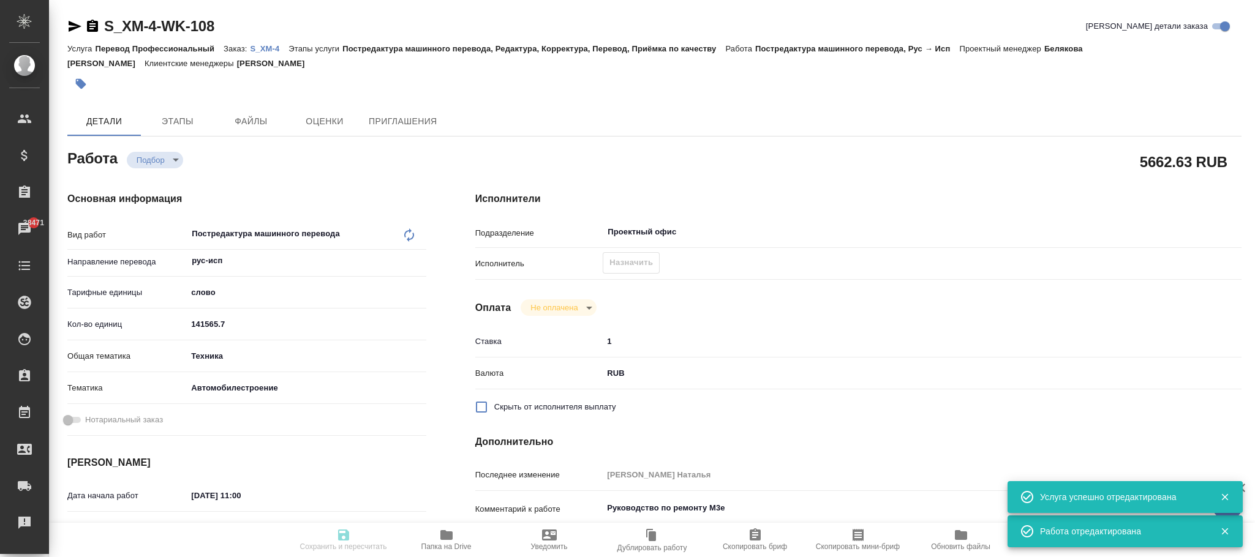
type input "09.10.2025 17:00"
type input "Проектный офис"
type input "notPayed"
type input "1"
type input "RUB"
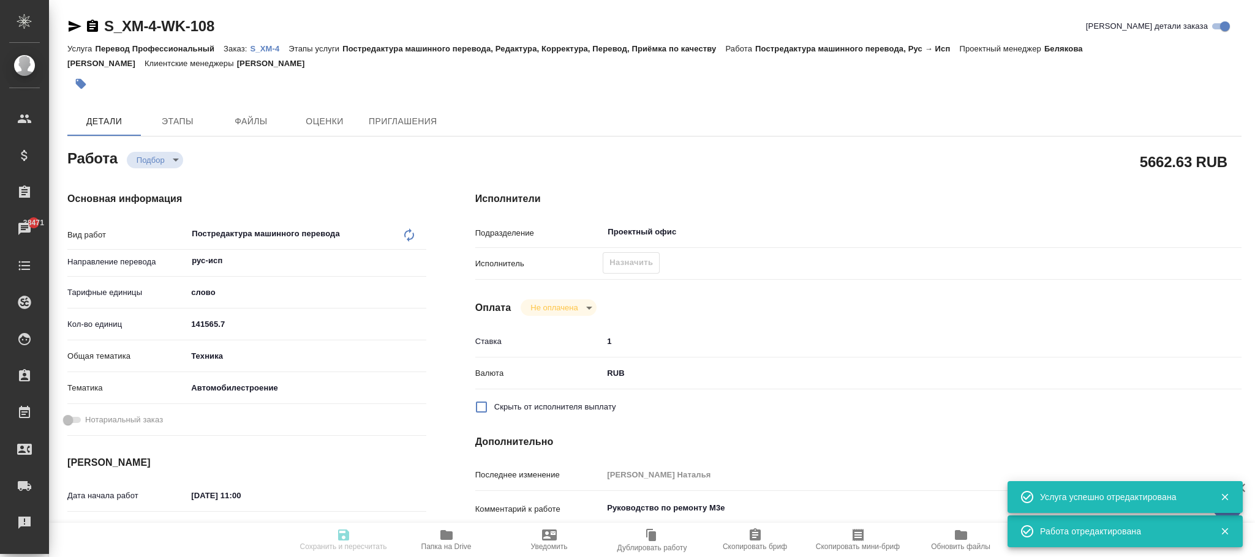
type input "Фокина Наталья"
type textarea "Руководство по ремонту М3е"
type textarea "x"
type textarea "/Clients/ООО ХИТ МОТОРЗ РУС /Orders/S_XM-4/Translated/S_XM-4-WK-108"
type textarea "x"
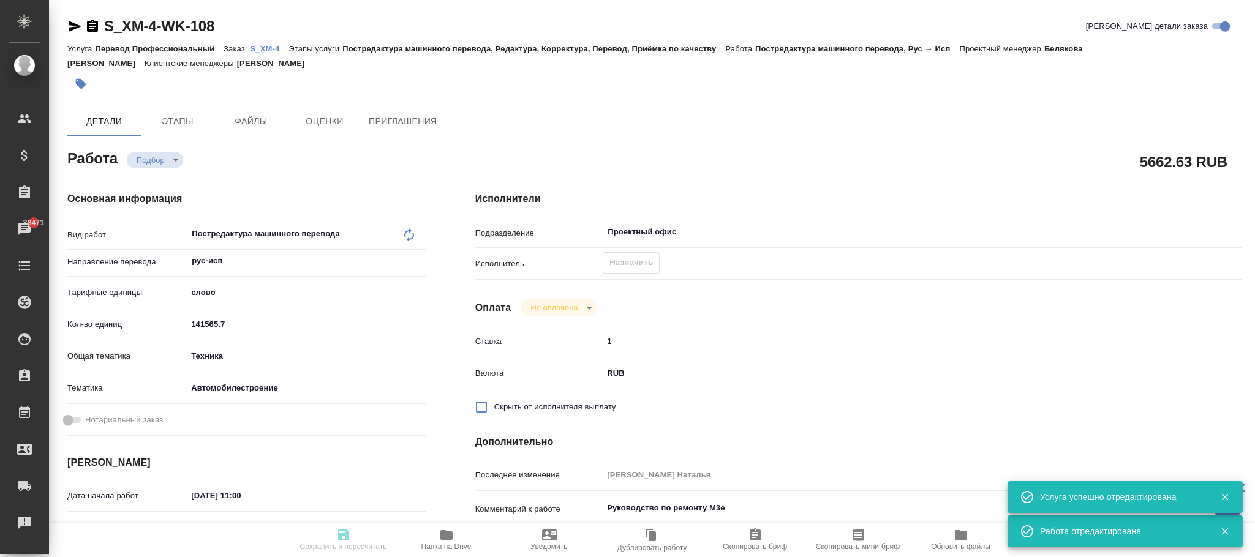
type input "S_XM-4"
type input "Перевод Профессиональный"
type input "Постредактура машинного перевода, Редактура, Корректура, Перевод, Приёмка по ка…"
type input "Никифорова Валерия"
type input "Петрова Валерия"
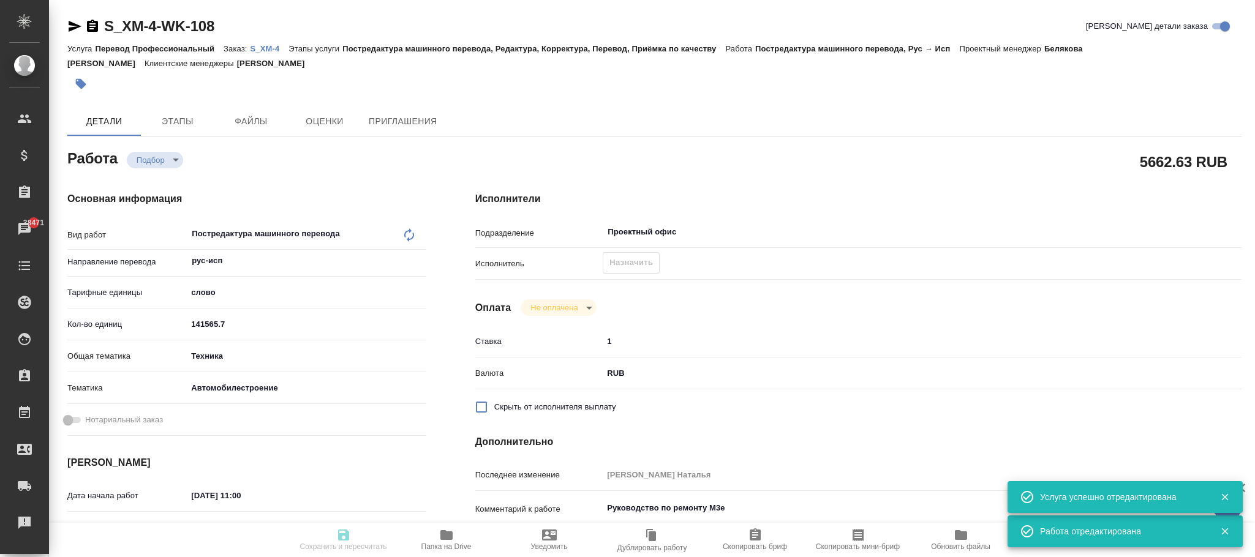
type input "/Clients/ООО ХИТ МОТОРЗ РУС /Orders/S_XM-4"
type textarea "x"
type textarea "рус-исп (кубинский!) для верстки - нужен расчет по блокам на каждый файл Пока м…"
type textarea "x"
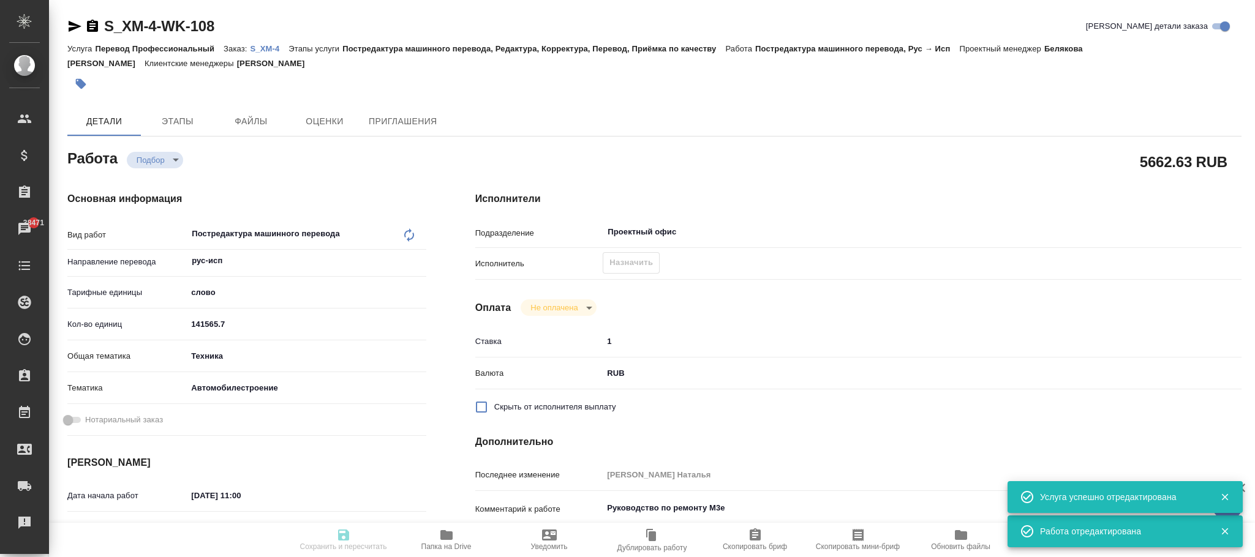
type textarea "x"
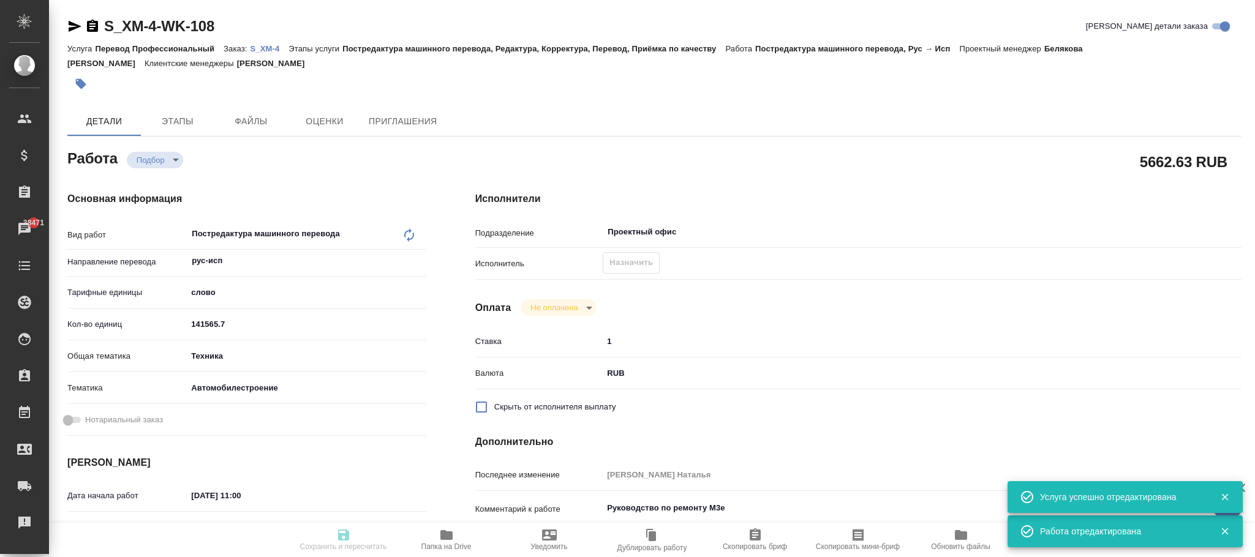
type textarea "x"
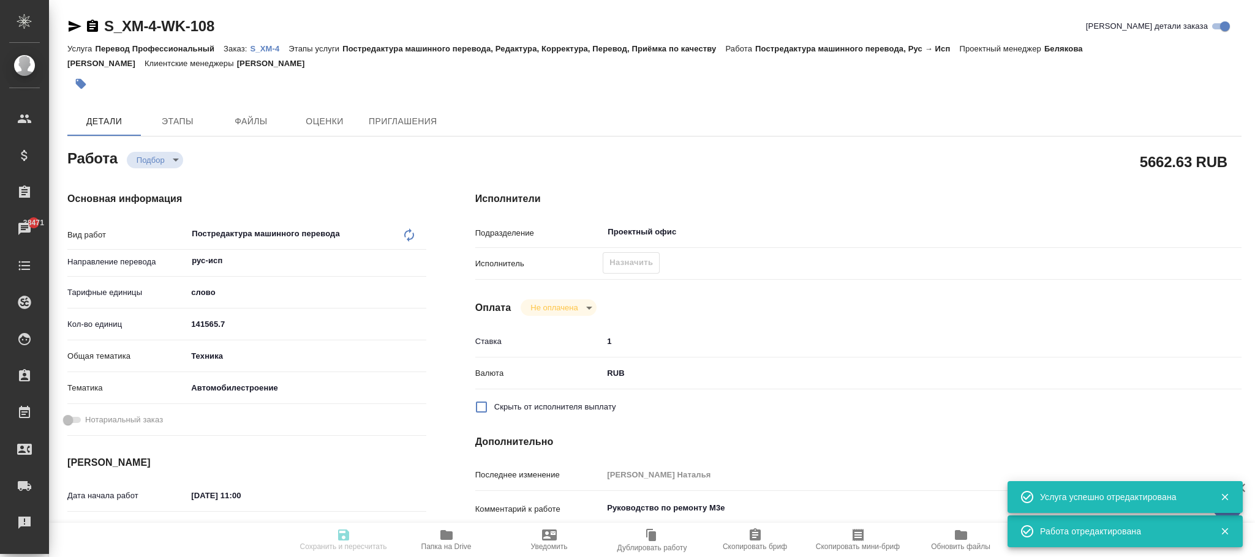
type textarea "x"
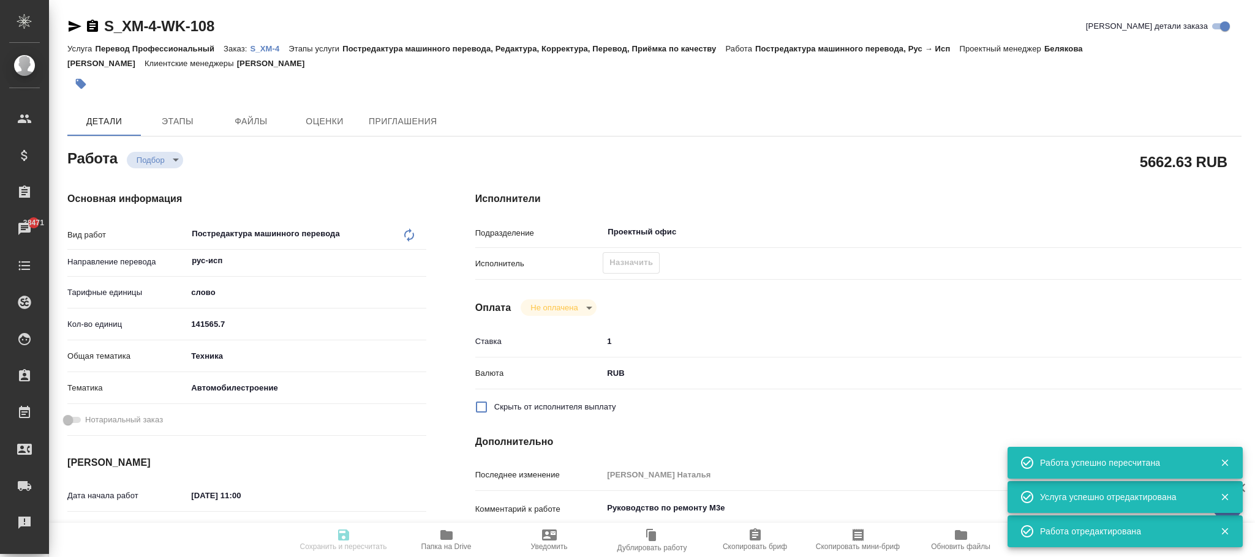
type input "recruiting"
type textarea "Постредактура машинного перевода"
type textarea "x"
type input "рус-исп"
type input "5a8b1489cc6b4906c91bfd90"
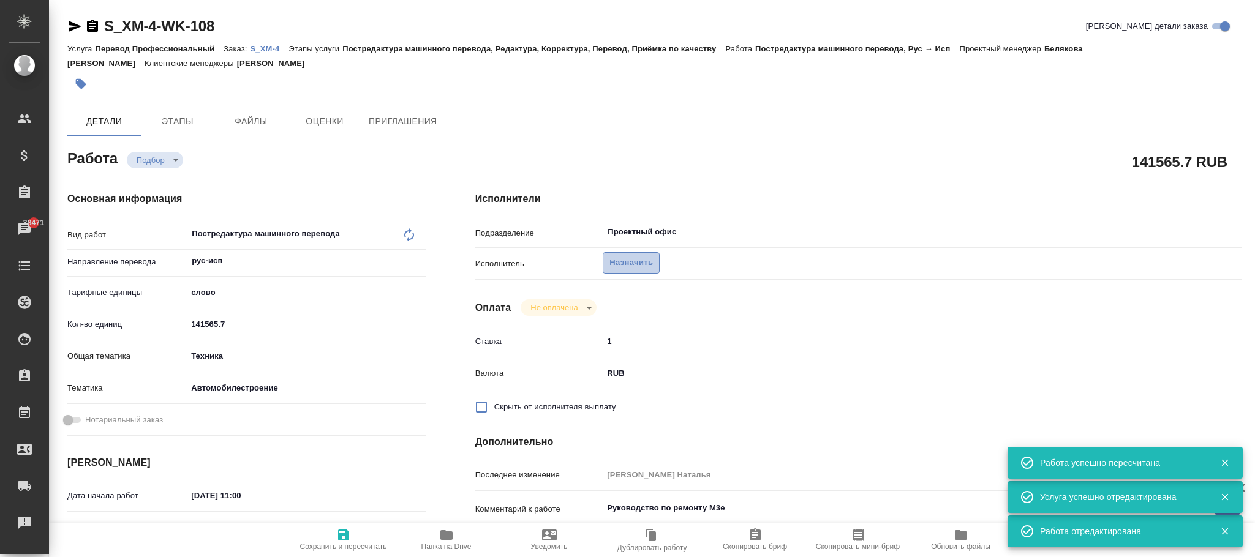
click at [647, 265] on span "Назначить" at bounding box center [630, 263] width 43 height 14
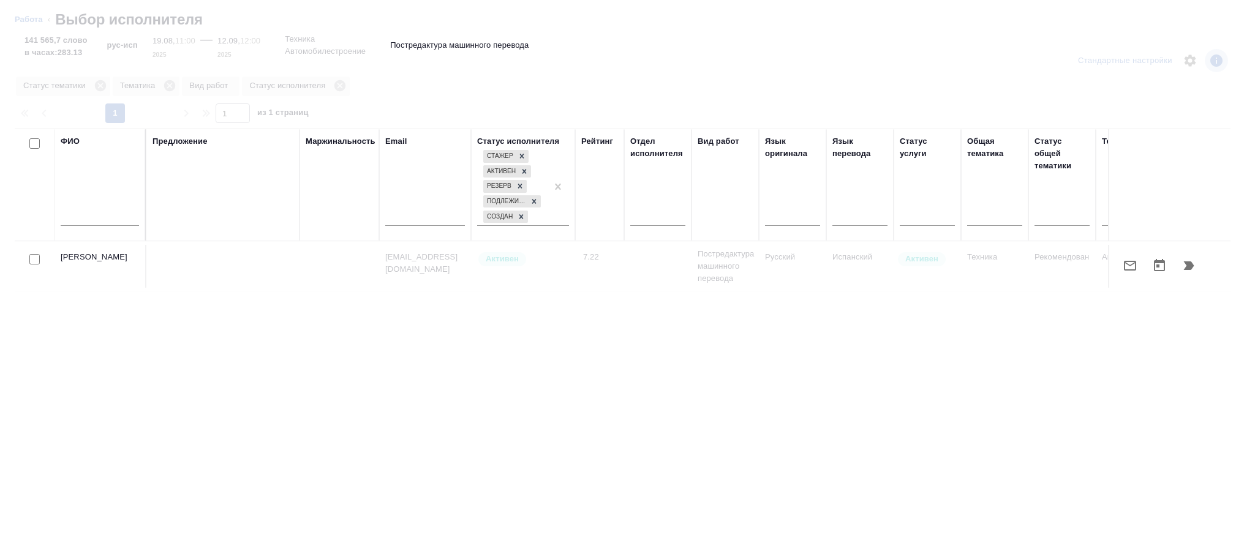
drag, startPoint x: 677, startPoint y: 503, endPoint x: 1046, endPoint y: 468, distance: 370.9
click at [1046, 468] on div at bounding box center [627, 371] width 1255 height 374
click at [79, 217] on input "text" at bounding box center [100, 218] width 78 height 15
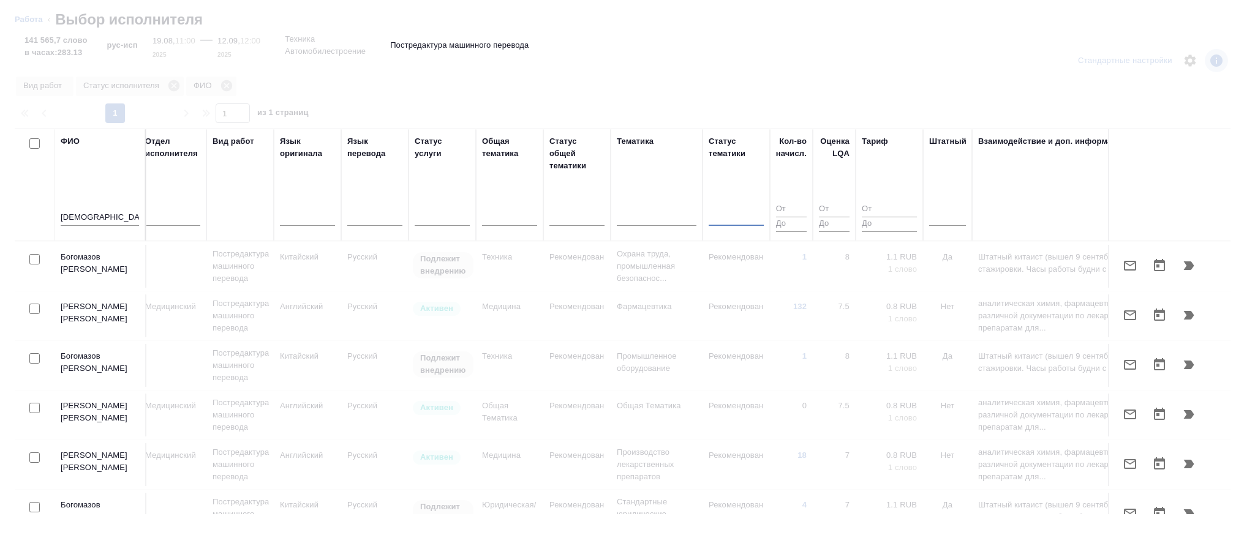
click at [85, 211] on input "маз" at bounding box center [100, 218] width 78 height 15
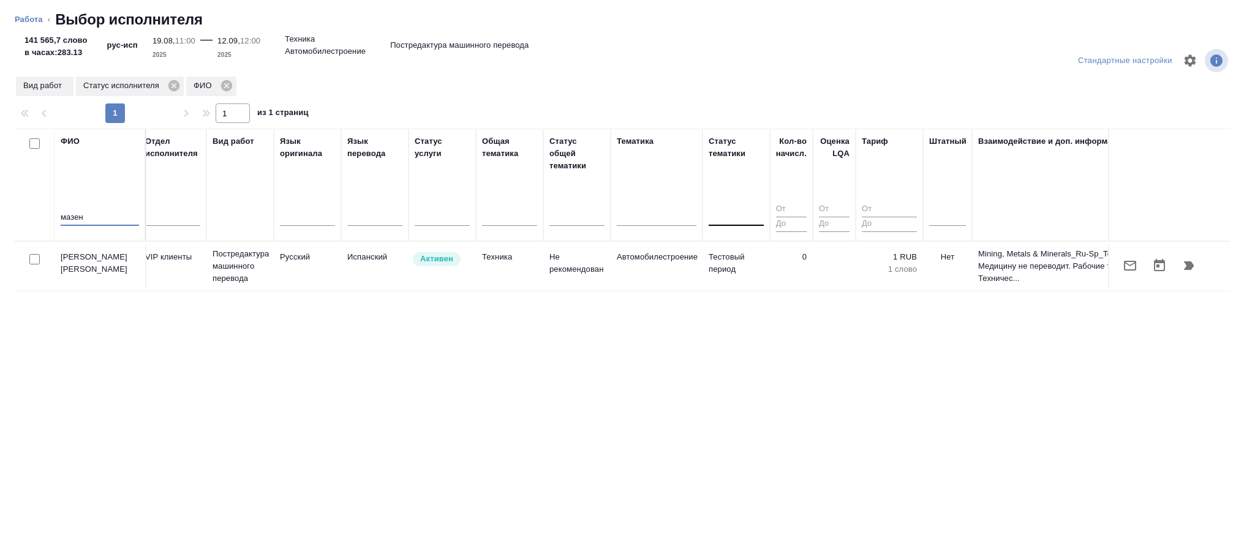
click at [486, 276] on td "Техника" at bounding box center [509, 266] width 67 height 43
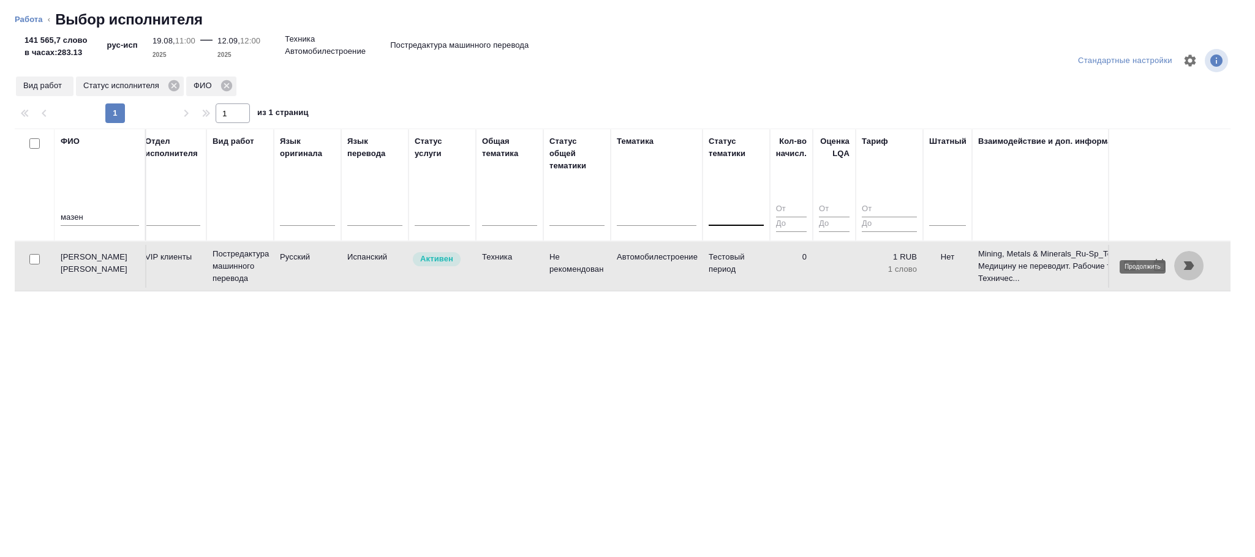
click at [1192, 263] on icon "button" at bounding box center [1188, 265] width 15 height 15
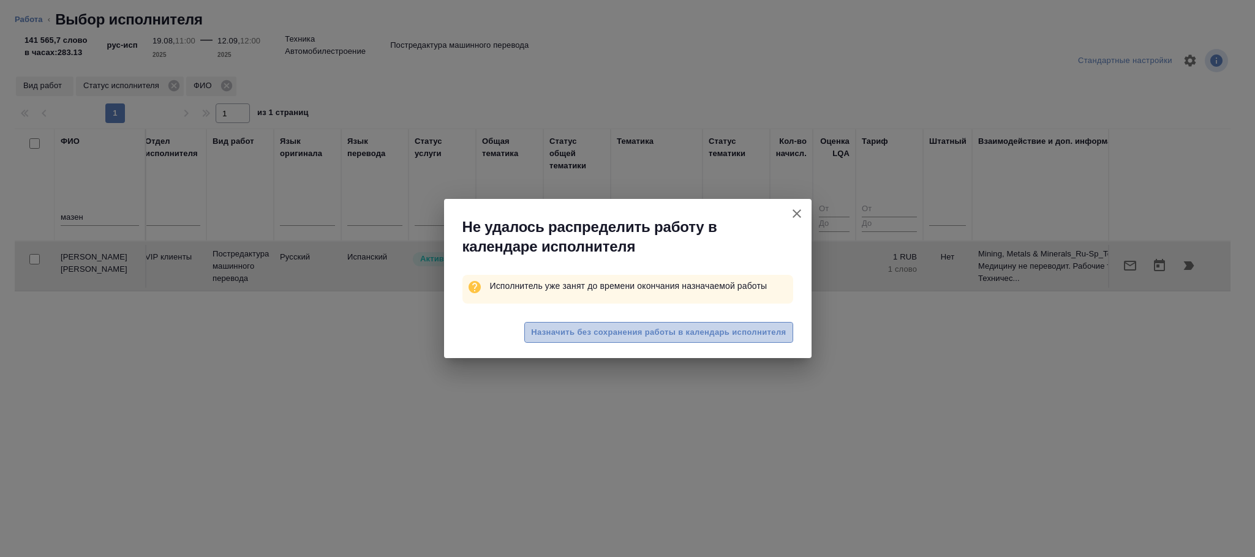
click at [655, 332] on span "Назначить без сохранения работы в календарь исполнителя" at bounding box center [658, 333] width 255 height 14
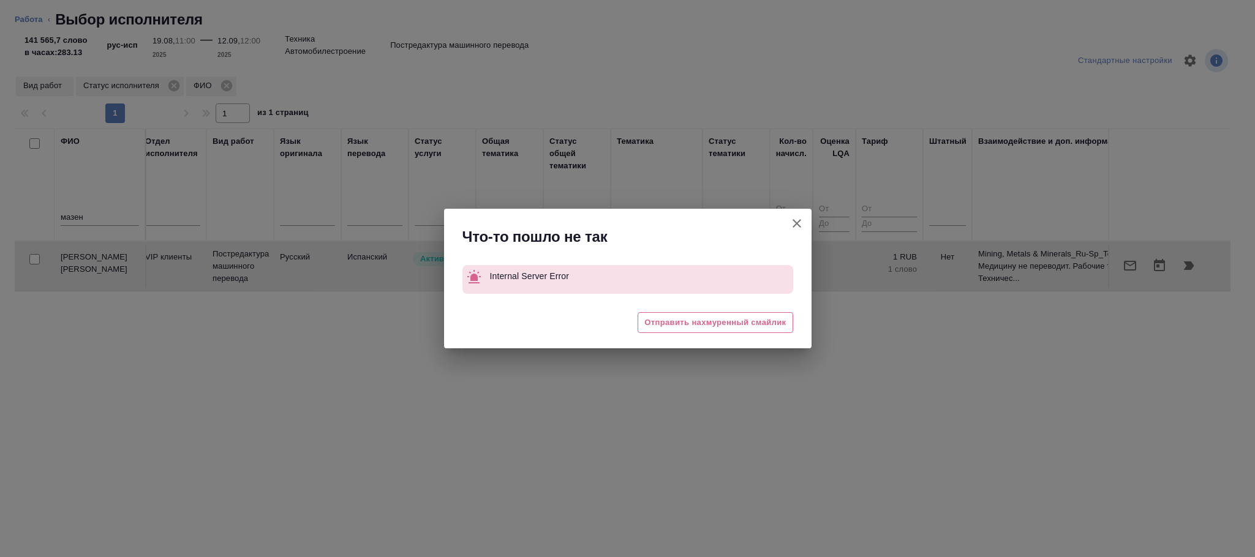
click at [792, 224] on icon "button" at bounding box center [796, 223] width 15 height 15
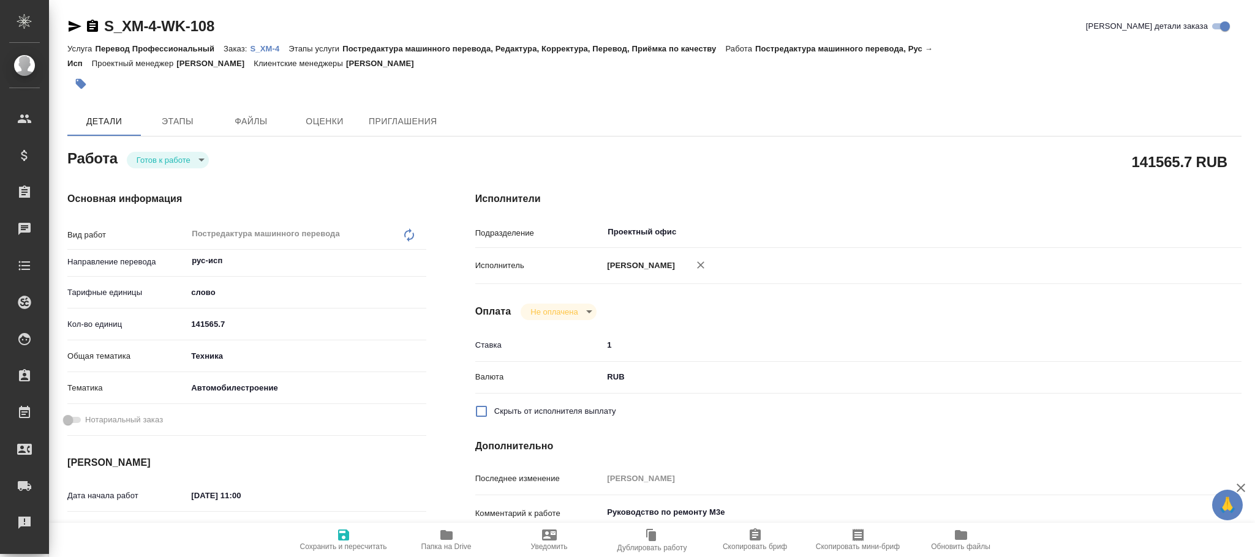
type textarea "x"
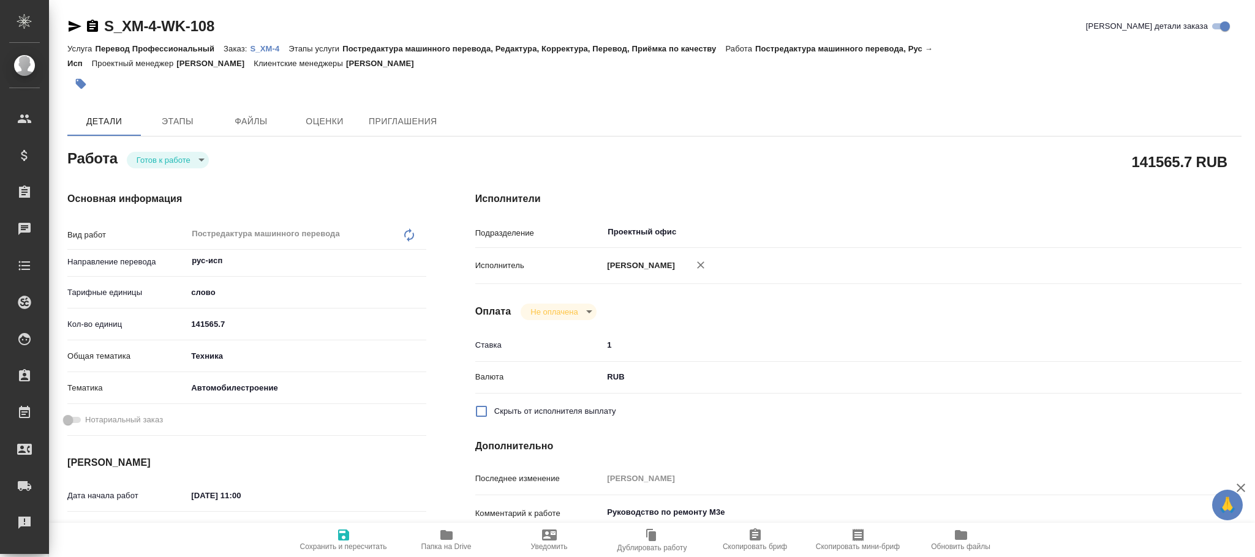
type textarea "x"
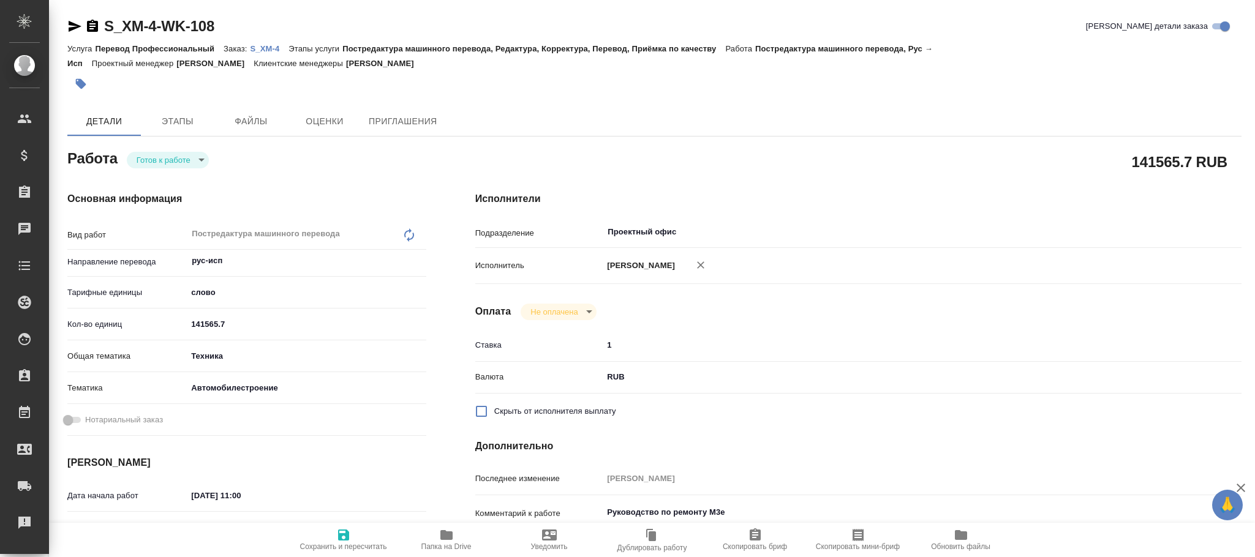
type textarea "x"
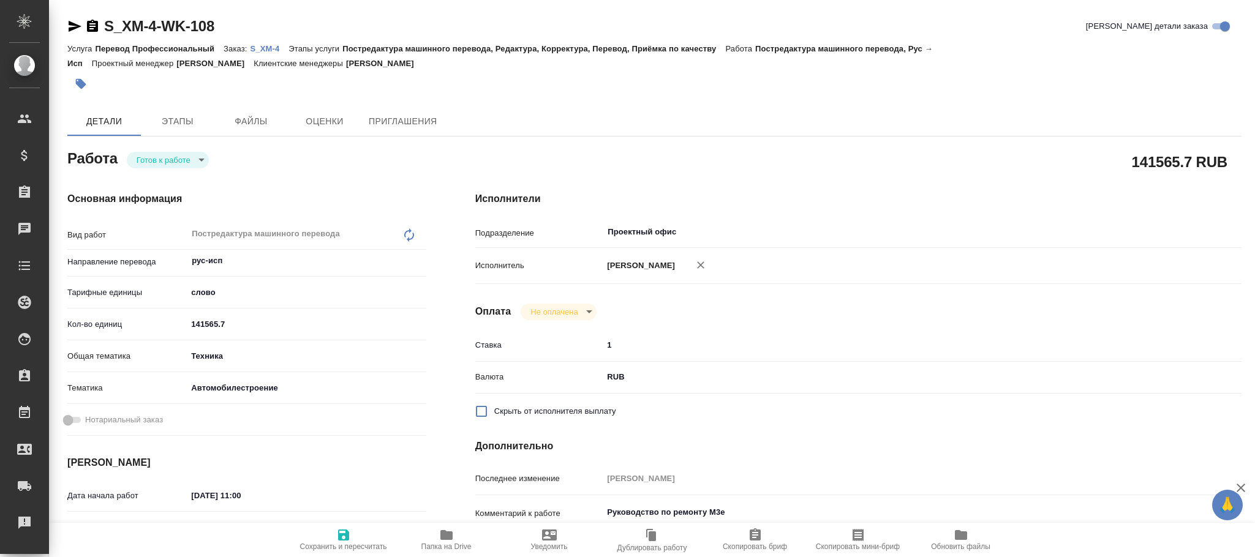
drag, startPoint x: 335, startPoint y: 535, endPoint x: 487, endPoint y: 357, distance: 233.7
click at [336, 533] on icon "button" at bounding box center [343, 535] width 15 height 15
type textarea "x"
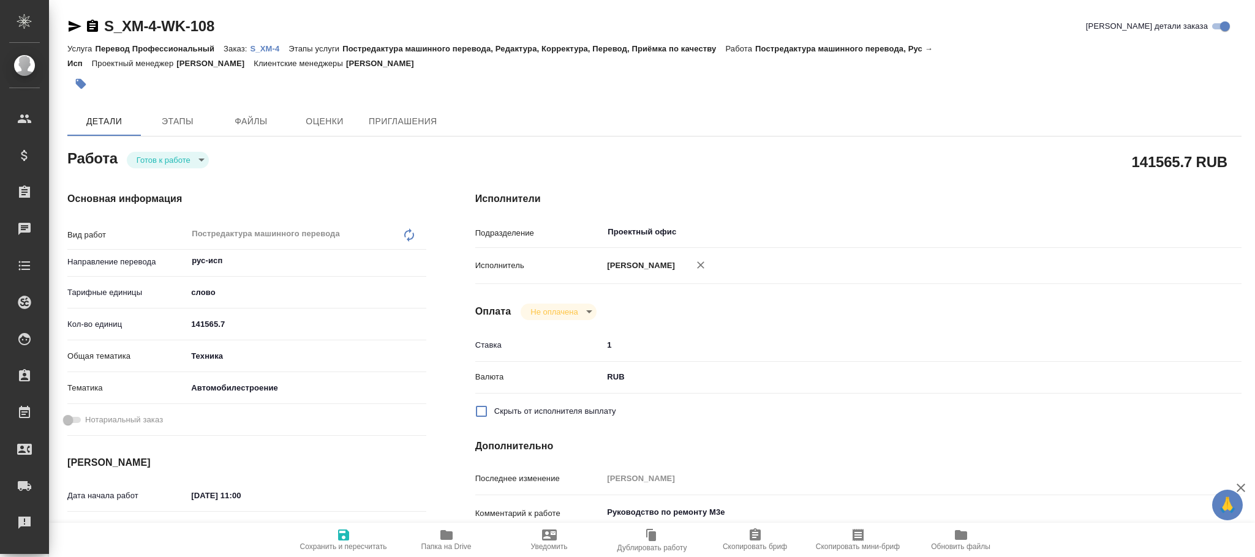
type textarea "x"
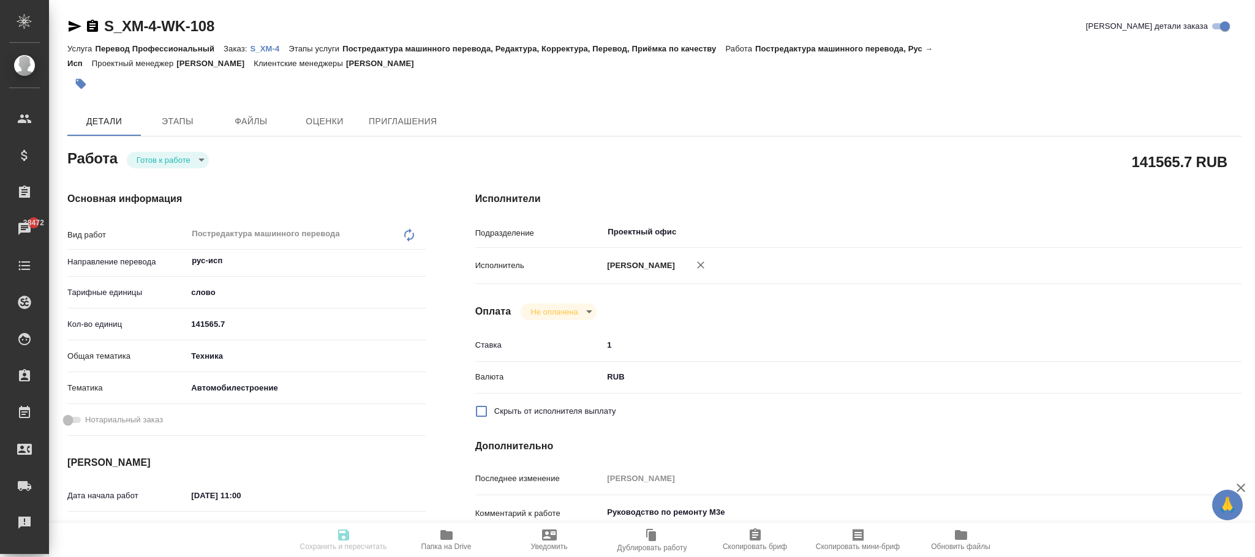
type textarea "x"
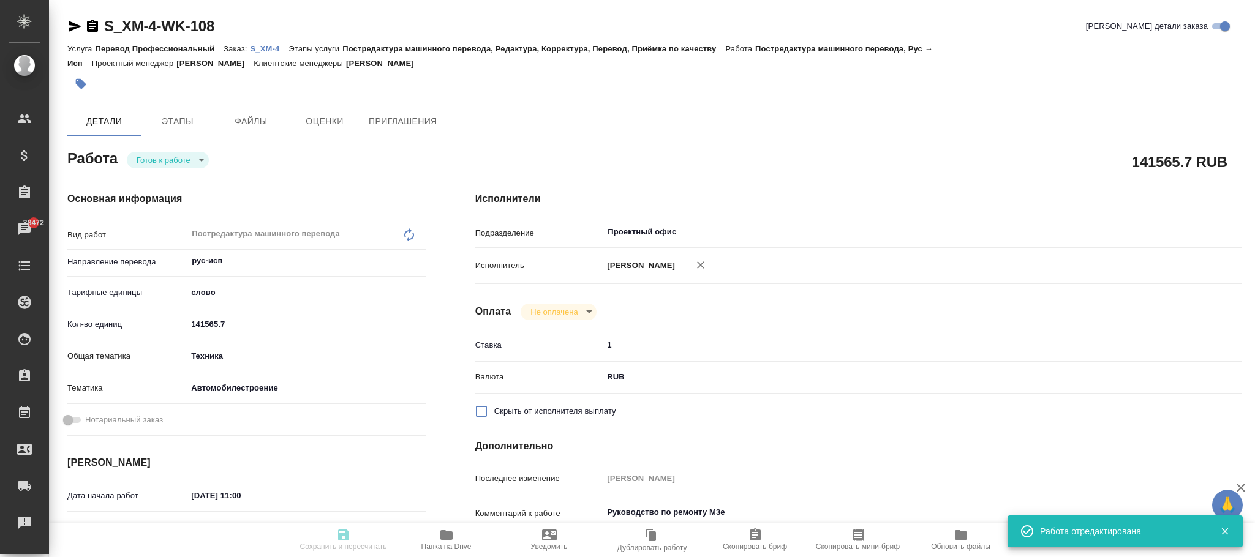
type textarea "x"
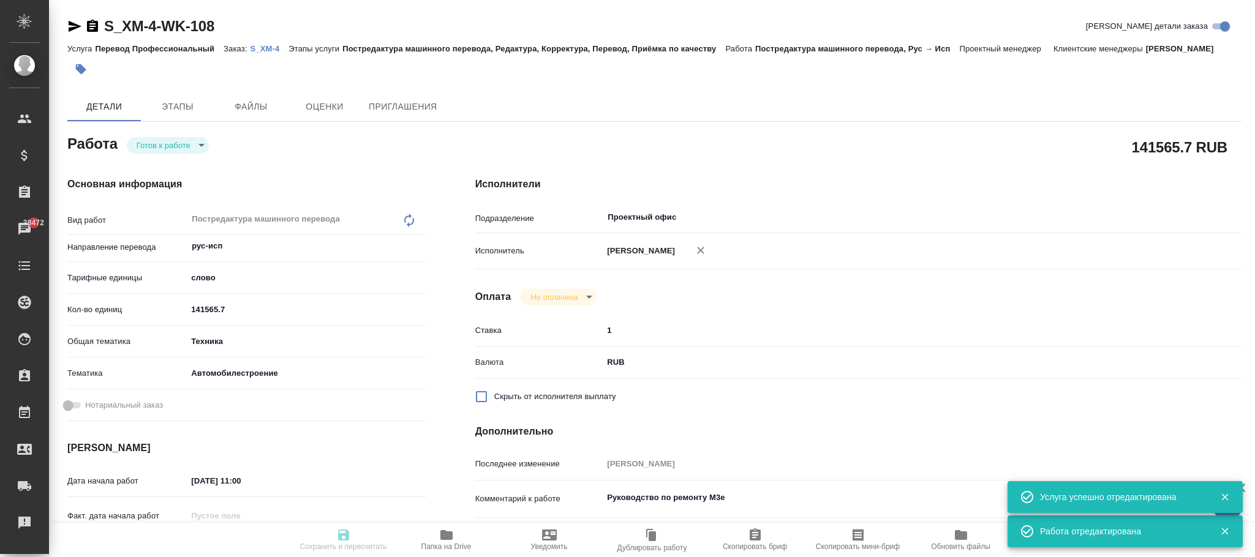
type input "readyForWork"
type textarea "Постредактура машинного перевода"
type textarea "x"
type input "рус-исп"
type input "5a8b1489cc6b4906c91bfd90"
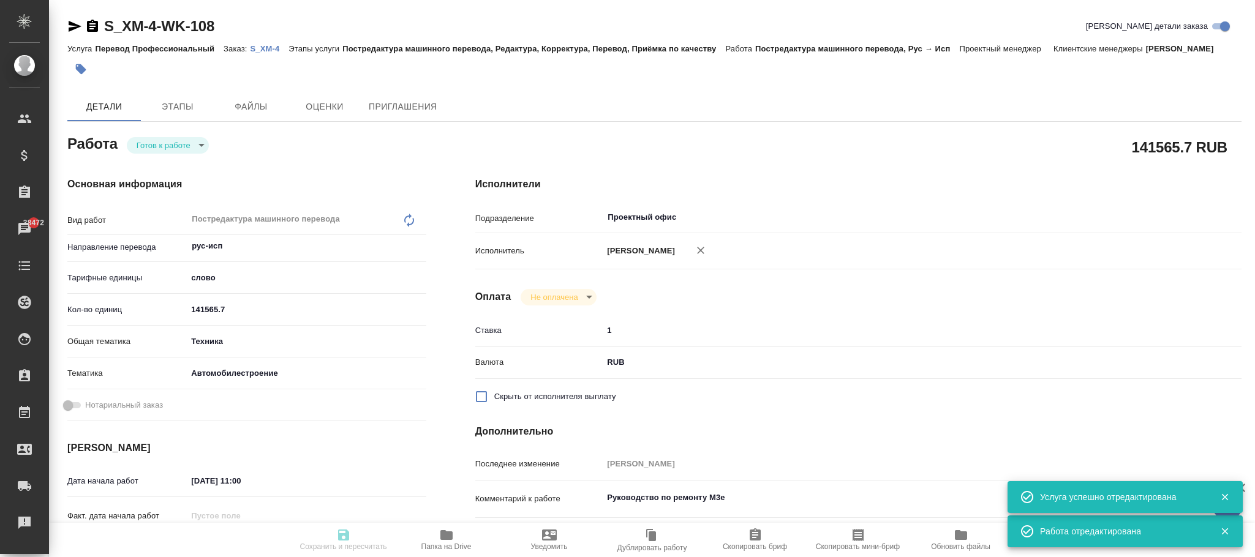
type input "141565.7"
type input "tech"
type input "5f647204b73bc97568ca66a7"
type input "[DATE] 11:00"
type input "[DATE] 12:00"
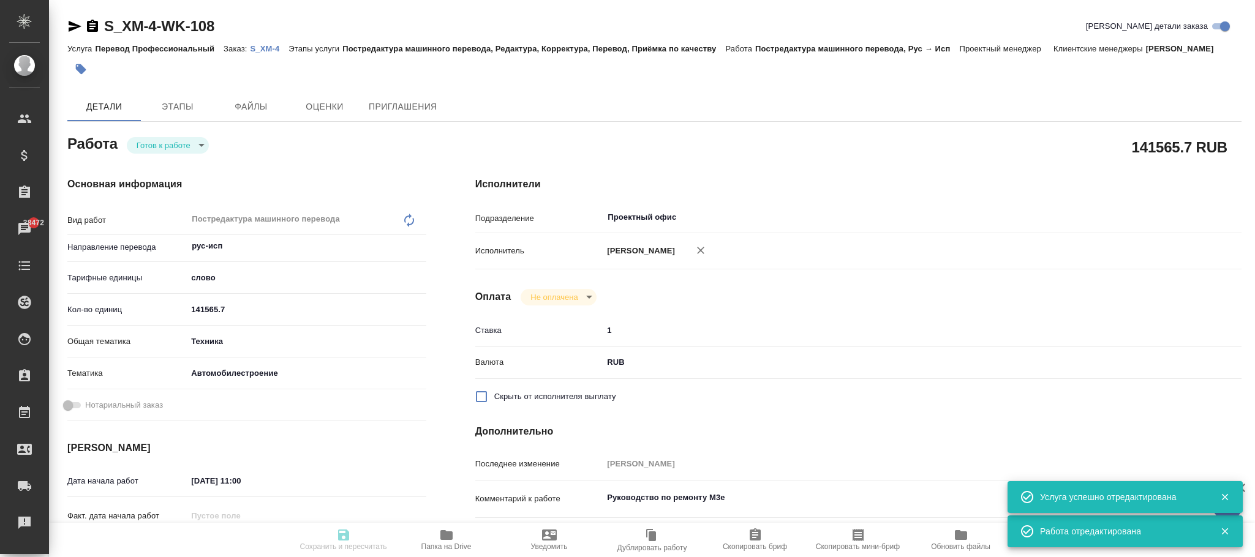
type input "[DATE] 17:00"
type input "Проектный офис"
type input "notPayed"
type input "1"
type input "RUB"
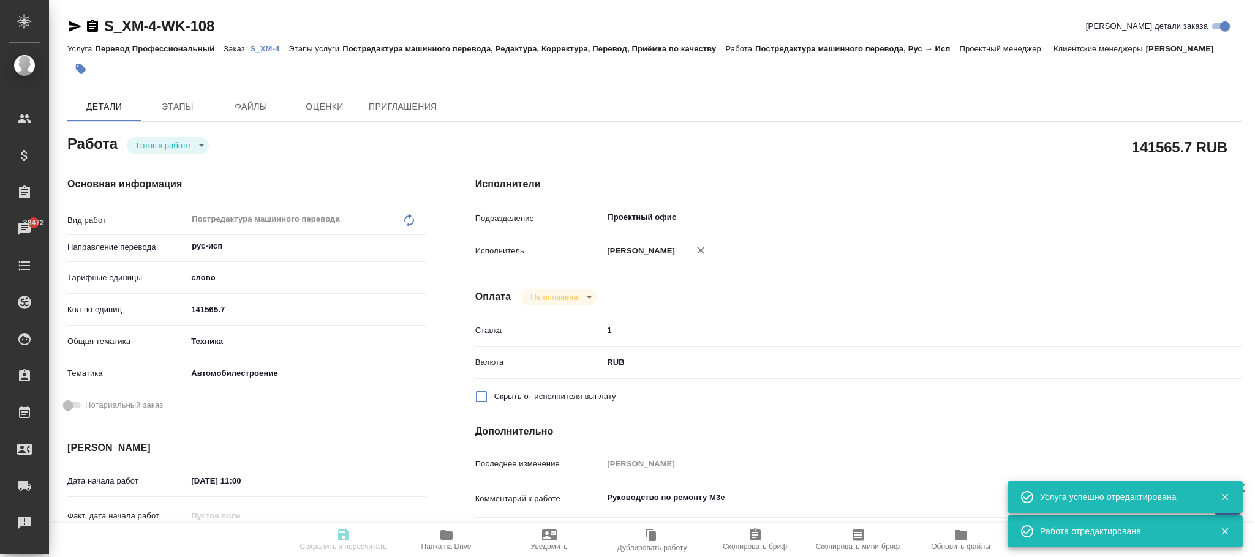
type input "[PERSON_NAME]"
type textarea "Руководство по ремонту М3е"
type textarea "x"
type textarea "/Clients/ООО ХИТ МОТОРЗ РУС /Orders/S_XM-4/Translated/S_XM-4-WK-108"
type textarea "x"
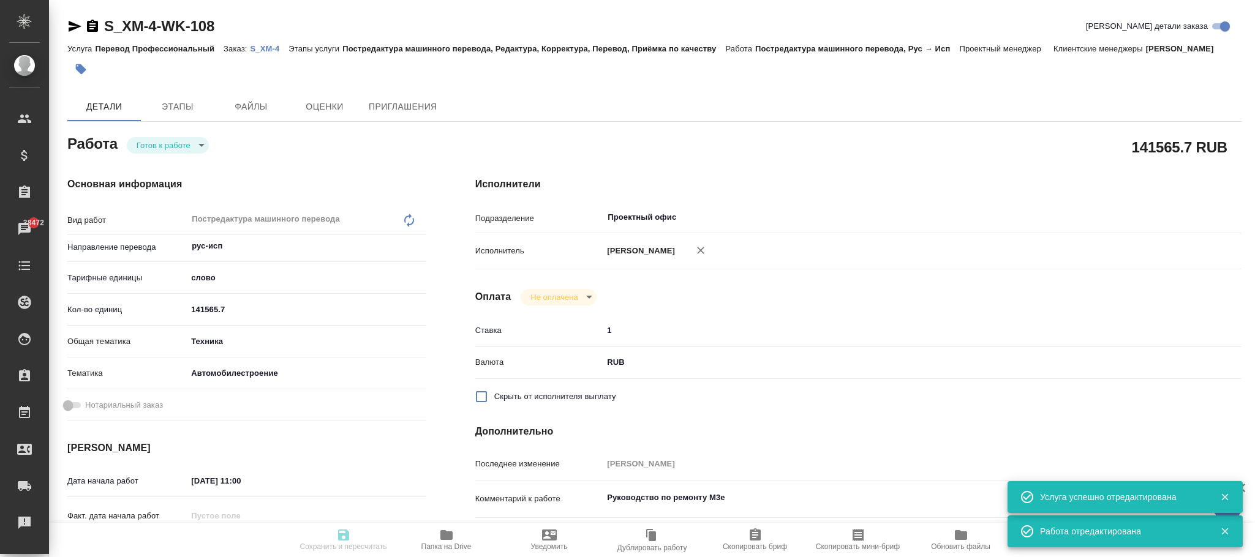
type input "S_XM-4"
type input "Перевод Профессиональный"
type input "Постредактура машинного перевода, Редактура, Корректура, Перевод, Приёмка по ка…"
type input "[PERSON_NAME]"
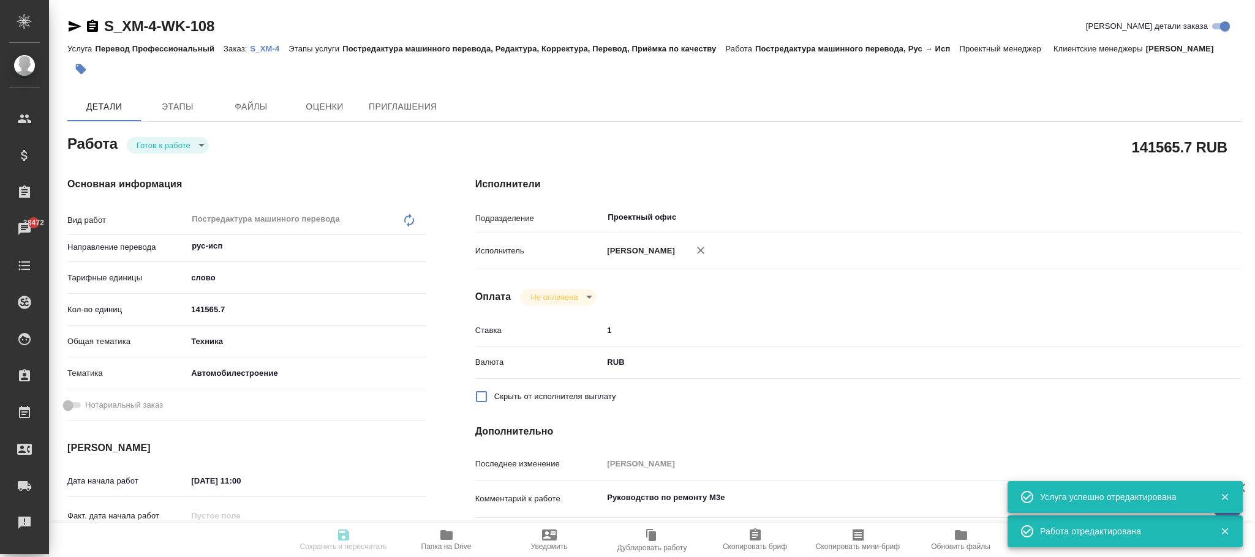
type input "/Clients/ООО ХИТ МОТОРЗ РУС /Orders/S_XM-4"
type textarea "x"
type textarea "рус-исп (кубинский!) для верстки - нужен расчет по блокам на каждый файл Пока м…"
type textarea "x"
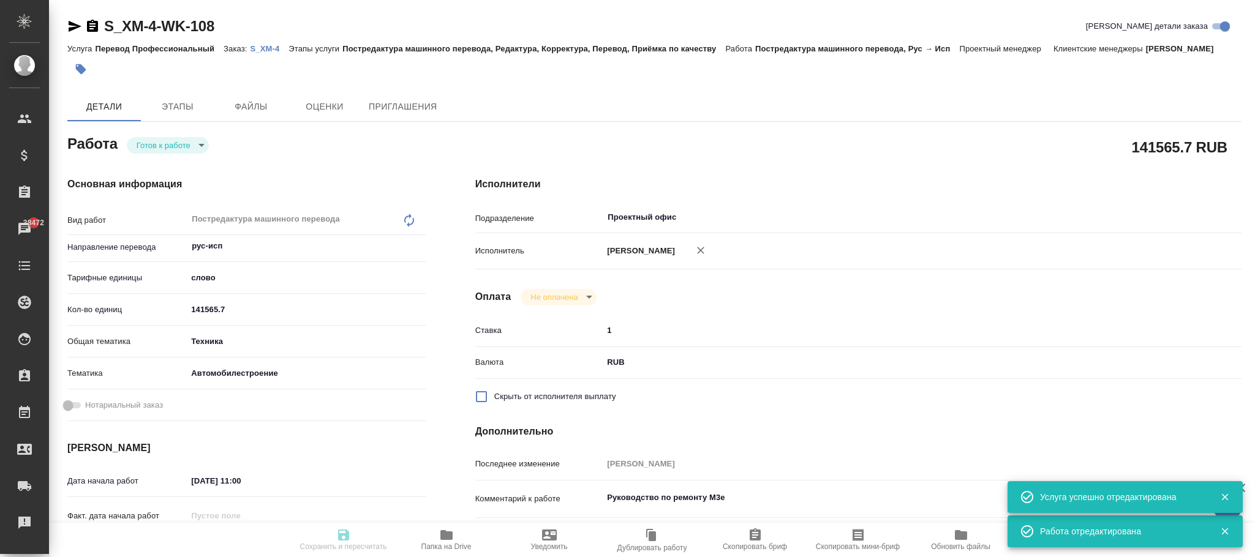
type textarea "x"
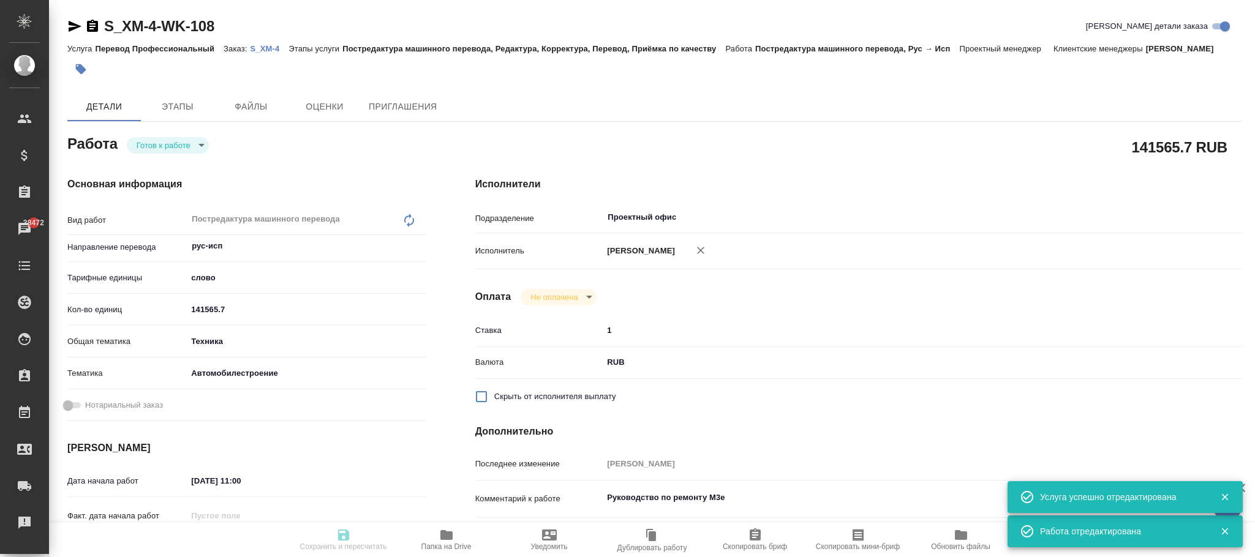
type textarea "x"
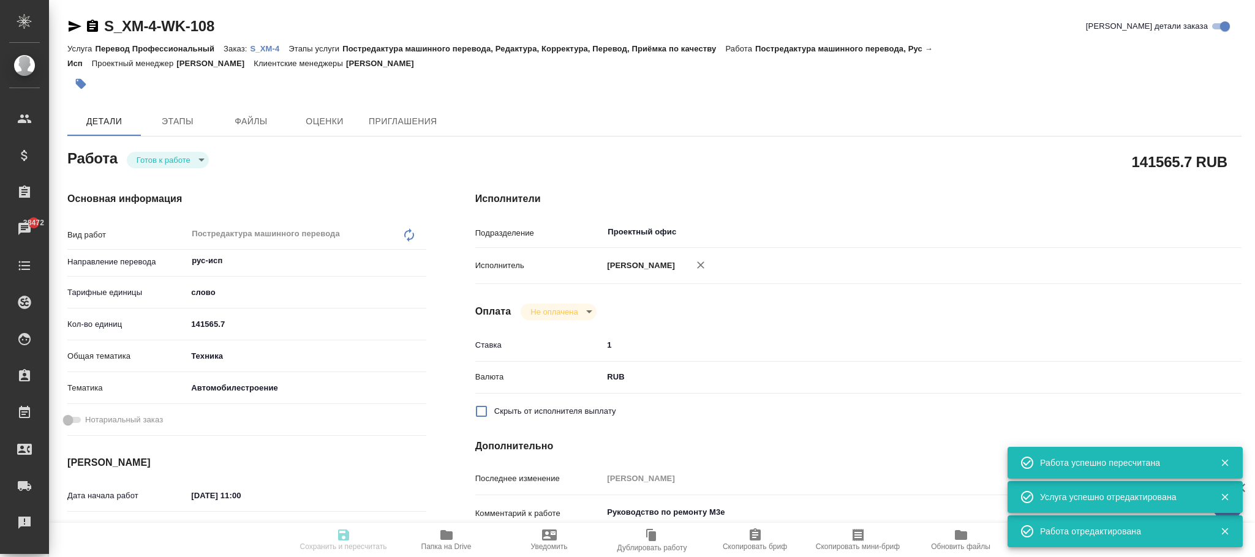
type input "readyForWork"
type textarea "Постредактура машинного перевода"
type textarea "x"
type input "рус-исп"
type input "5a8b1489cc6b4906c91bfd90"
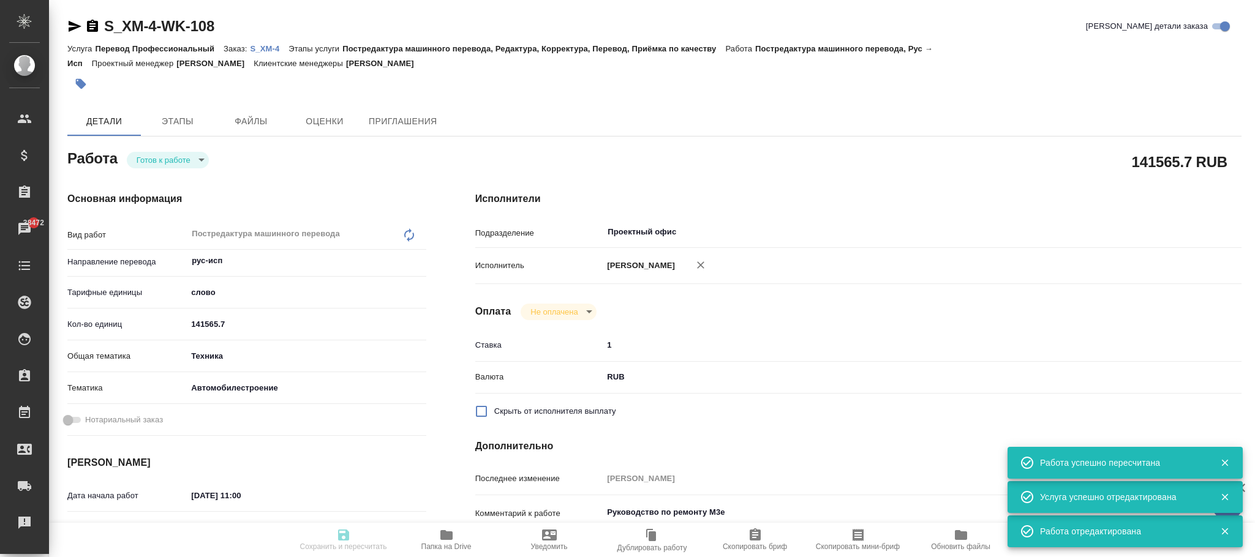
type input "141565.7"
type input "tech"
type input "5f647204b73bc97568ca66a7"
type input "19.08.2025 11:00"
type input "12.09.2025 12:00"
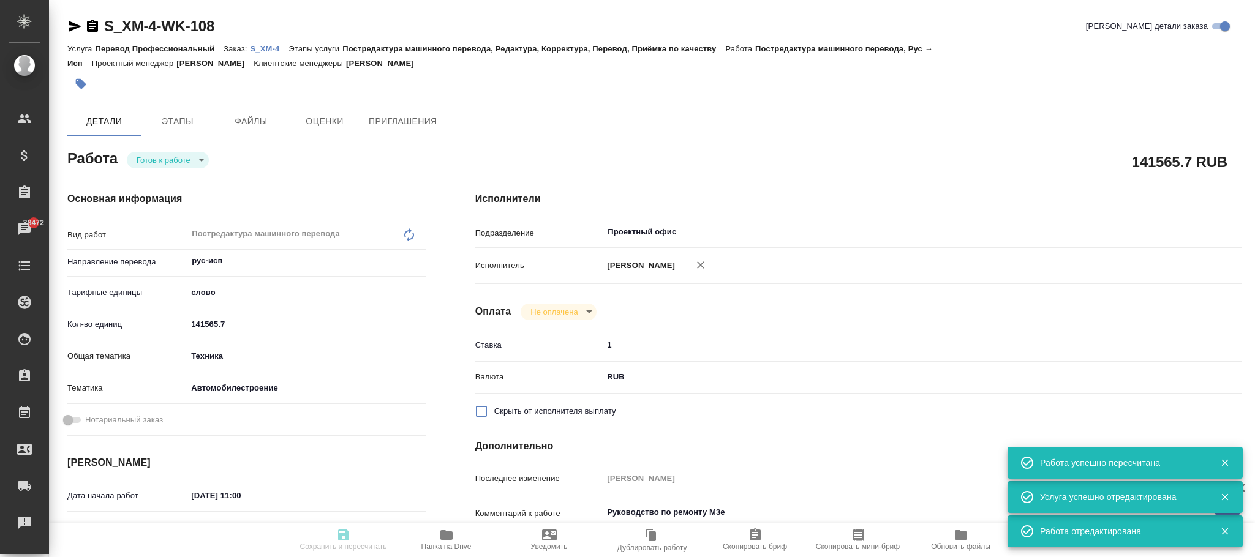
type input "09.10.2025 17:00"
type input "Проектный офис"
type input "notPayed"
type input "1"
type input "RUB"
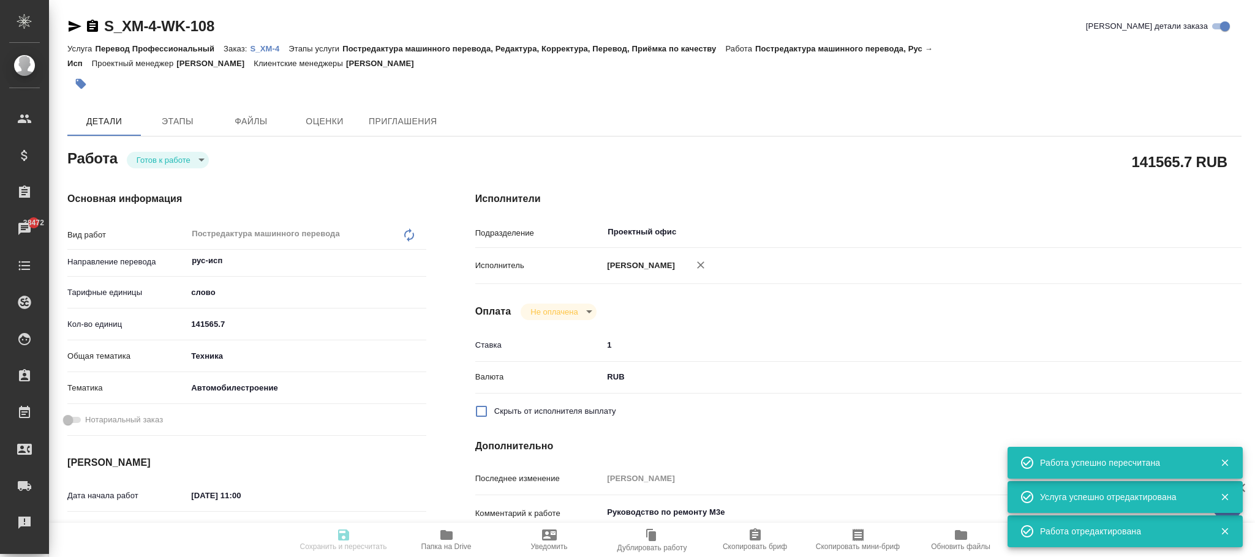
type input "Фокина Наталья"
type textarea "Руководство по ремонту М3е"
type textarea "x"
type textarea "/Clients/ООО ХИТ МОТОРЗ РУС /Orders/S_XM-4/Translated/S_XM-4-WK-108"
type textarea "x"
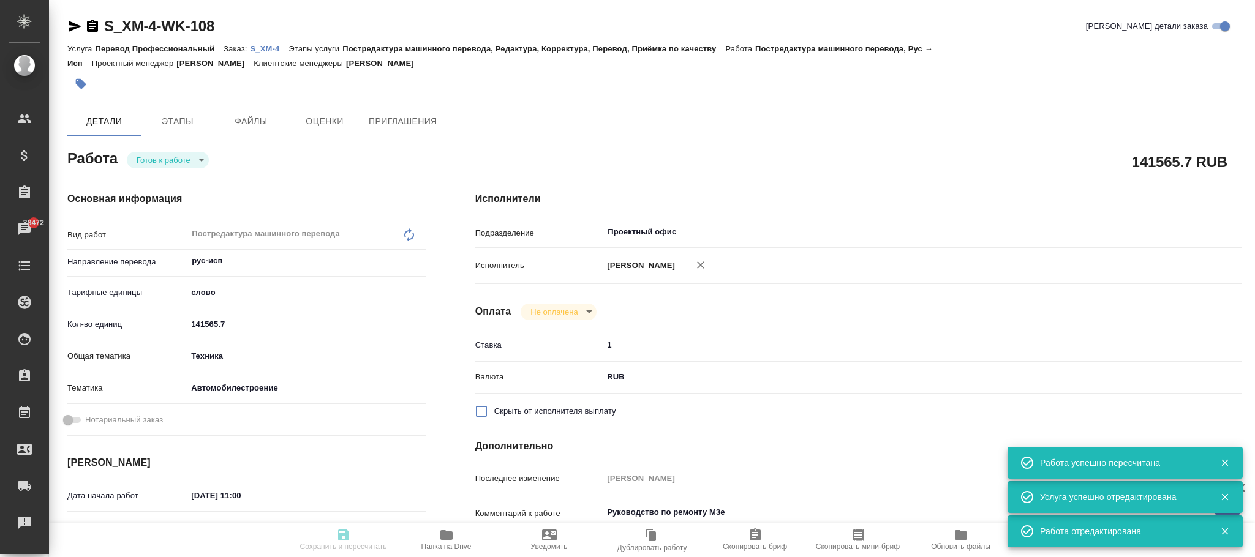
type input "S_XM-4"
type input "Перевод Профессиональный"
type input "Постредактура машинного перевода, Редактура, Корректура, Перевод, Приёмка по ка…"
type input "Никифорова Валерия"
type input "Петрова Валерия"
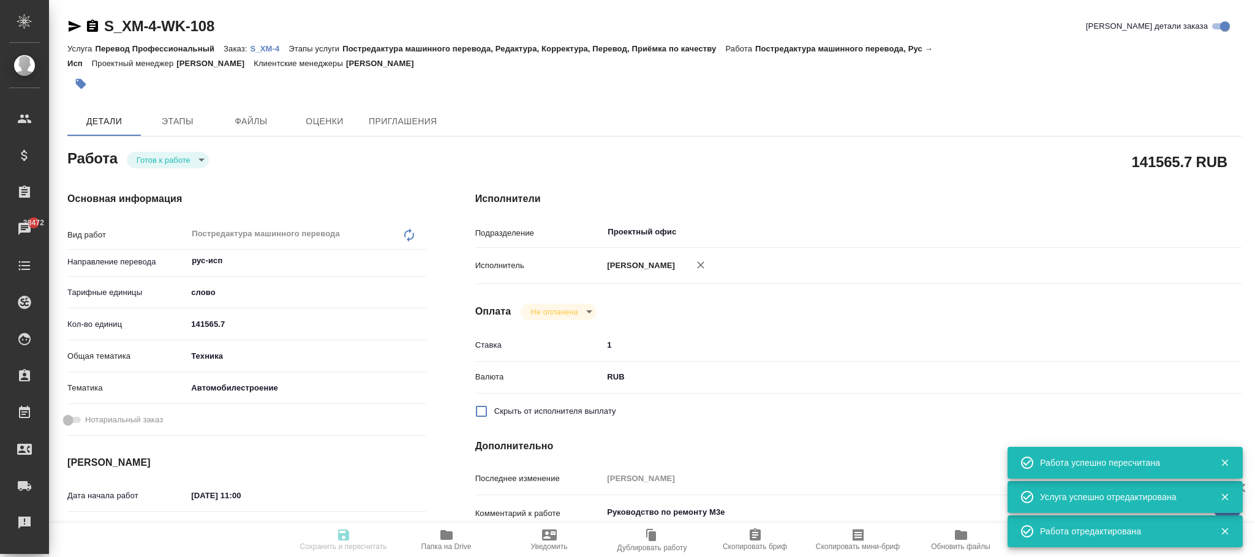
type input "/Clients/ООО ХИТ МОТОРЗ РУС /Orders/S_XM-4"
type textarea "x"
type textarea "рус-исп (кубинский!) для верстки - нужен расчет по блокам на каждый файл Пока м…"
type textarea "x"
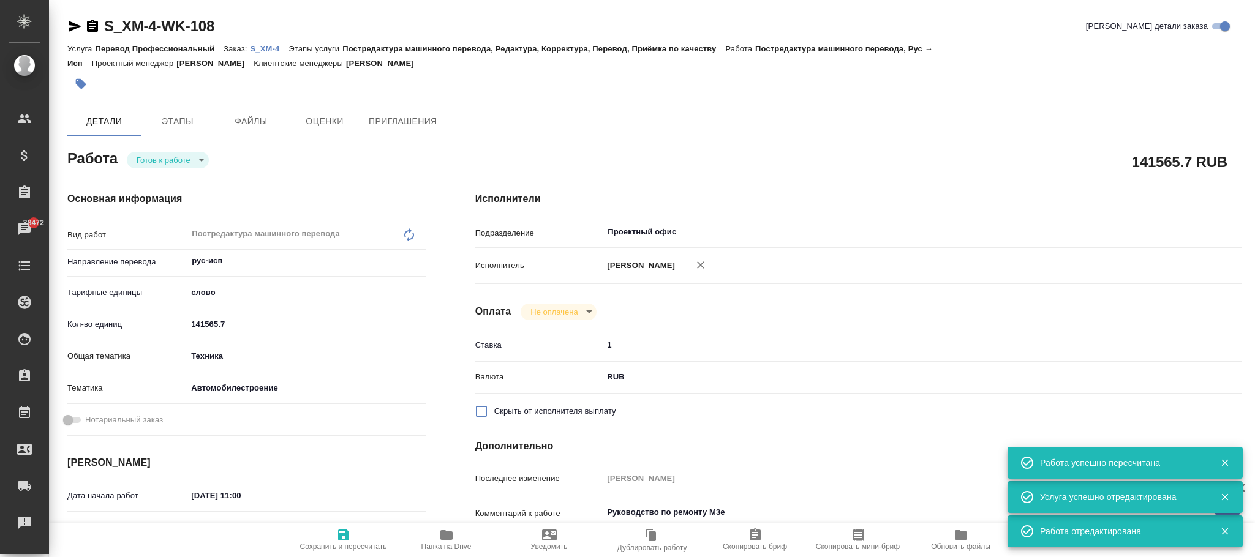
type textarea "x"
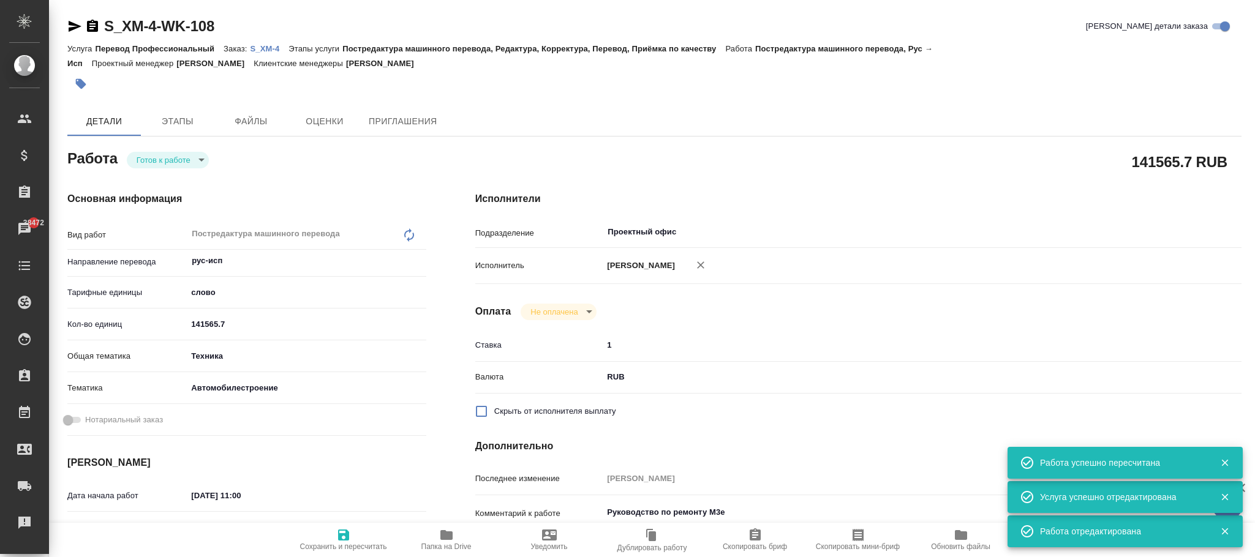
type textarea "x"
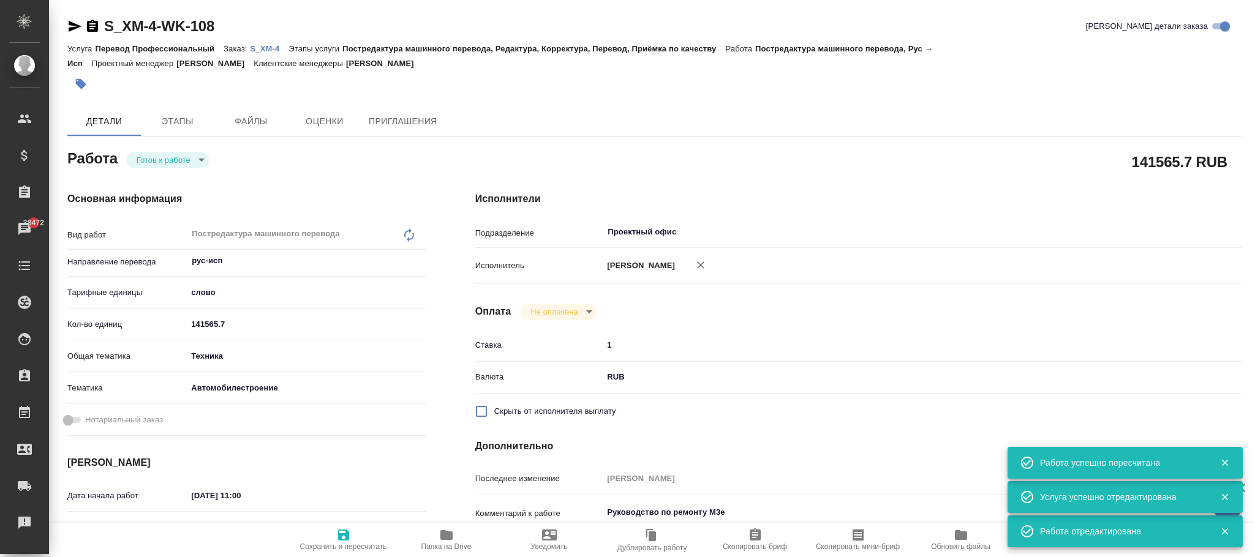
type textarea "x"
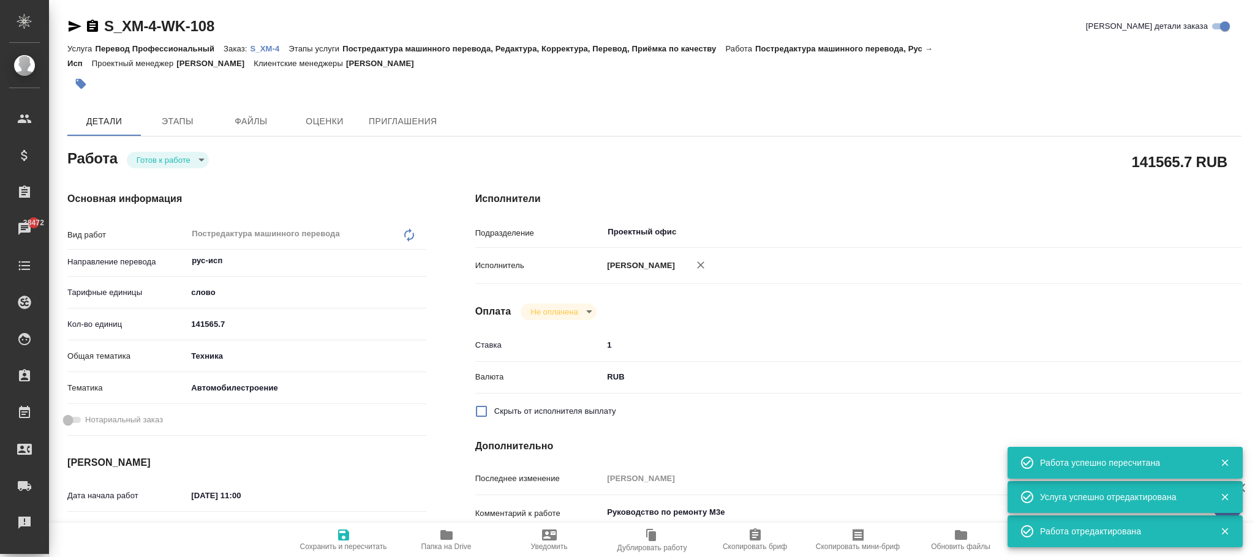
type textarea "x"
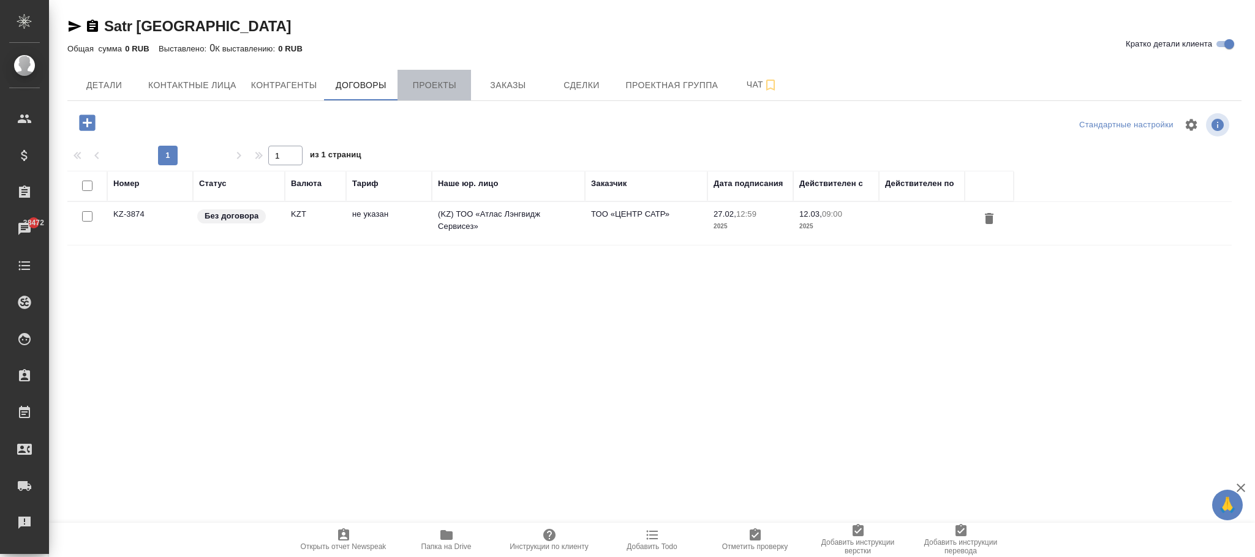
click at [439, 90] on span "Проекты" at bounding box center [434, 85] width 59 height 15
click at [429, 79] on span "Проекты" at bounding box center [434, 85] width 59 height 15
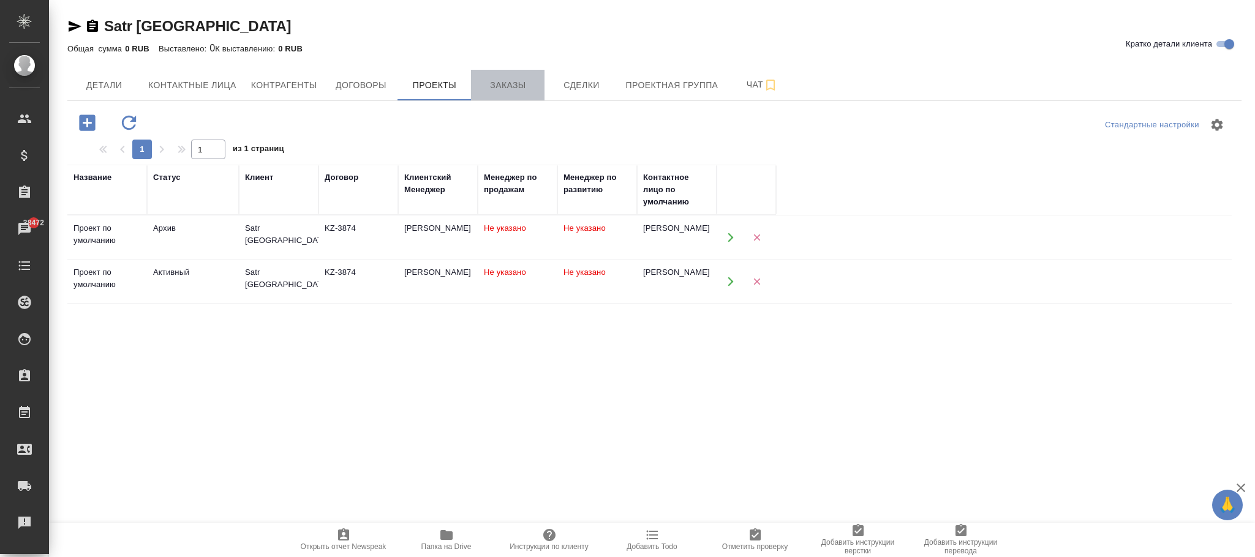
click at [511, 87] on span "Заказы" at bounding box center [507, 85] width 59 height 15
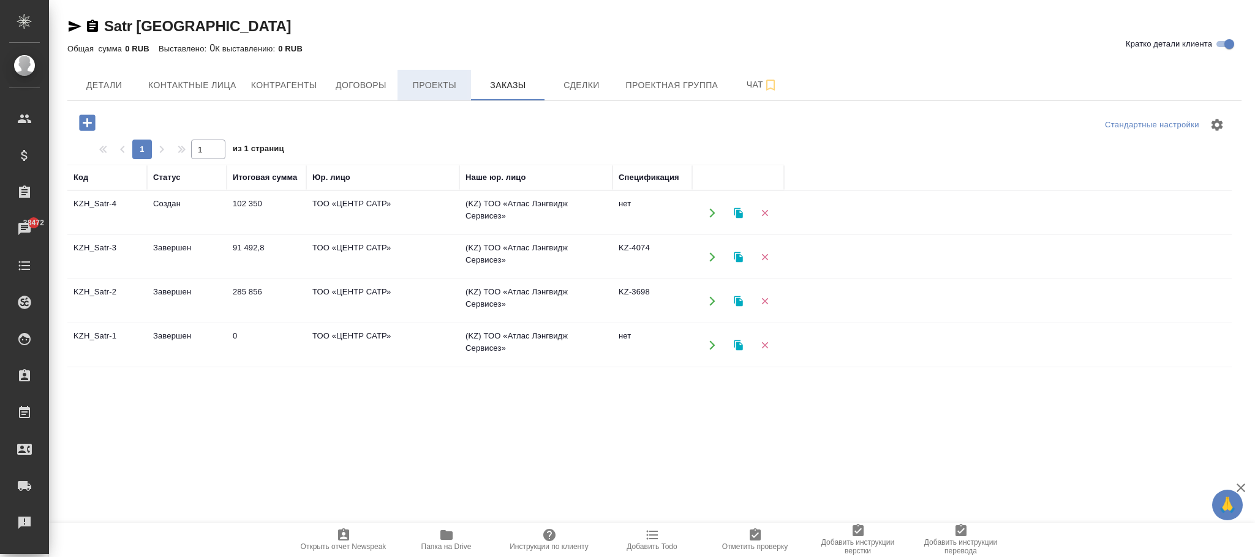
click at [448, 87] on span "Проекты" at bounding box center [434, 85] width 59 height 15
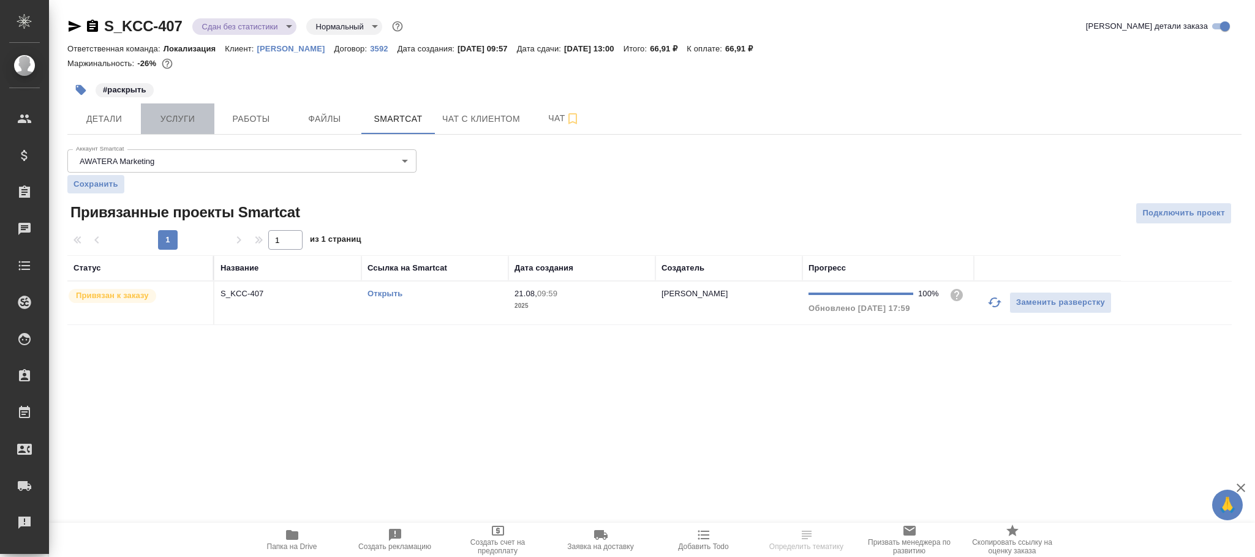
click at [201, 116] on span "Услуги" at bounding box center [177, 118] width 59 height 15
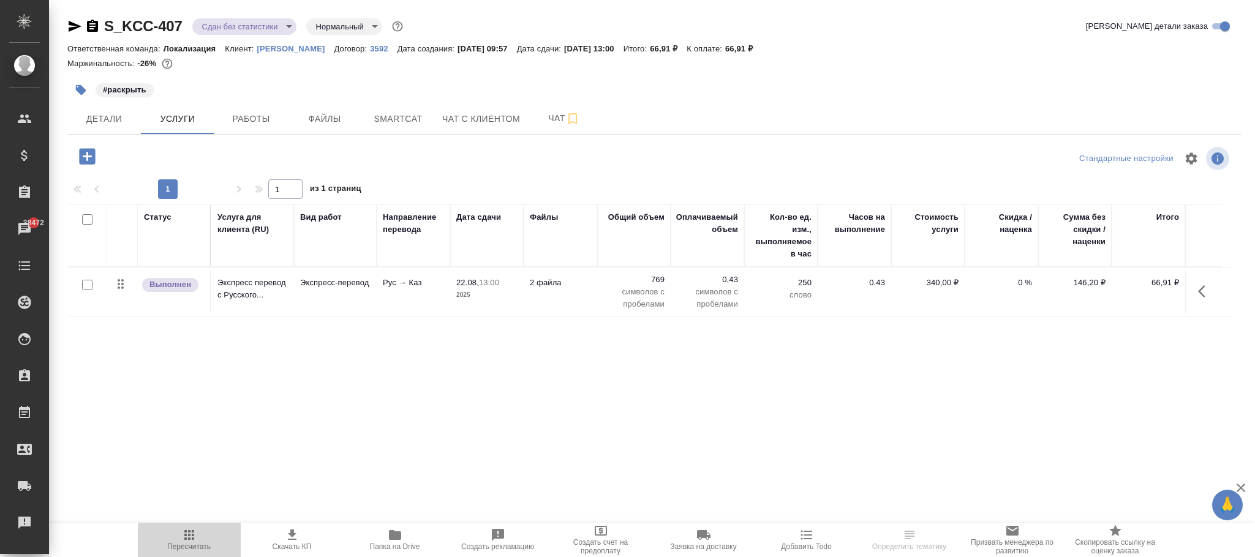
click at [163, 542] on span "Пересчитать" at bounding box center [189, 539] width 88 height 23
click at [370, 50] on p "3592" at bounding box center [383, 48] width 27 height 9
click at [195, 535] on icon "button" at bounding box center [189, 535] width 15 height 15
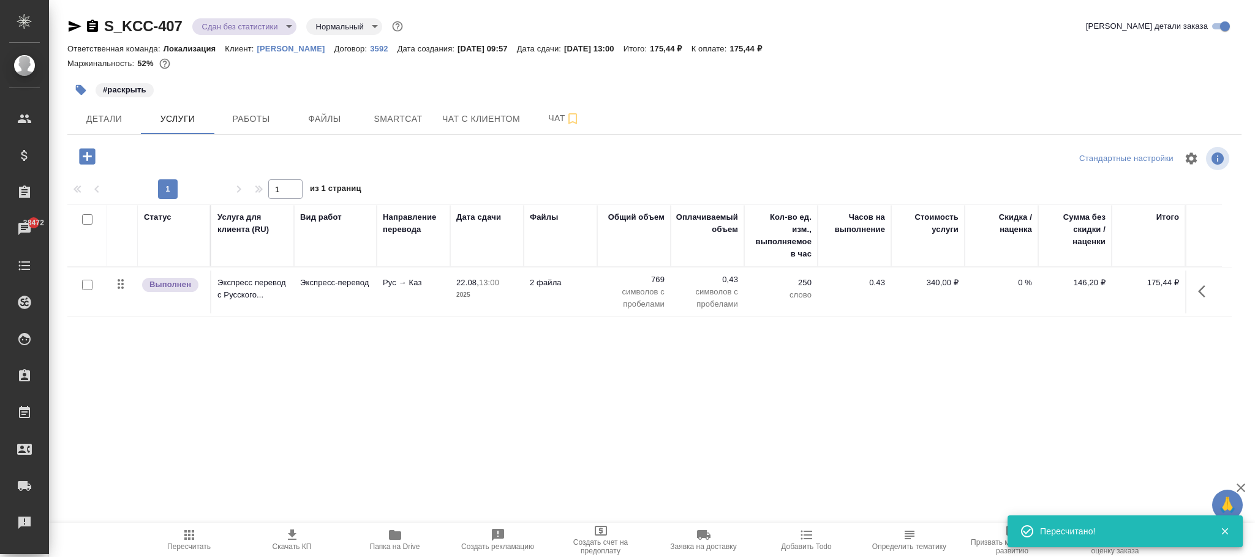
click at [186, 543] on span "Пересчитать" at bounding box center [188, 547] width 43 height 9
click at [109, 124] on span "Детали" at bounding box center [104, 118] width 59 height 15
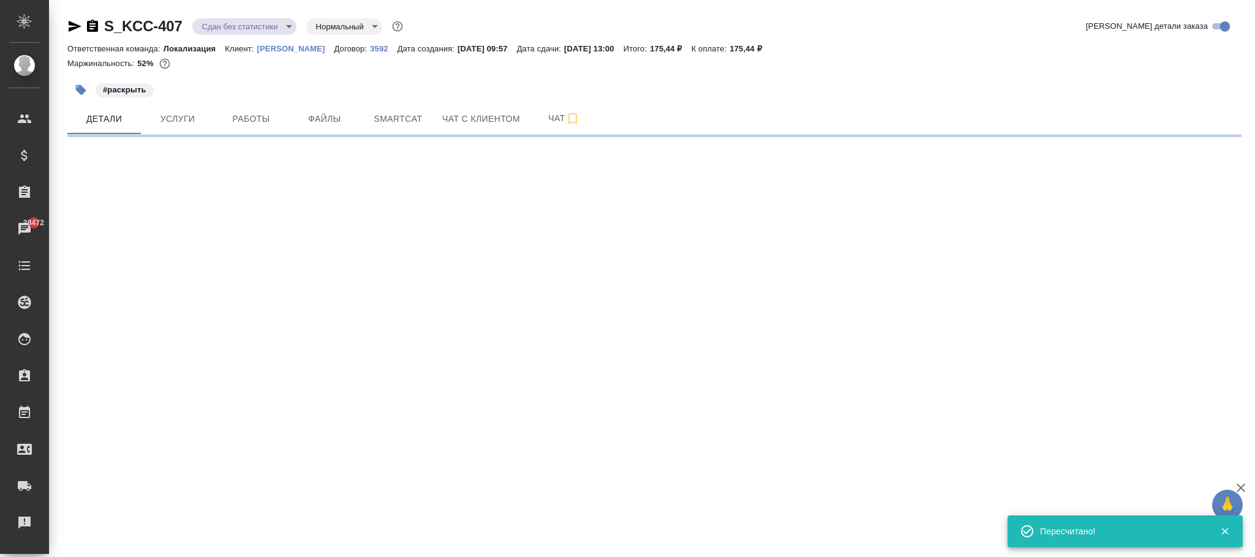
select select "RU"
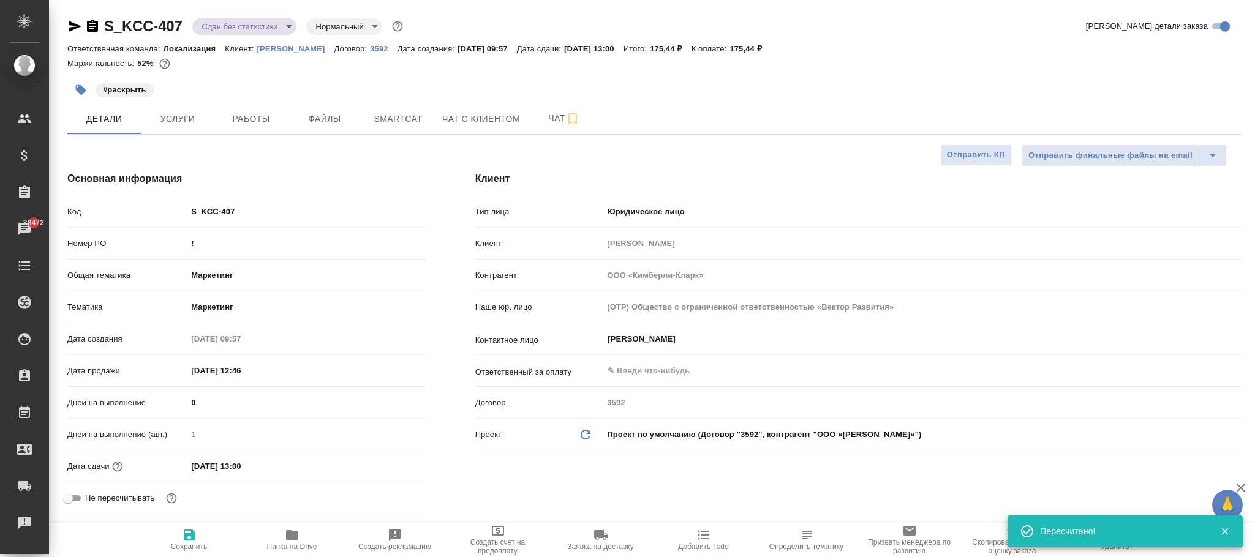
click at [193, 537] on icon "button" at bounding box center [189, 535] width 11 height 11
type textarea "x"
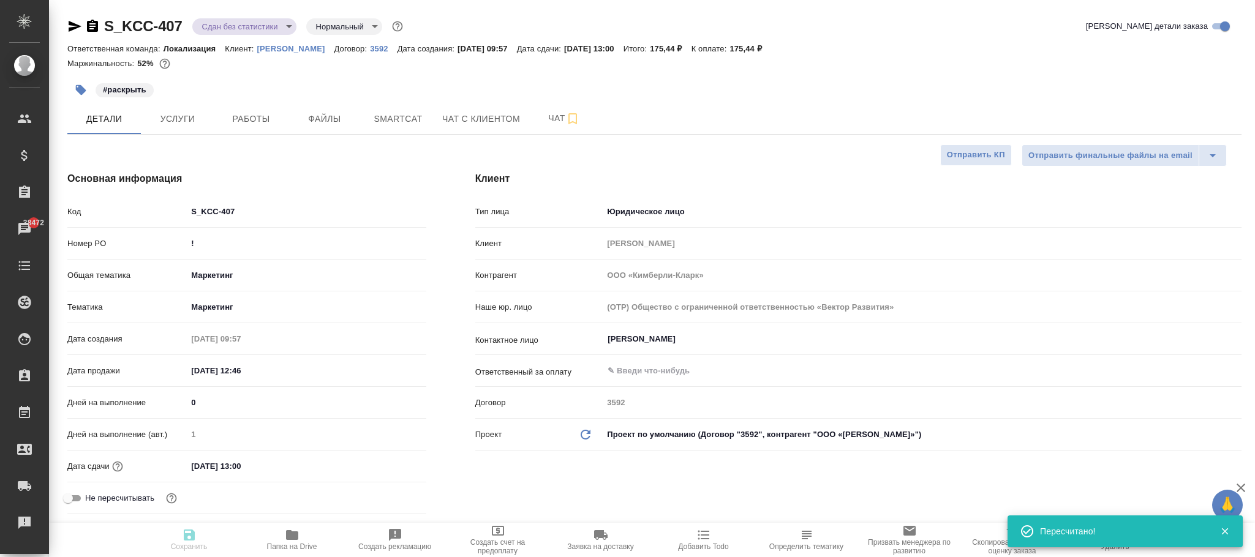
type textarea "x"
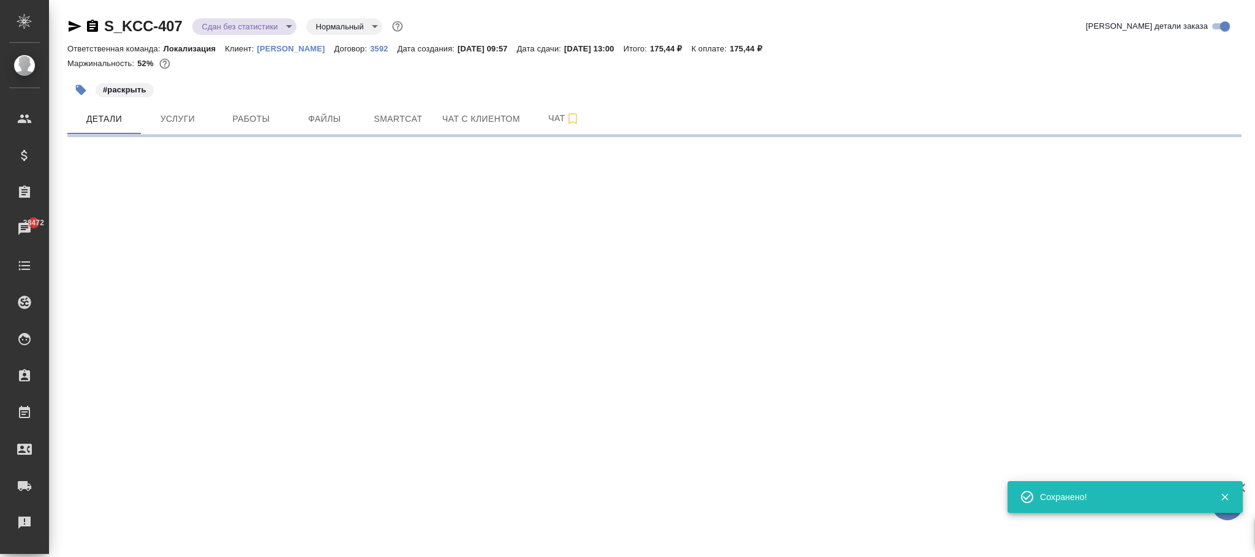
select select "RU"
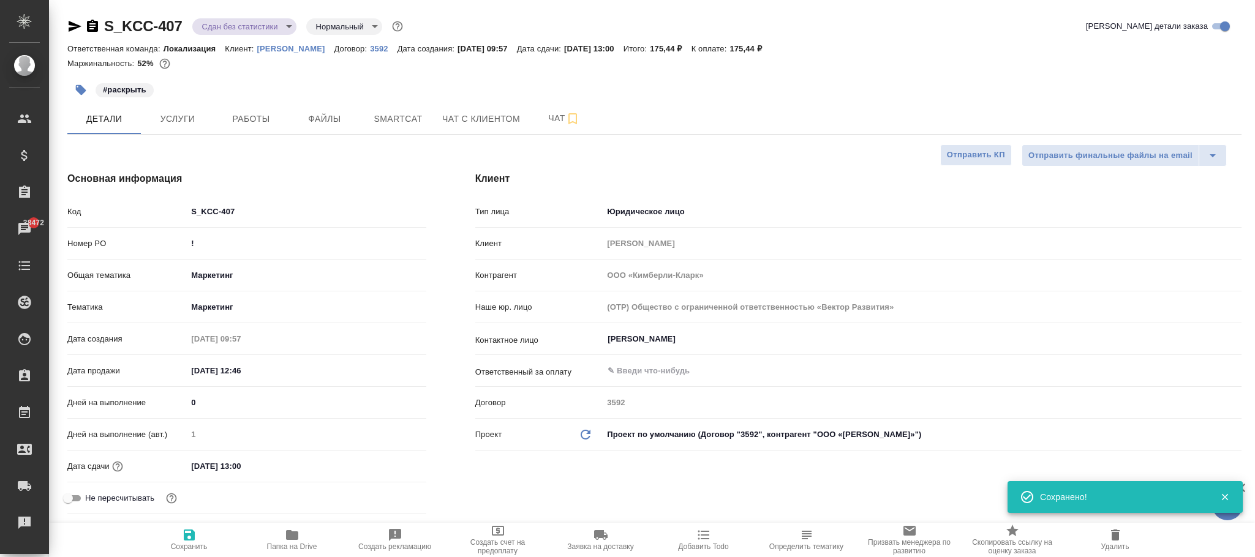
type textarea "x"
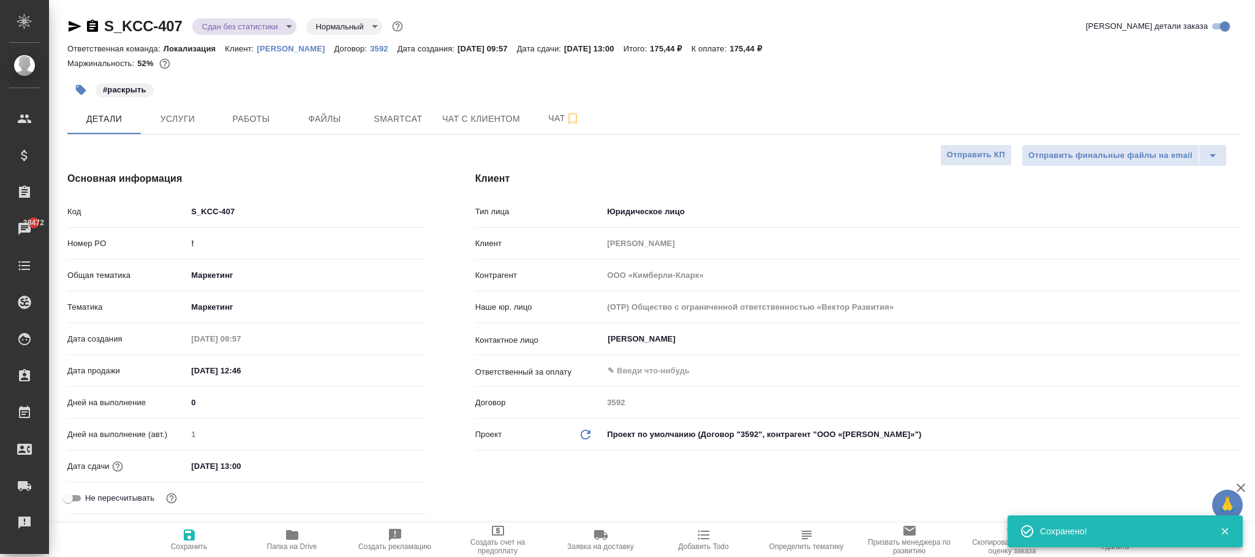
type textarea "x"
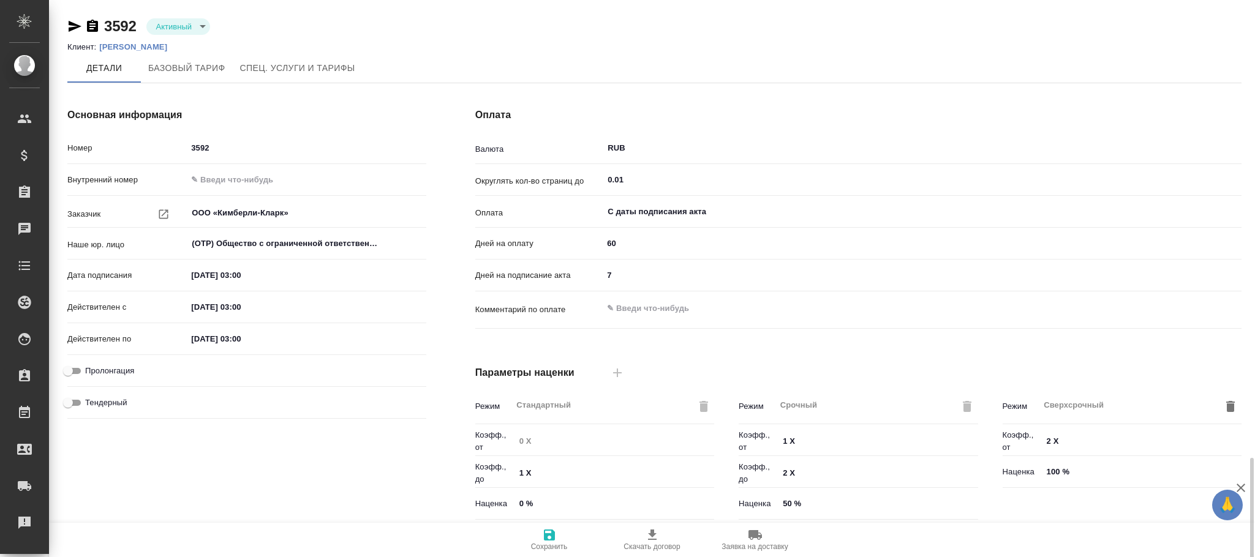
type input "Стандартный шаблон - [PHONE_NUMBER] - ВЫБЕРИ МЕНЯ!"
type input "без ТП"
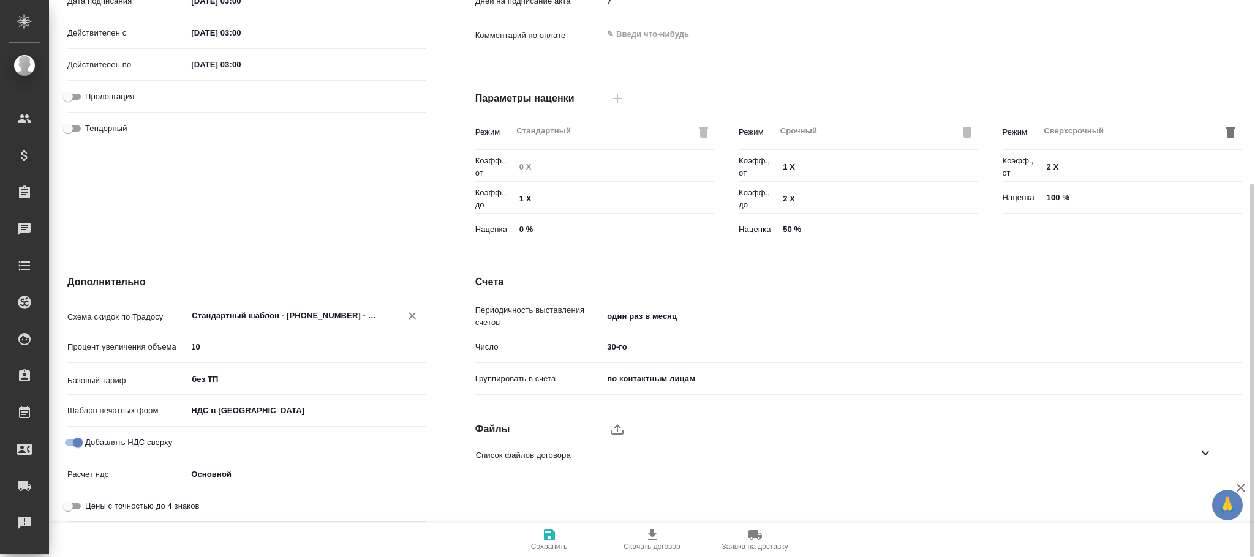
click at [412, 315] on icon "Очистить" at bounding box center [411, 315] width 7 height 7
click at [543, 533] on icon "button" at bounding box center [549, 535] width 15 height 15
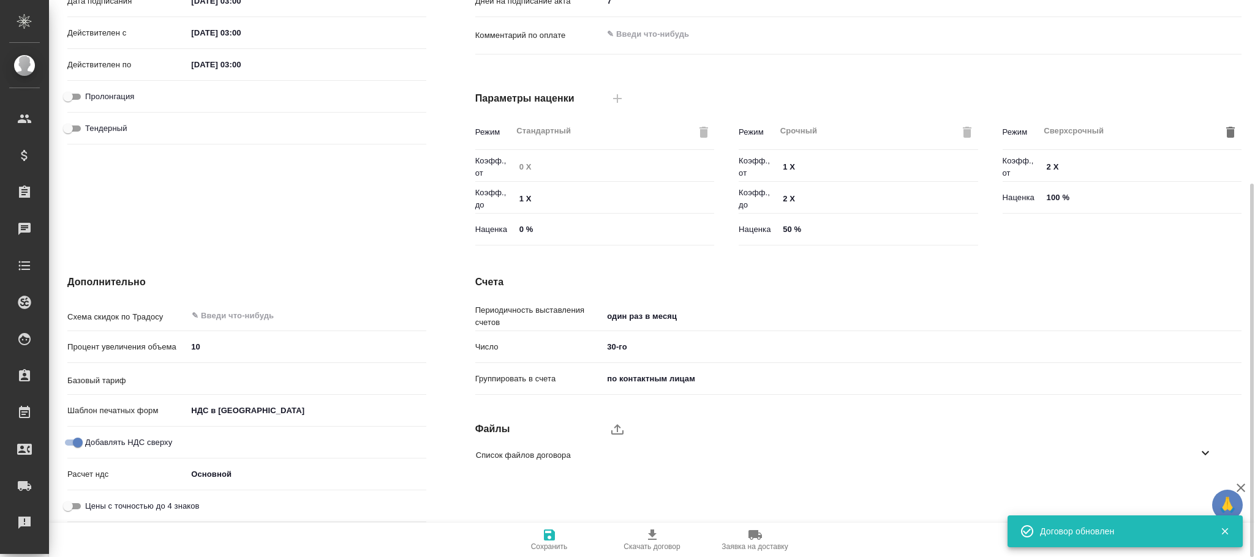
type input "без ТП"
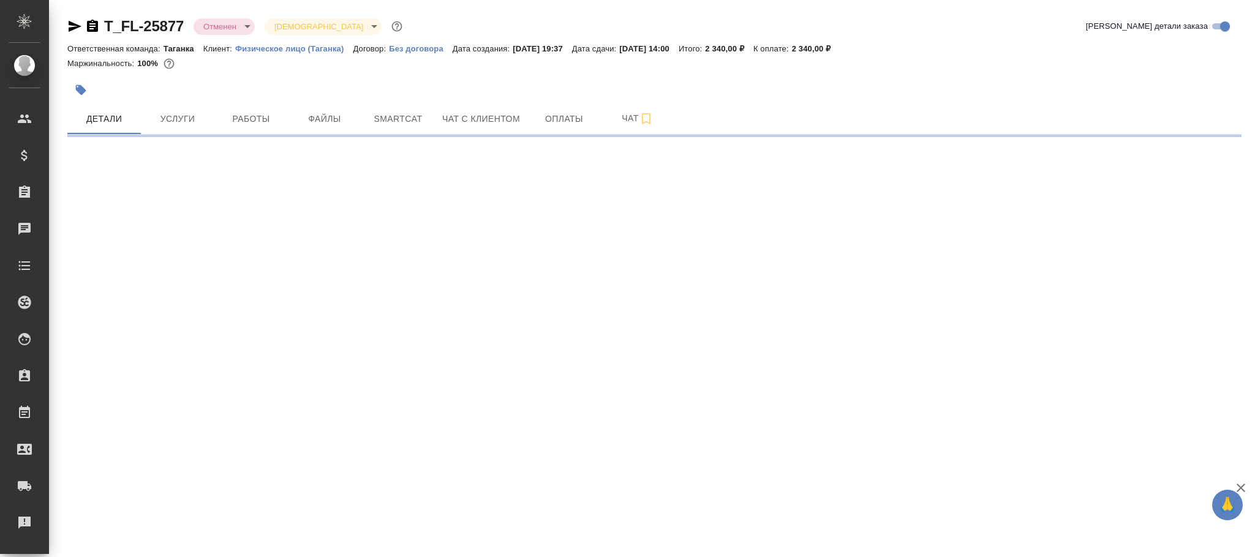
select select "RU"
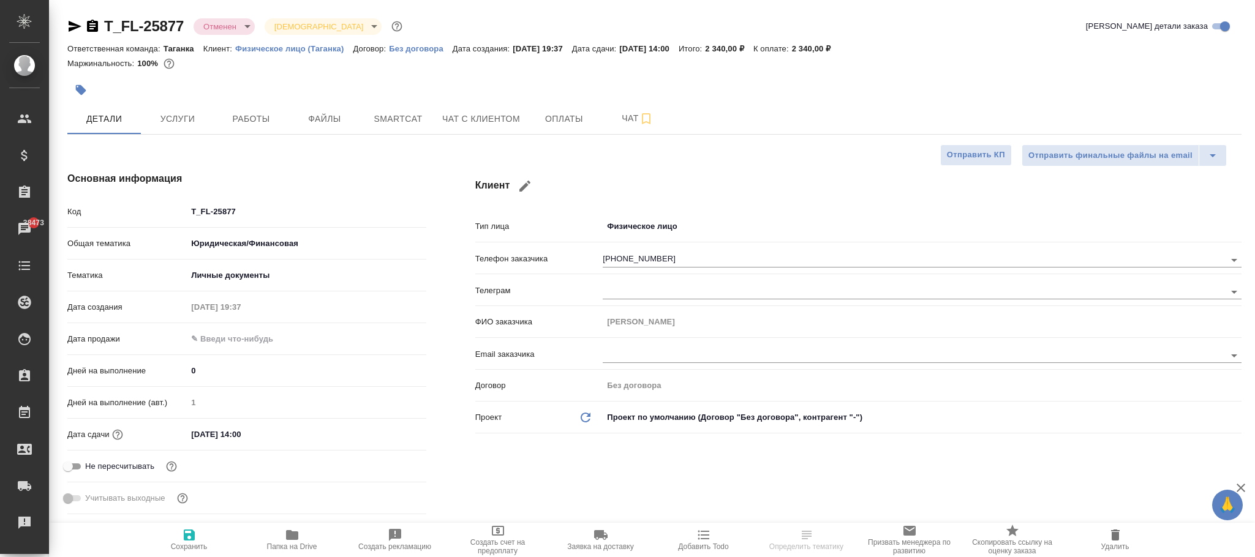
type textarea "x"
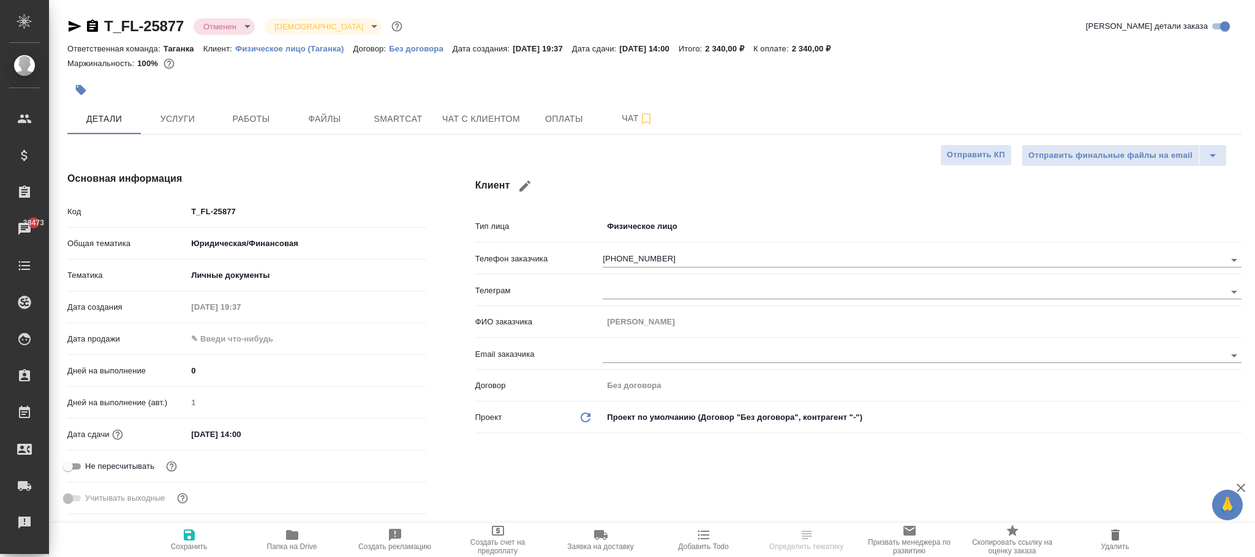
type textarea "x"
click at [225, 28] on body "🙏 .cls-1 fill:#fff; AWATERA [PERSON_NAME]fokina Клиенты Спецификации Заказы 384…" at bounding box center [627, 278] width 1255 height 557
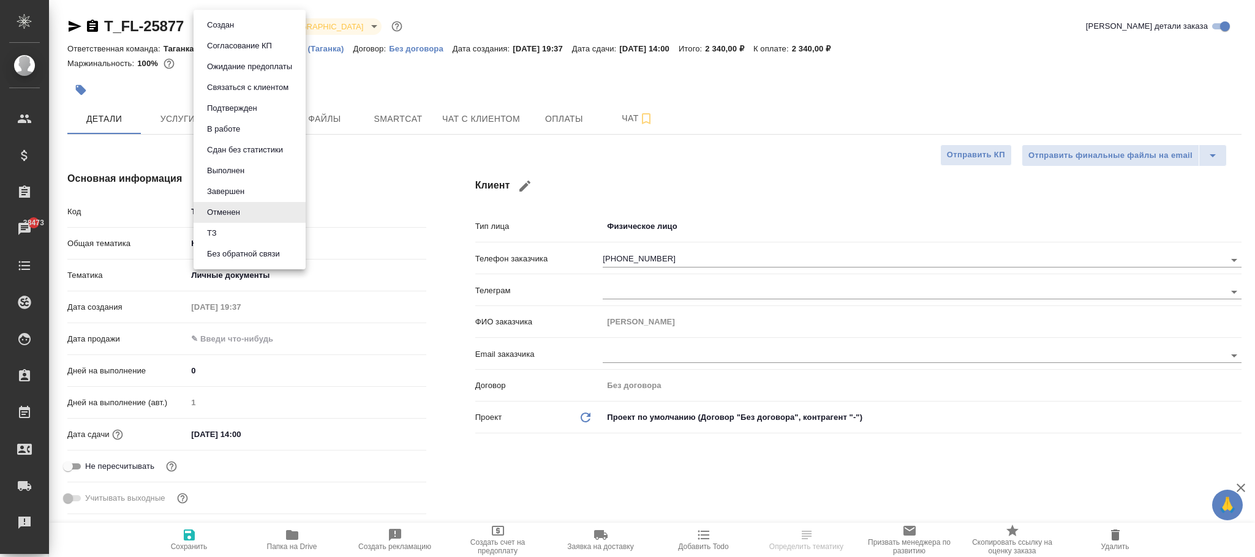
click at [241, 22] on li "Создан" at bounding box center [249, 25] width 112 height 21
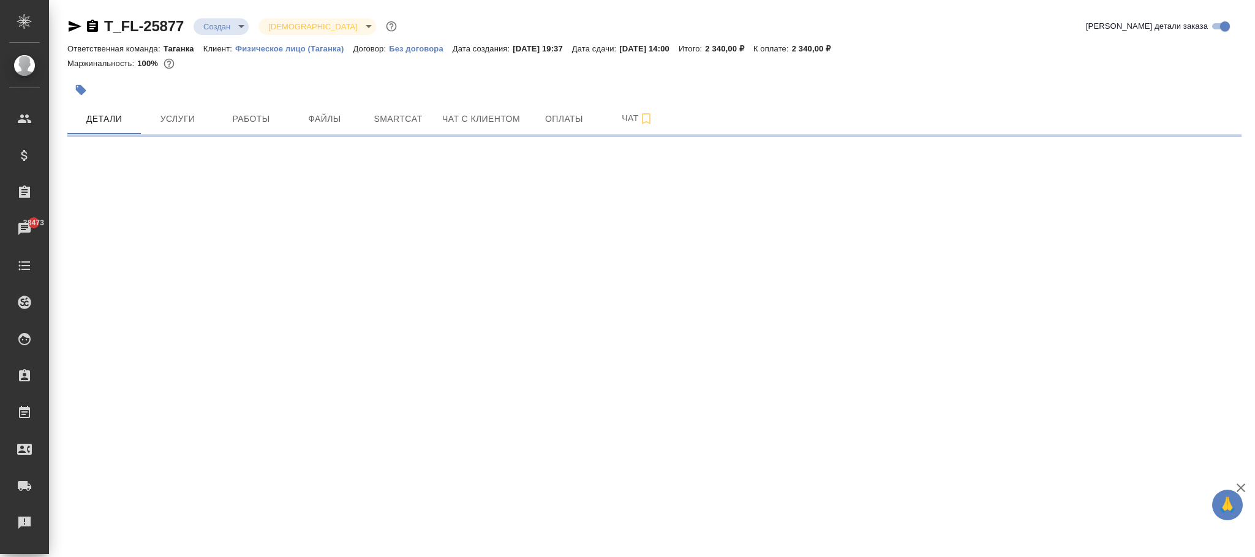
select select "RU"
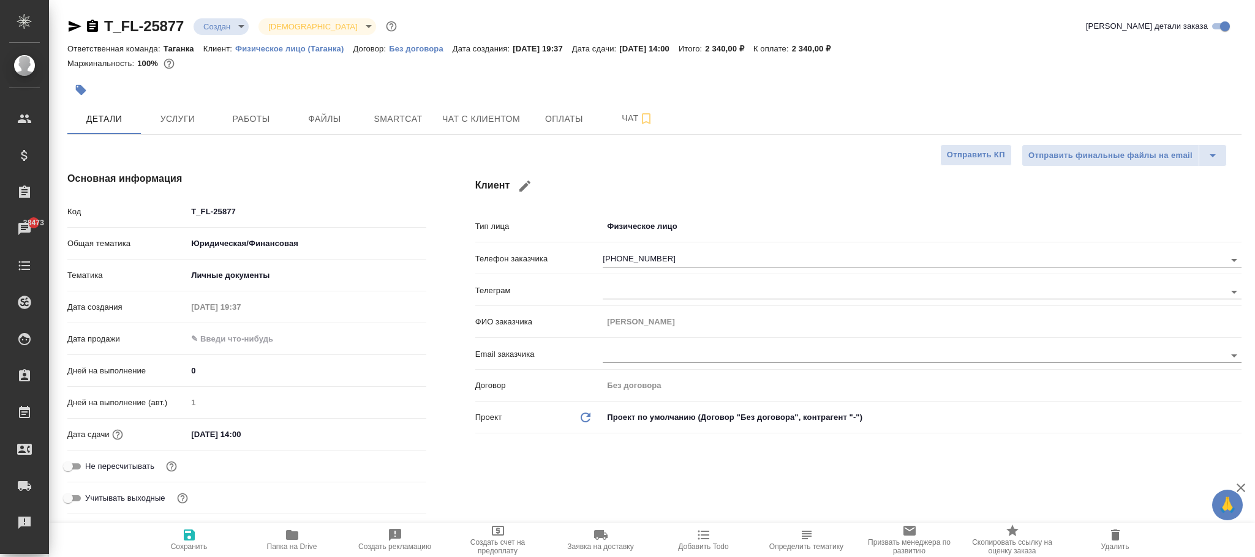
type textarea "x"
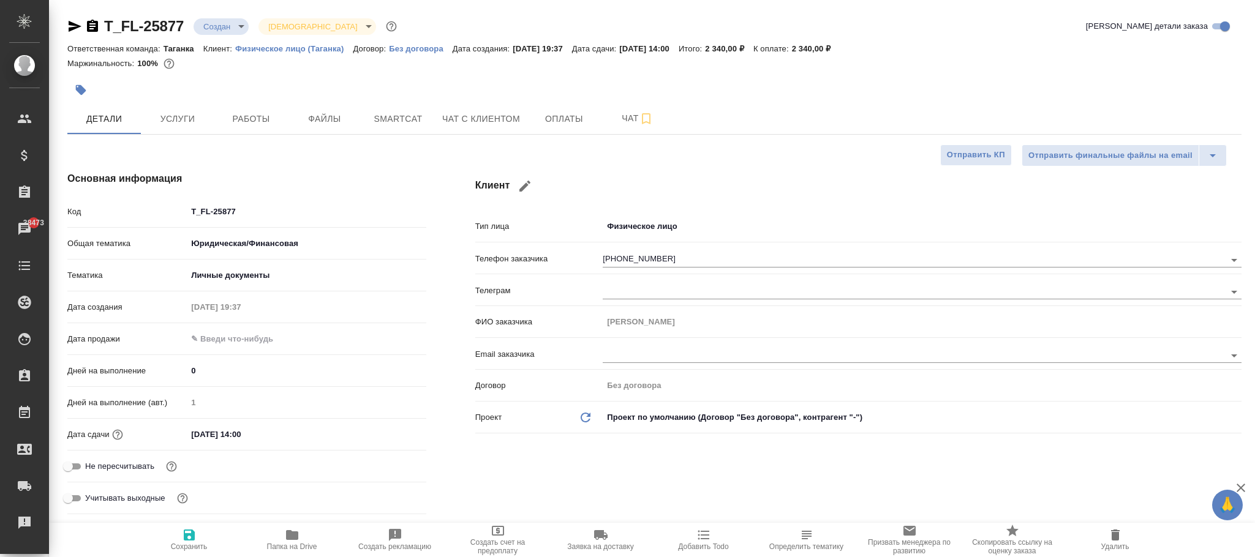
type textarea "x"
click at [187, 538] on icon "button" at bounding box center [189, 535] width 15 height 15
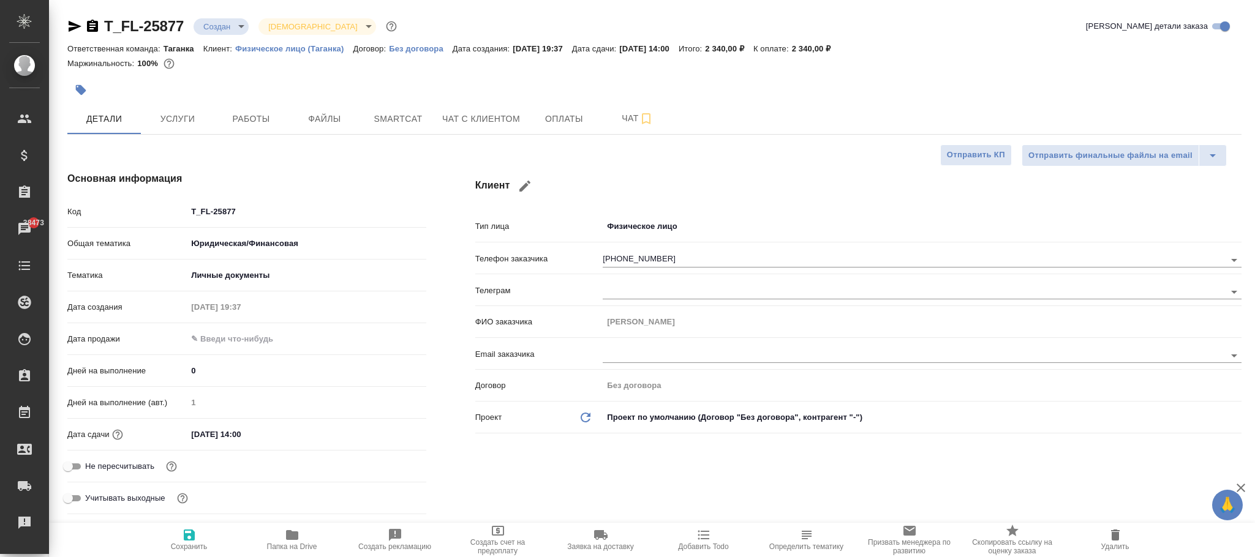
type textarea "x"
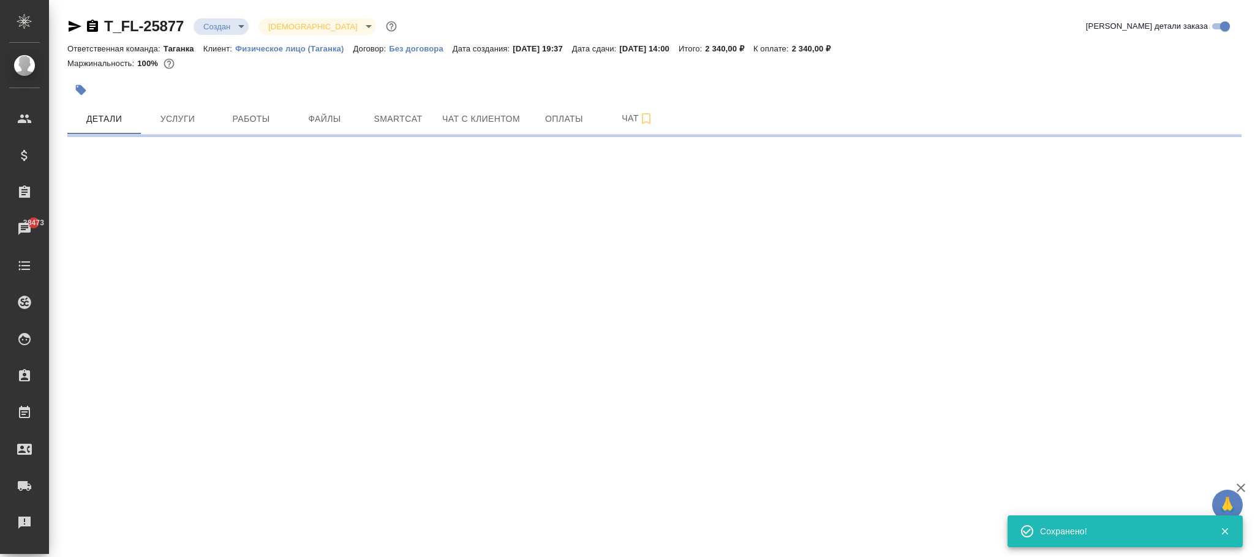
select select "RU"
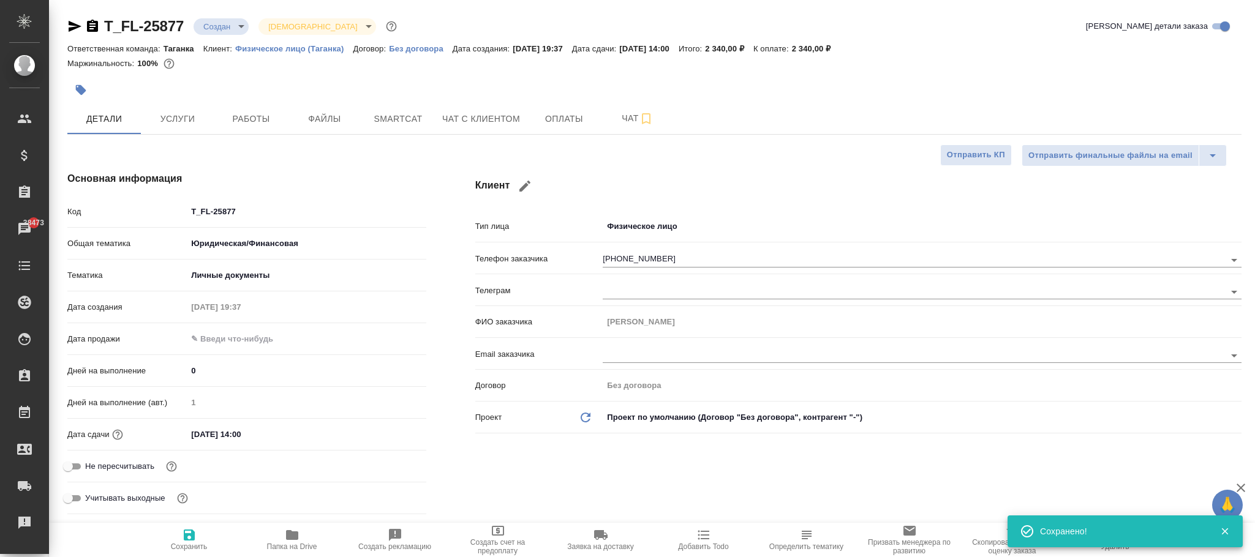
type textarea "x"
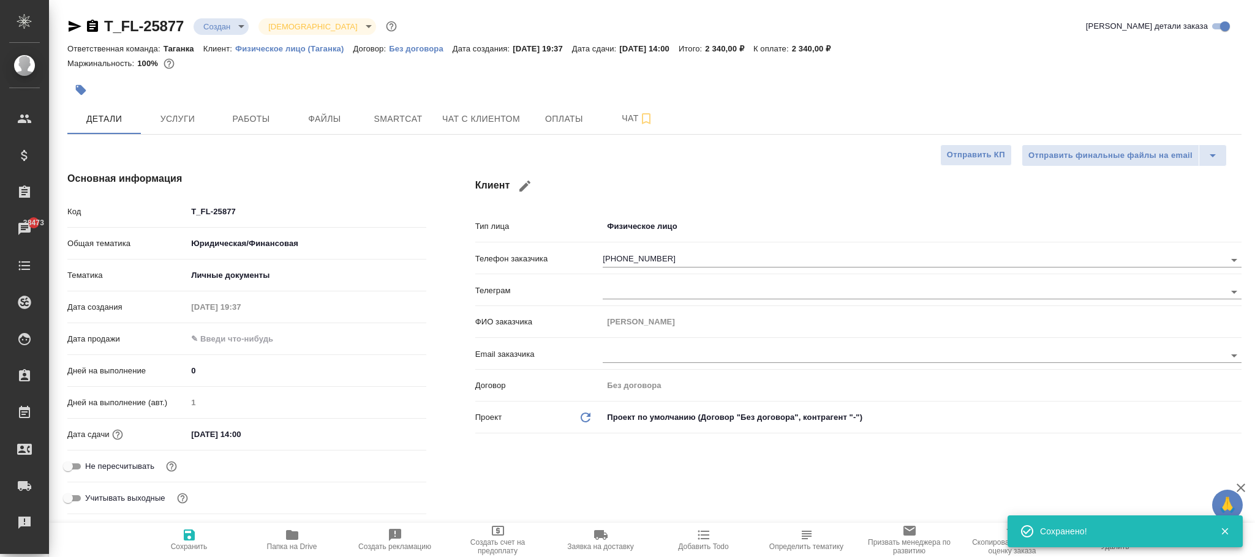
type textarea "x"
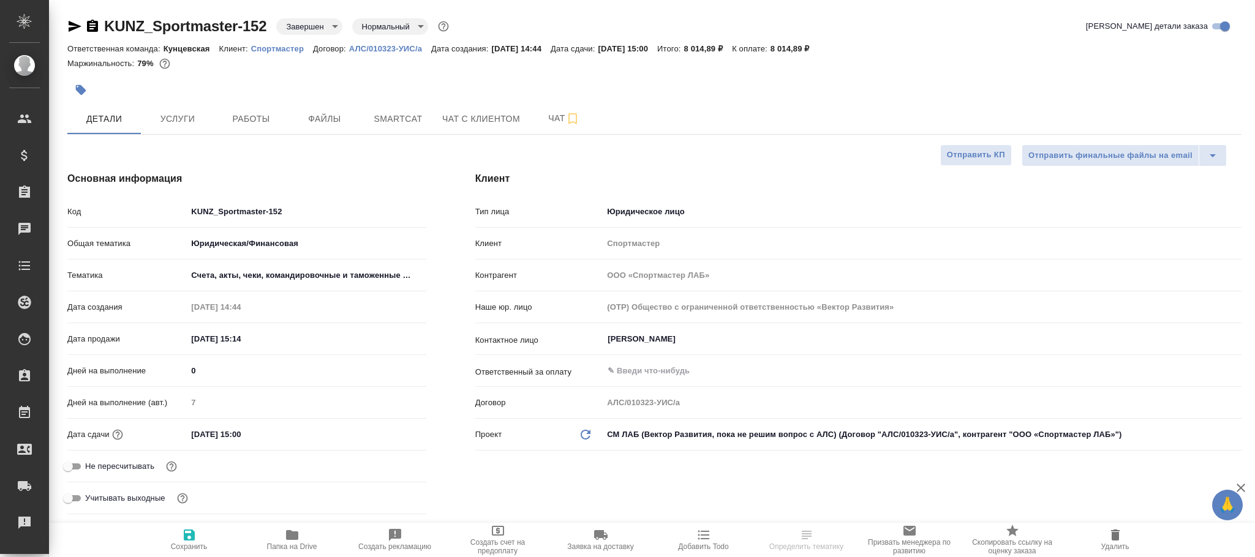
select select "RU"
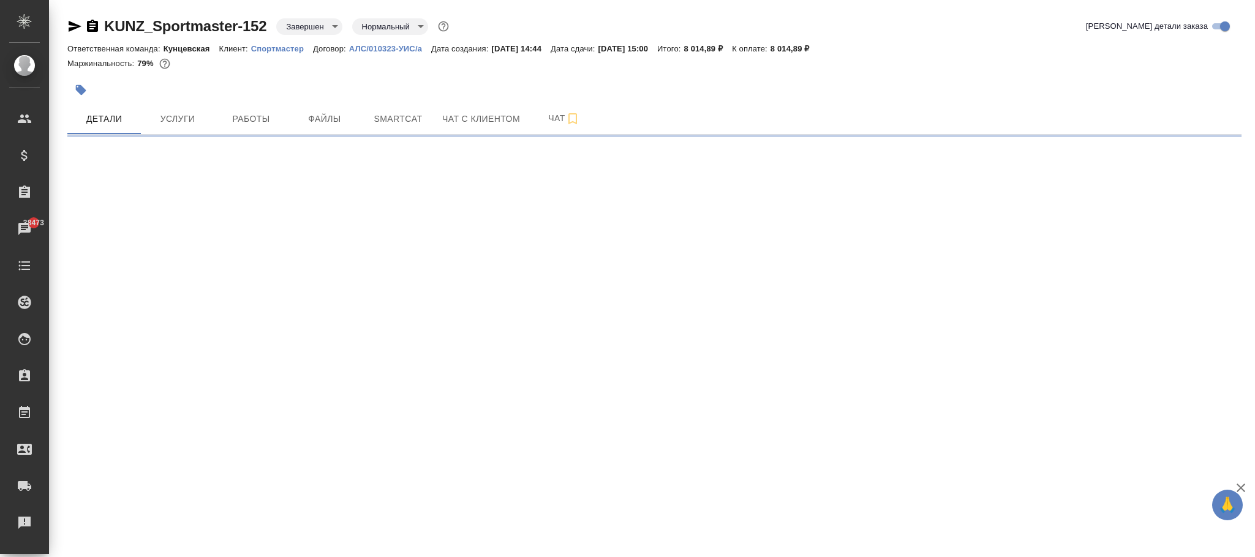
select select "RU"
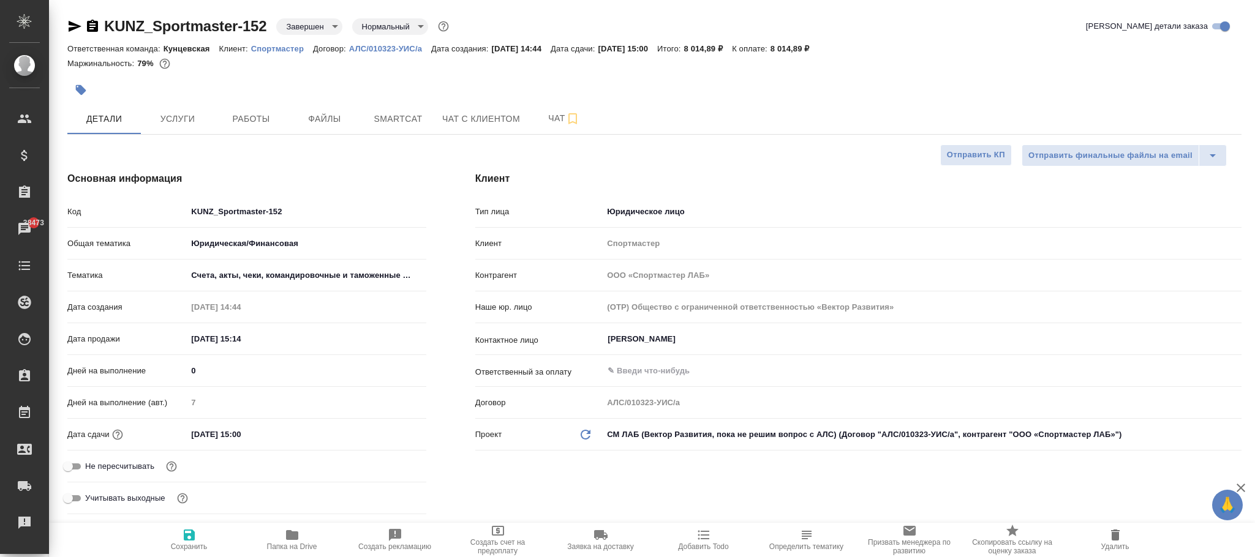
type textarea "x"
drag, startPoint x: 199, startPoint y: 432, endPoint x: 97, endPoint y: 424, distance: 102.0
click at [99, 426] on div "Дата сдачи [DATE] 15:00" at bounding box center [246, 434] width 359 height 21
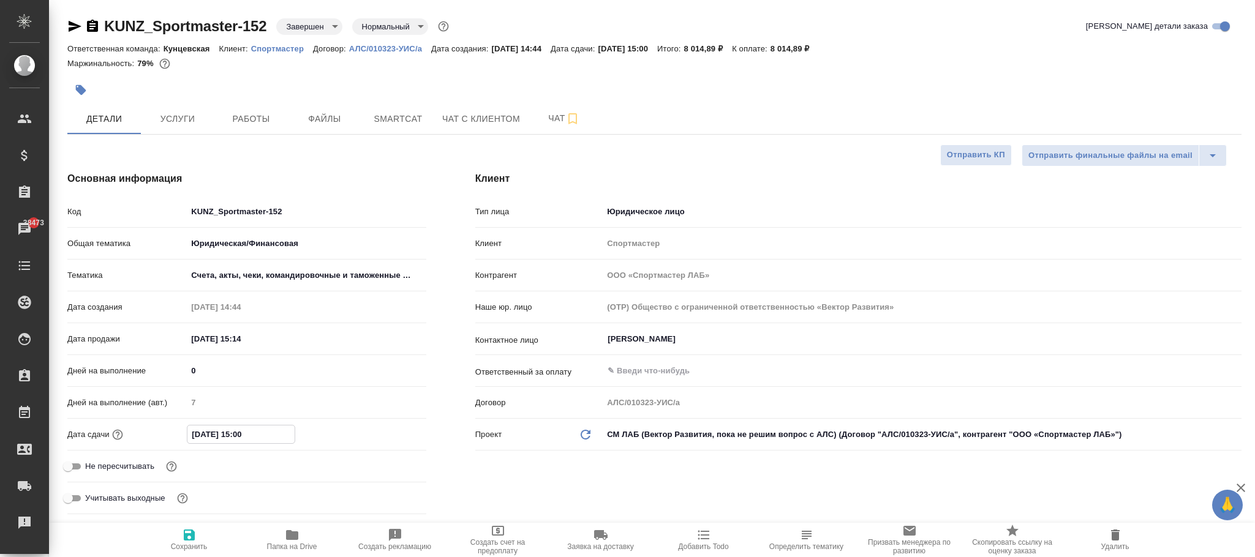
type input "20.92.0251 50:0_"
type textarea "x"
type input "[DATE] 15:00"
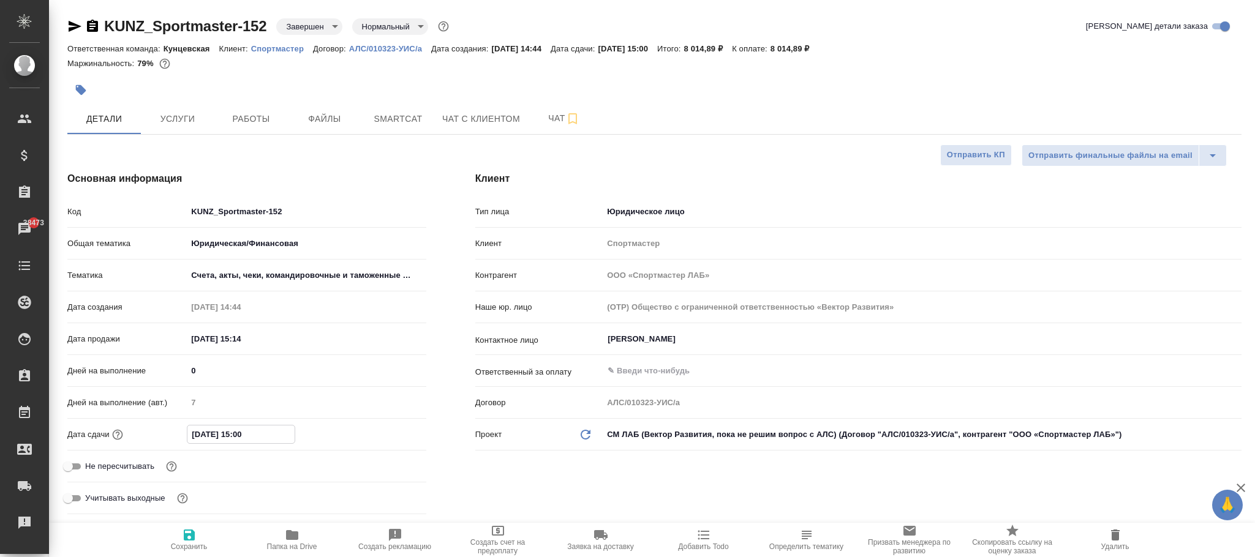
type textarea "x"
click at [208, 434] on input "[DATE] 15:00" at bounding box center [240, 435] width 107 height 18
click at [212, 434] on input "[DATE] 15:00" at bounding box center [240, 435] width 107 height 18
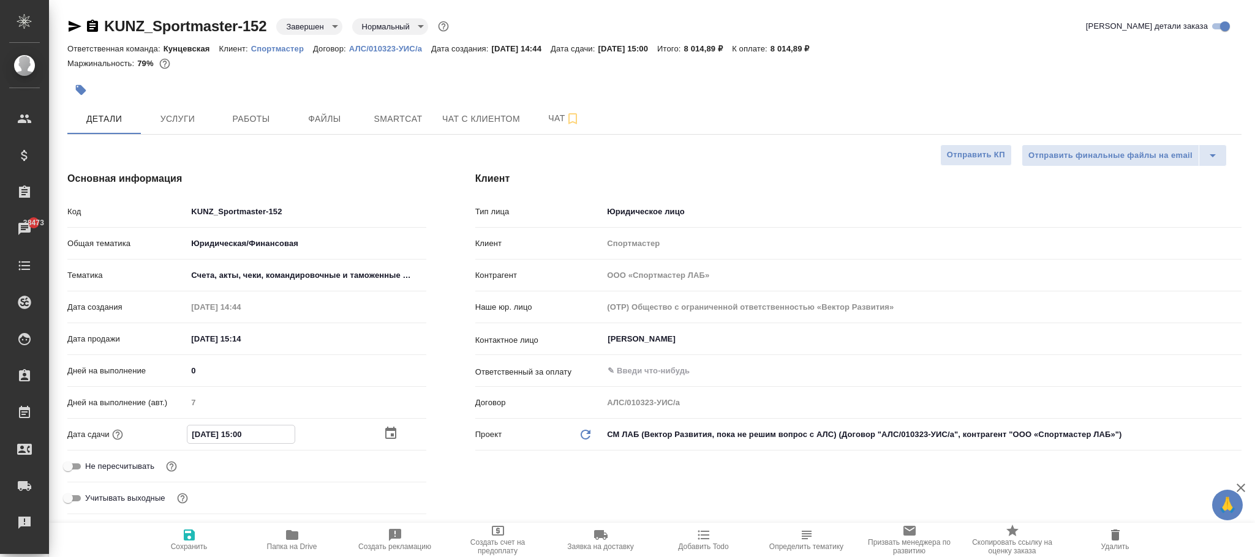
type input "21.02.0251 50:0_"
type textarea "x"
type input "[DATE] 15:00"
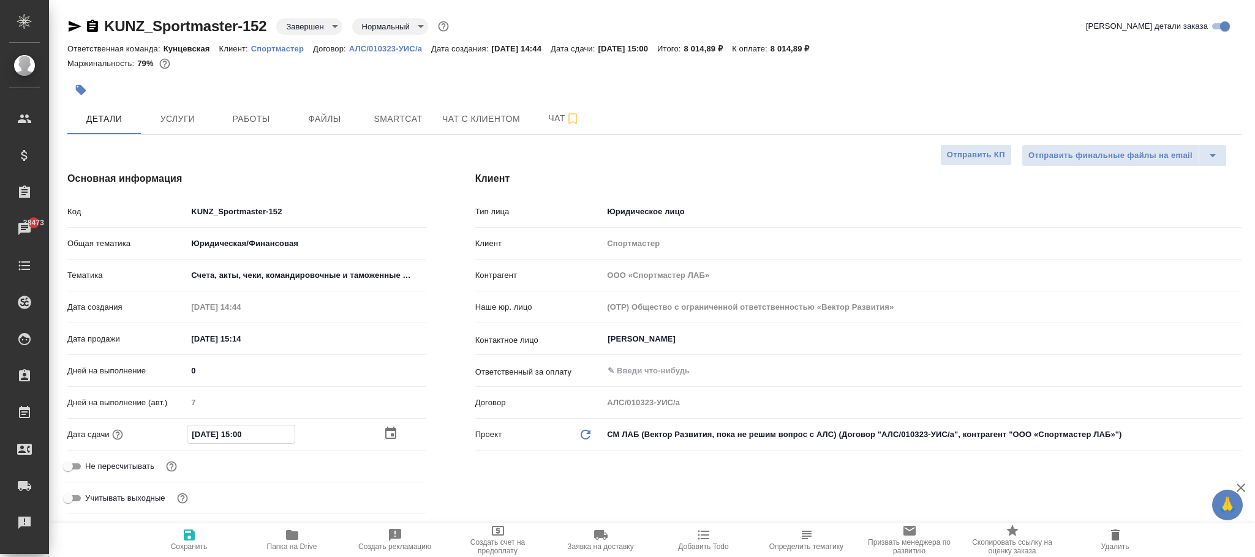
type textarea "x"
type input "[DATE] 15:00"
click at [193, 537] on icon "button" at bounding box center [189, 535] width 15 height 15
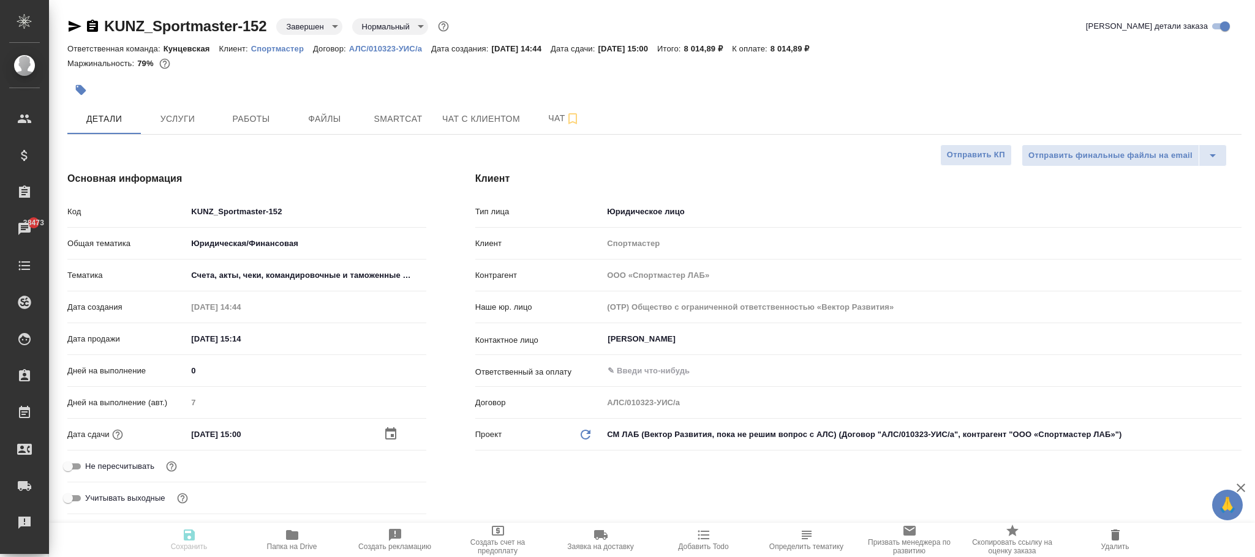
type textarea "x"
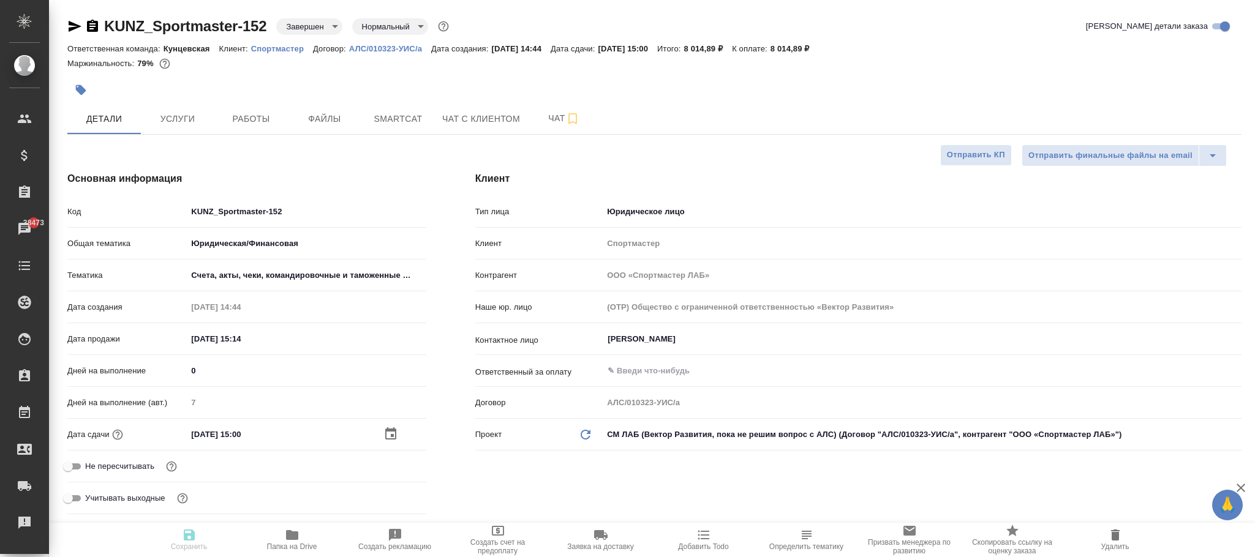
type textarea "x"
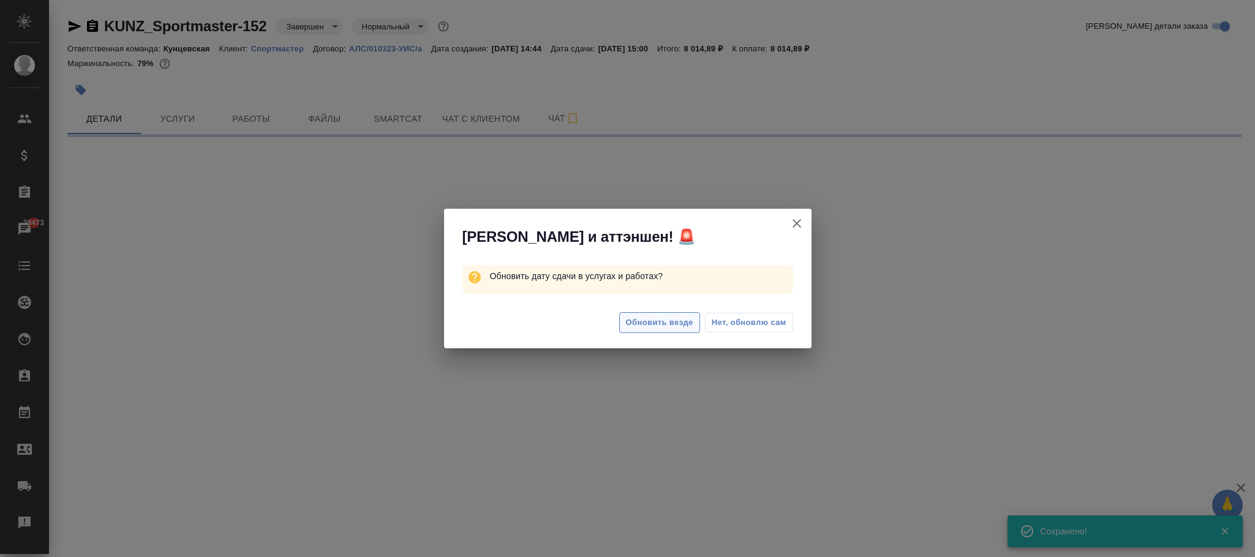
click at [672, 318] on span "Обновить везде" at bounding box center [659, 323] width 67 height 14
select select "RU"
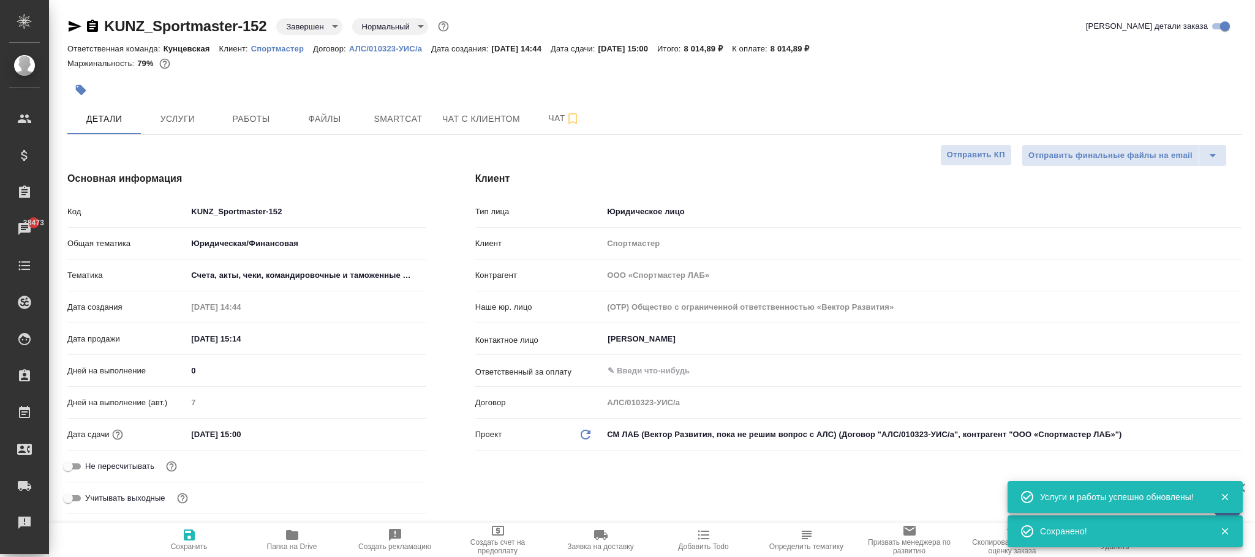
type textarea "x"
click at [193, 536] on icon "button" at bounding box center [189, 535] width 11 height 11
type textarea "x"
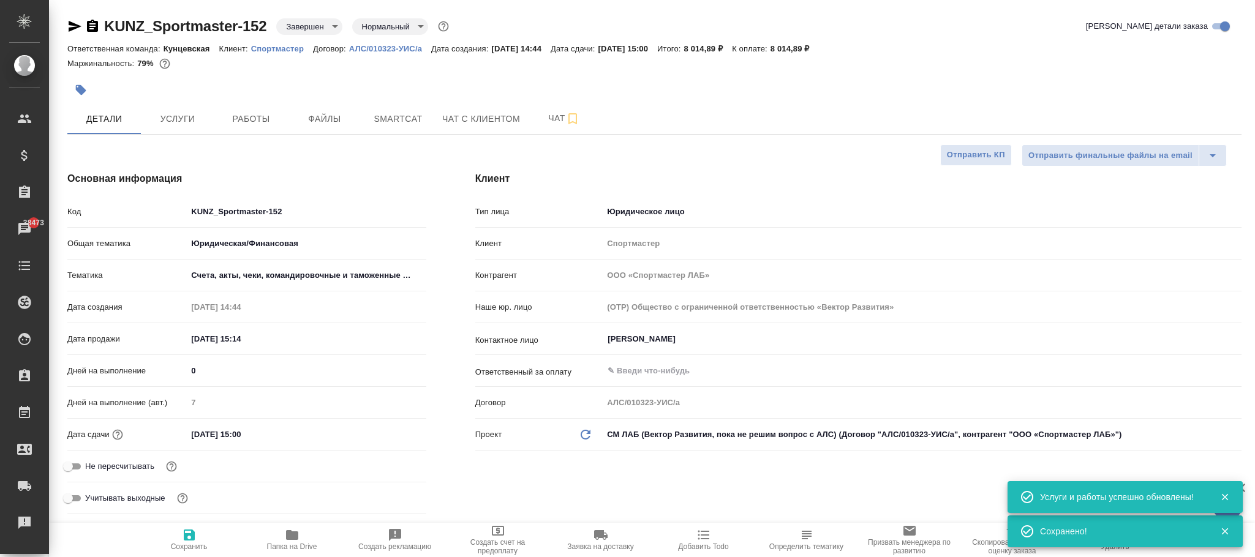
type textarea "x"
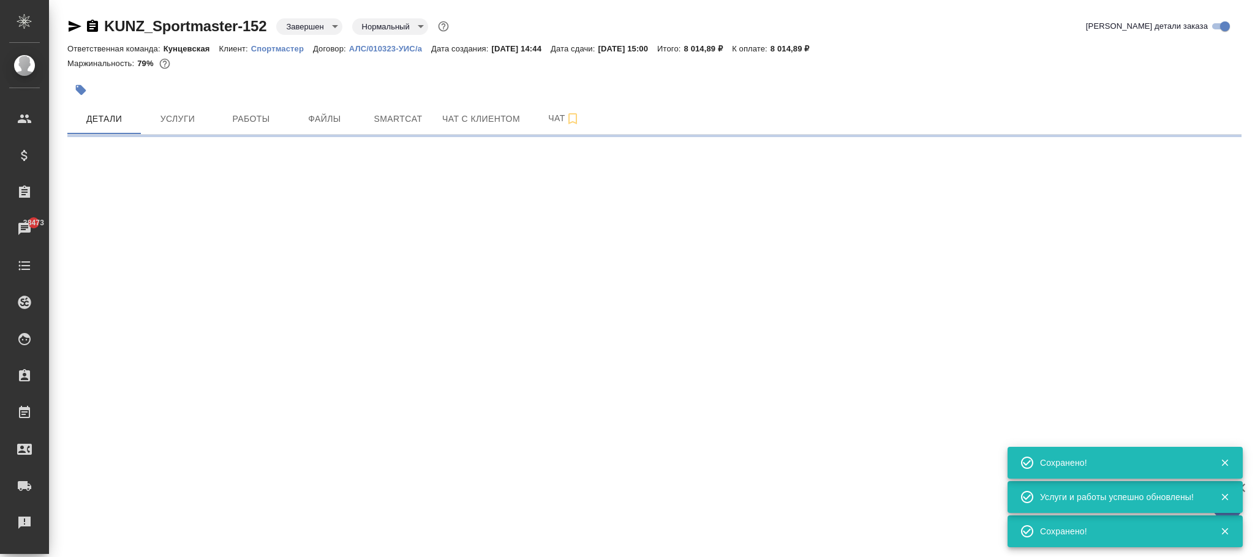
select select "RU"
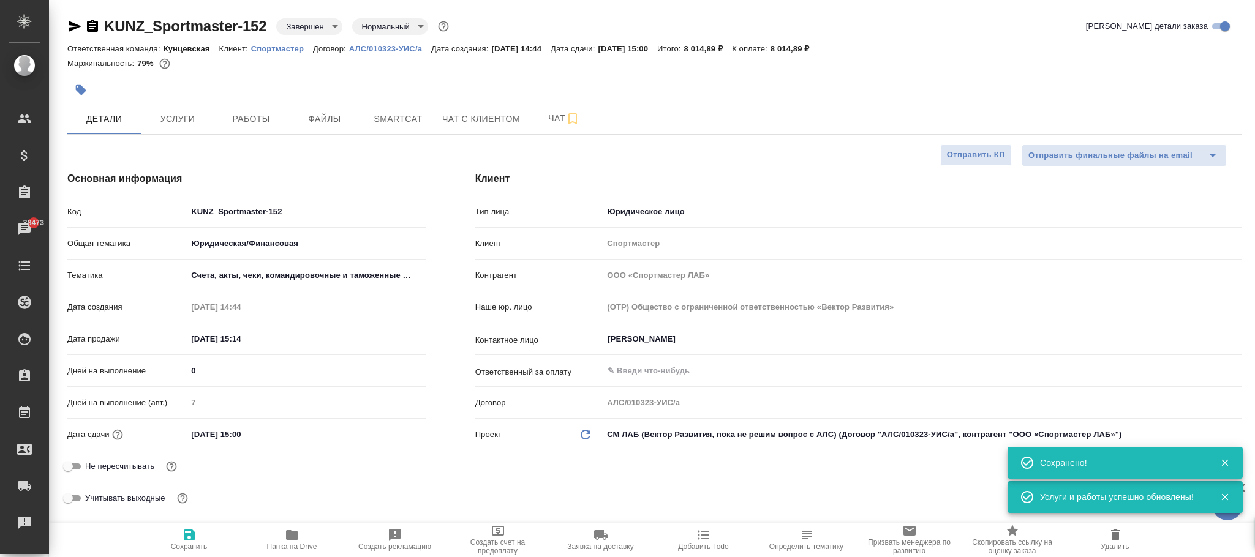
type textarea "x"
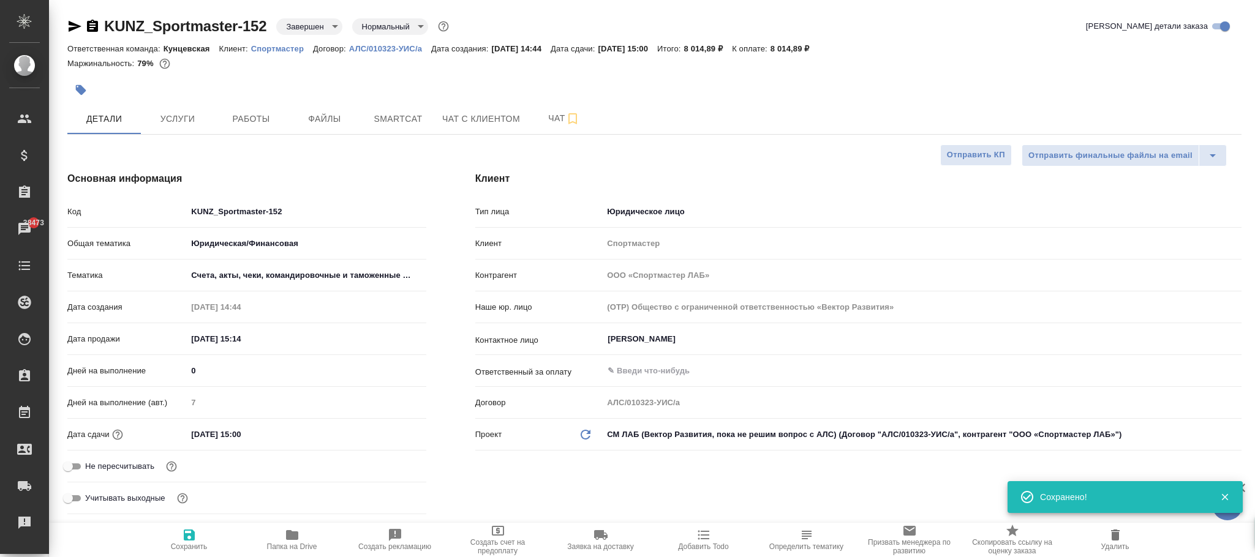
type textarea "x"
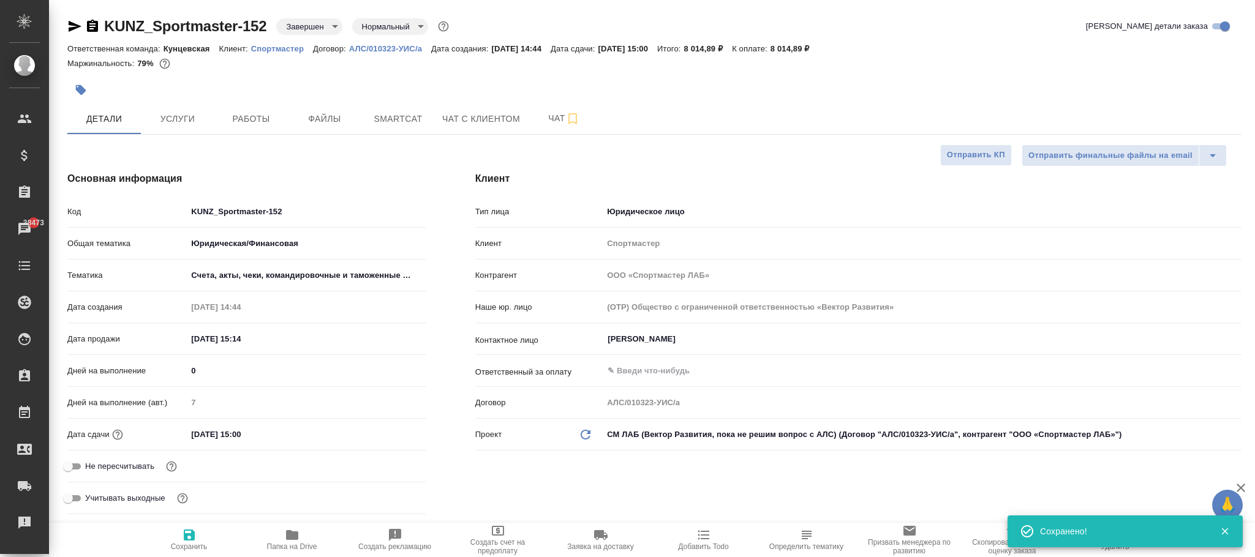
type textarea "x"
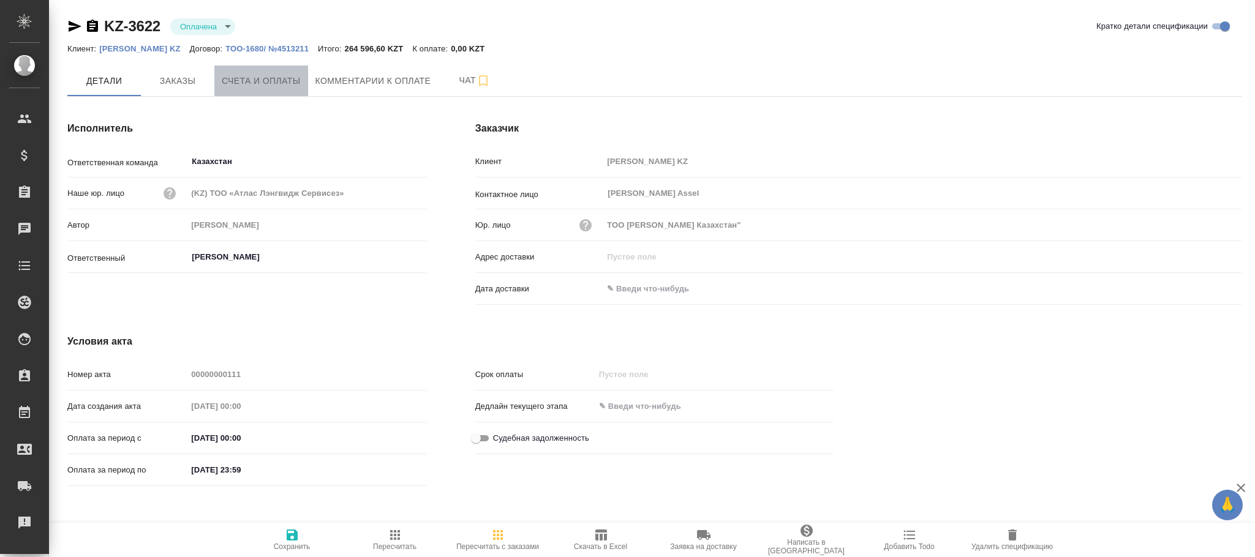
click at [261, 91] on button "Счета и оплаты" at bounding box center [261, 81] width 94 height 31
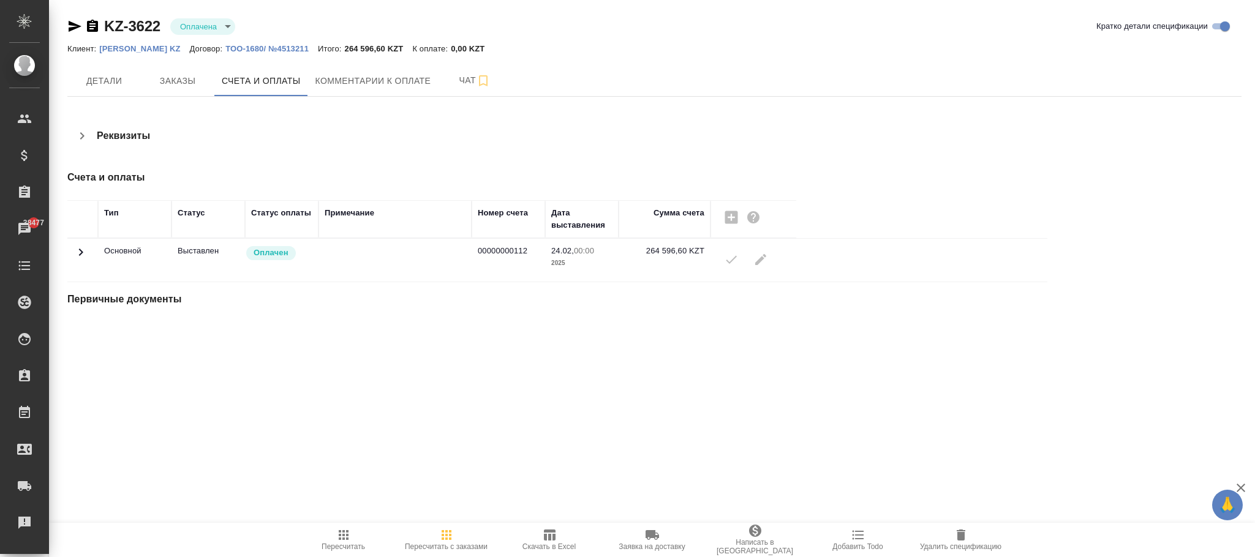
drag, startPoint x: 86, startPoint y: 254, endPoint x: 94, endPoint y: 255, distance: 8.1
click at [86, 255] on icon at bounding box center [80, 252] width 15 height 15
